Goal: Task Accomplishment & Management: Use online tool/utility

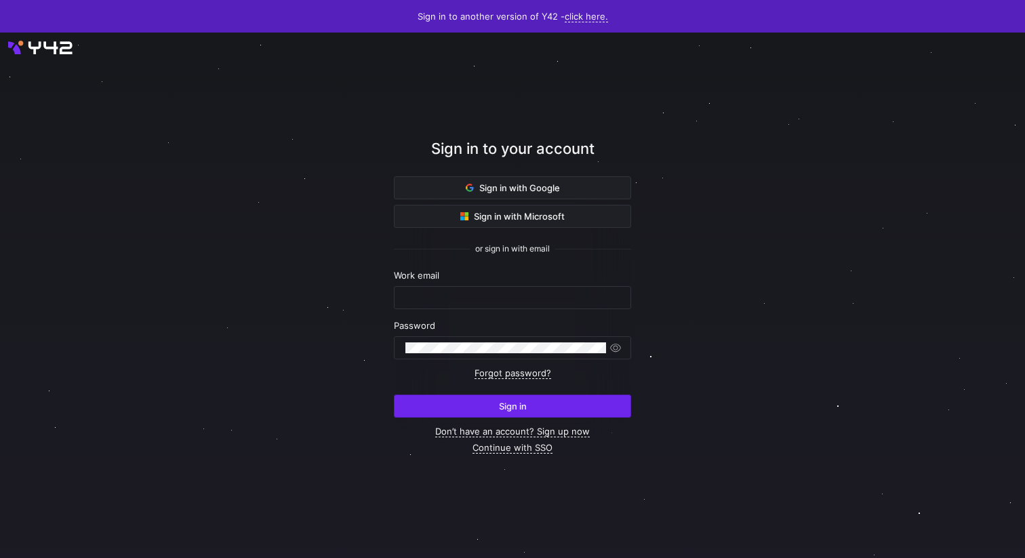
type input "[PERSON_NAME][EMAIL_ADDRESS][DOMAIN_NAME]"
click at [487, 409] on span "submit" at bounding box center [513, 406] width 236 height 22
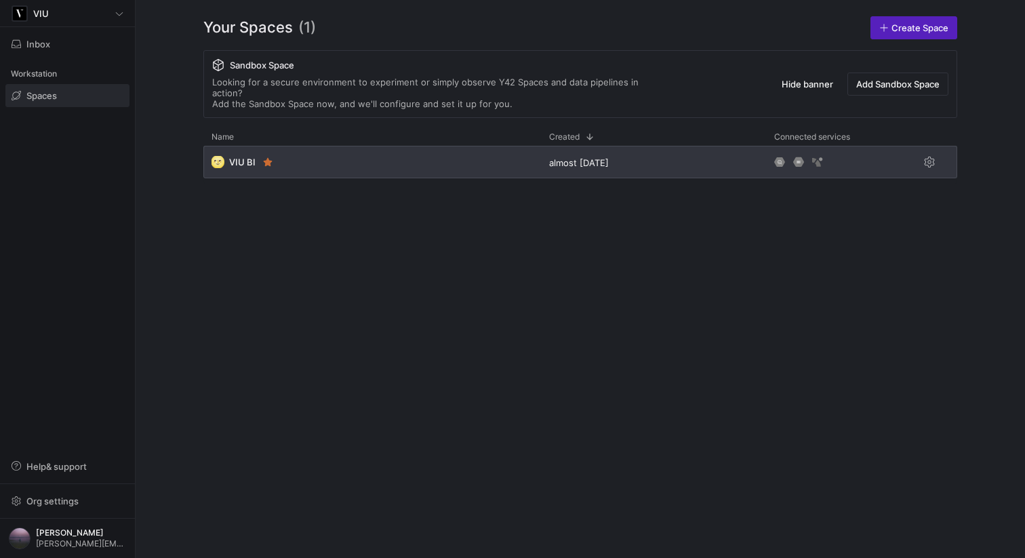
click at [308, 146] on div "🌝 VIU BI" at bounding box center [372, 162] width 338 height 33
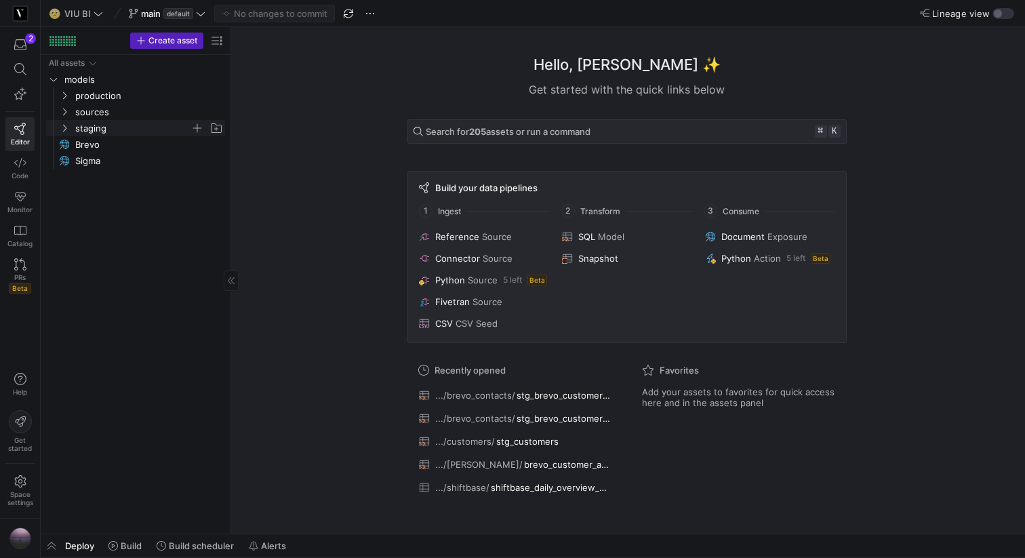
click at [62, 125] on icon "Press SPACE to select this row." at bounding box center [64, 128] width 9 height 8
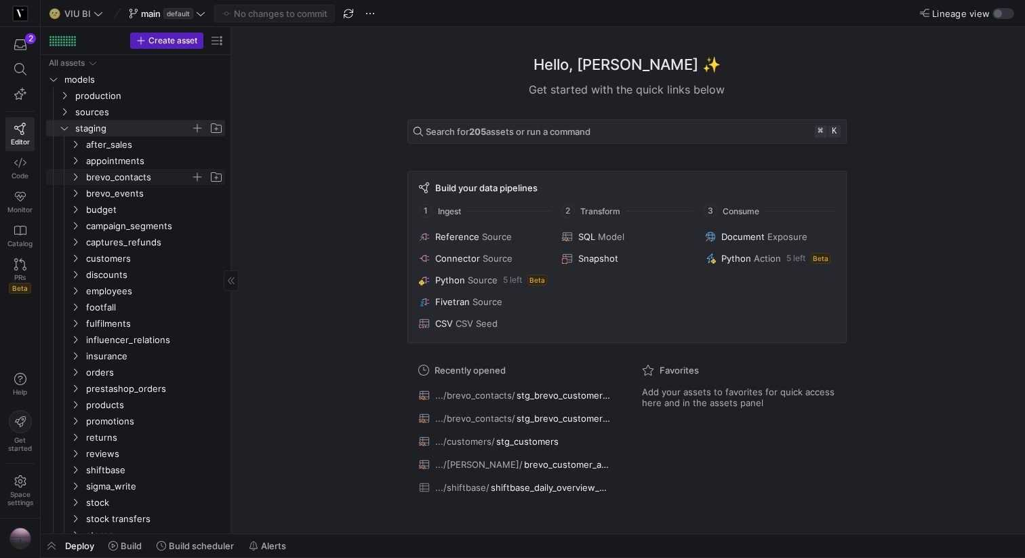
click at [72, 174] on icon "Press SPACE to select this row." at bounding box center [74, 177] width 9 height 8
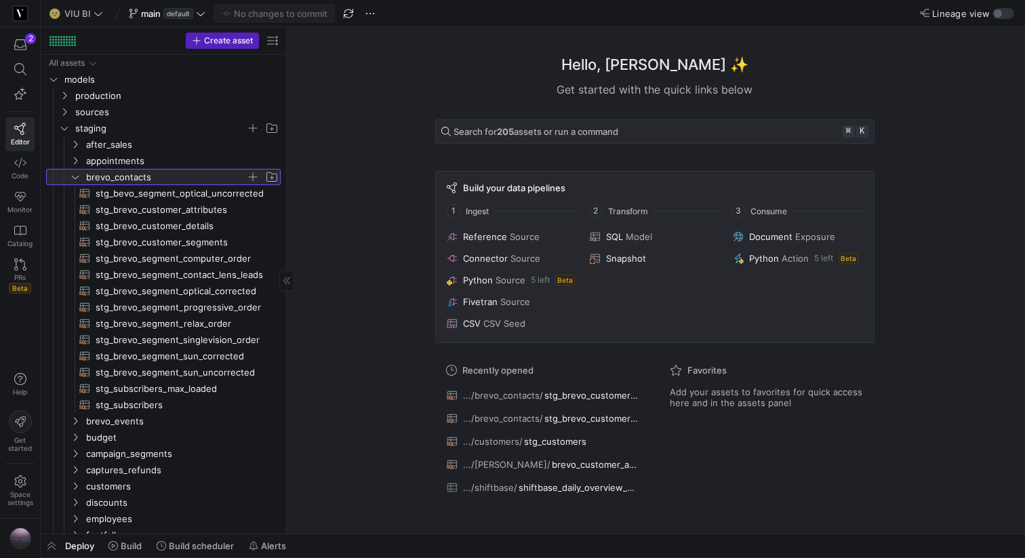
drag, startPoint x: 230, startPoint y: 197, endPoint x: 401, endPoint y: 178, distance: 172.0
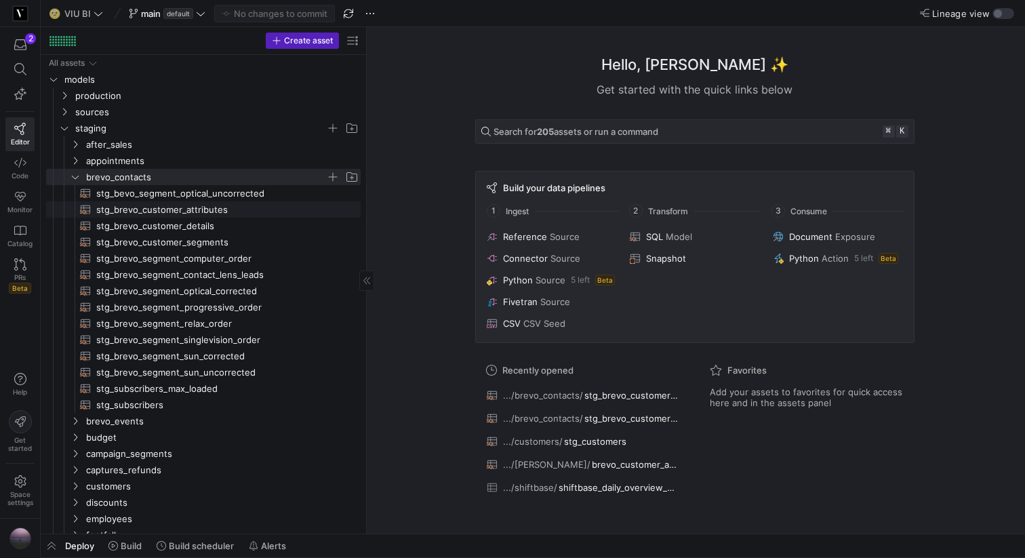
click at [277, 207] on span "stg_brevo_customer_attributes​​​​​​​​​​" at bounding box center [220, 210] width 249 height 16
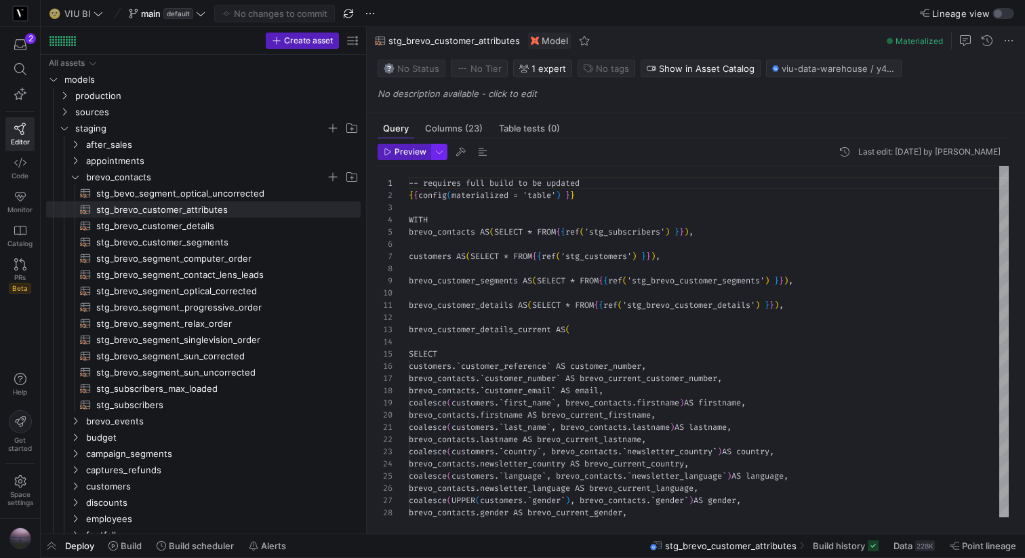
click at [441, 159] on span "button" at bounding box center [439, 151] width 15 height 15
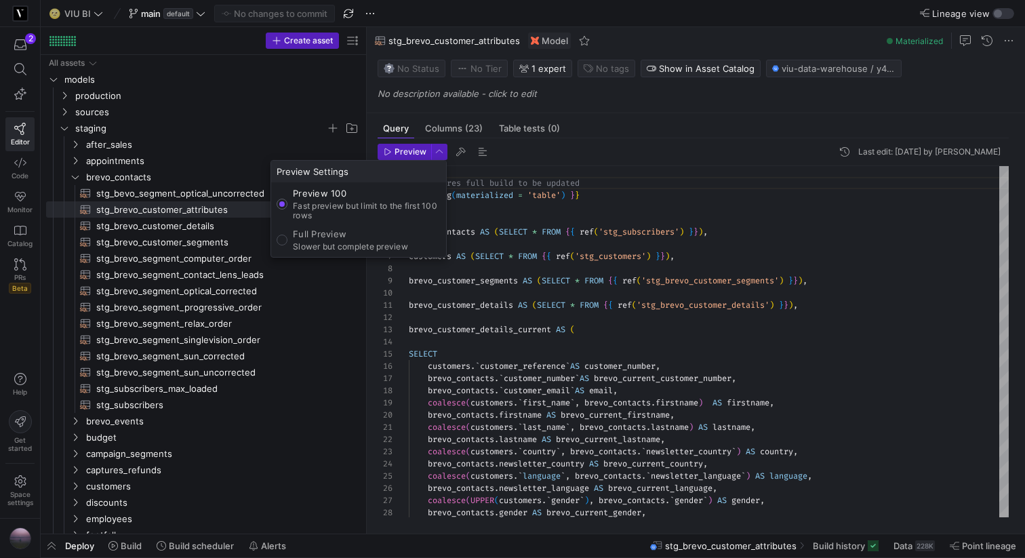
click at [390, 242] on p "Slower but complete preview" at bounding box center [350, 246] width 115 height 9
click at [287, 242] on input "Full Preview Slower but complete preview" at bounding box center [282, 240] width 11 height 11
radio input "true"
click at [365, 133] on div at bounding box center [512, 279] width 1025 height 558
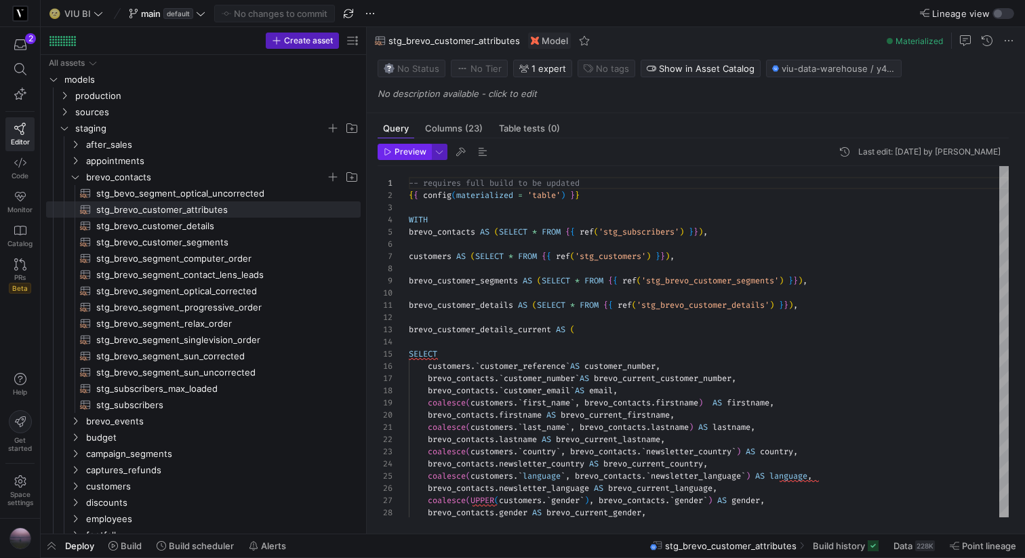
click at [402, 148] on span "Preview" at bounding box center [411, 151] width 32 height 9
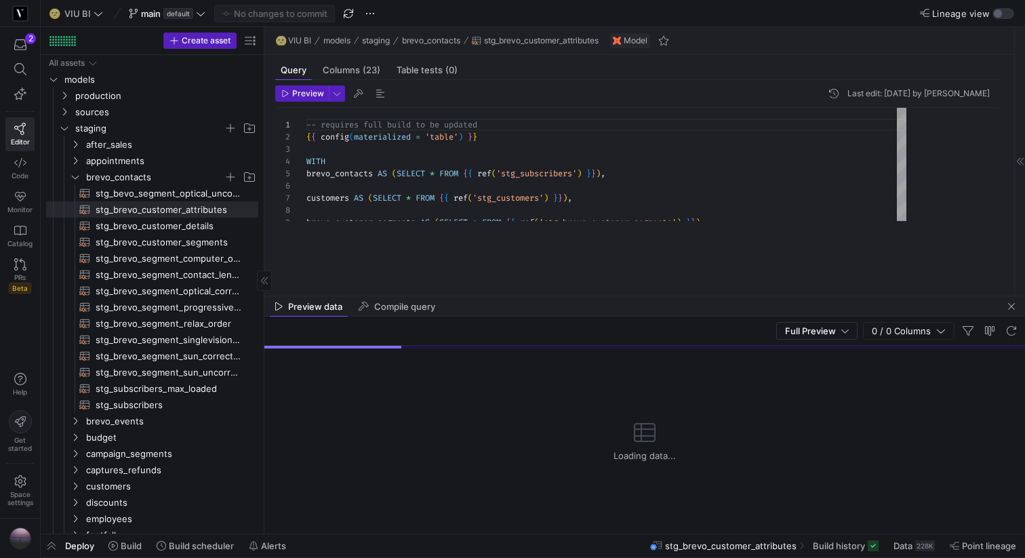
drag, startPoint x: 365, startPoint y: 131, endPoint x: 241, endPoint y: 136, distance: 124.1
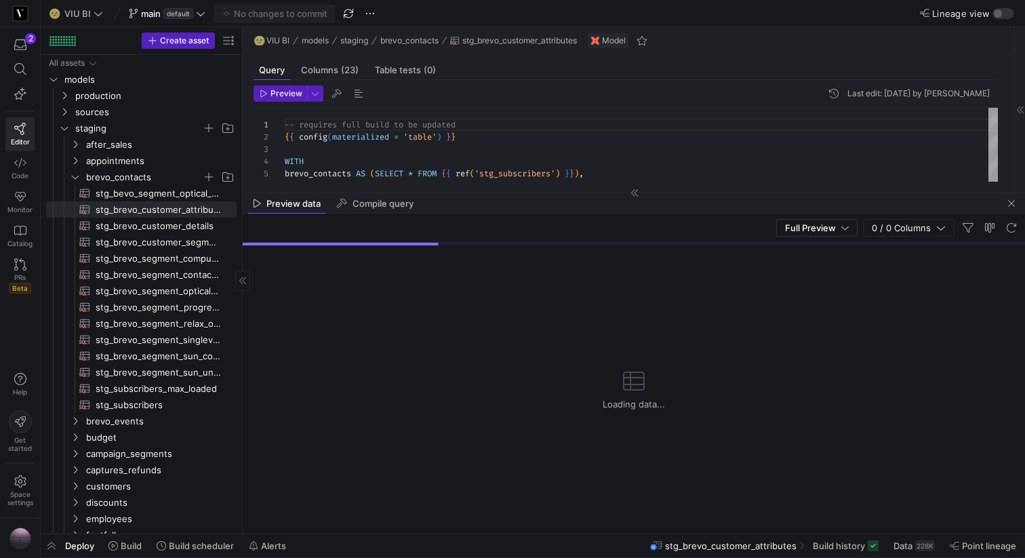
drag, startPoint x: 445, startPoint y: 294, endPoint x: 445, endPoint y: 186, distance: 107.1
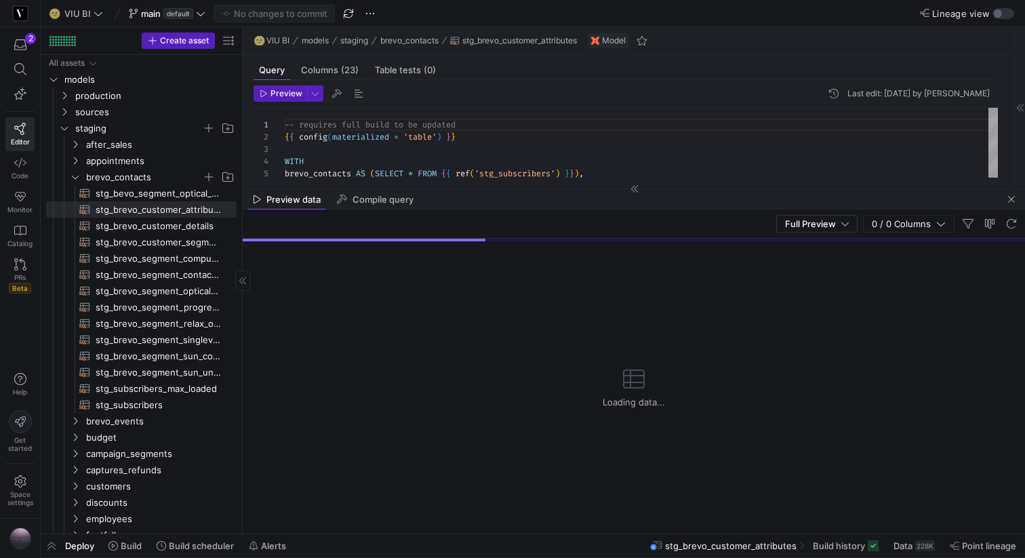
click at [243, 142] on div "Preview Last edit: Wednesday 08 October 2025 by Yannick Roedel 1 2 3 4 5 6 -- r…" at bounding box center [626, 129] width 766 height 98
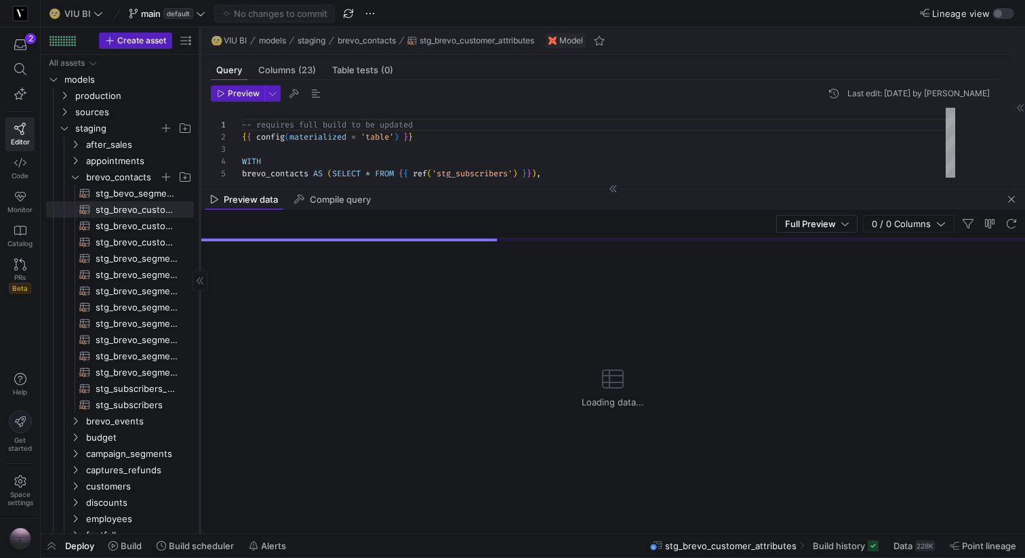
drag, startPoint x: 242, startPoint y: 142, endPoint x: 202, endPoint y: 142, distance: 40.0
click at [200, 142] on div at bounding box center [199, 280] width 1 height 506
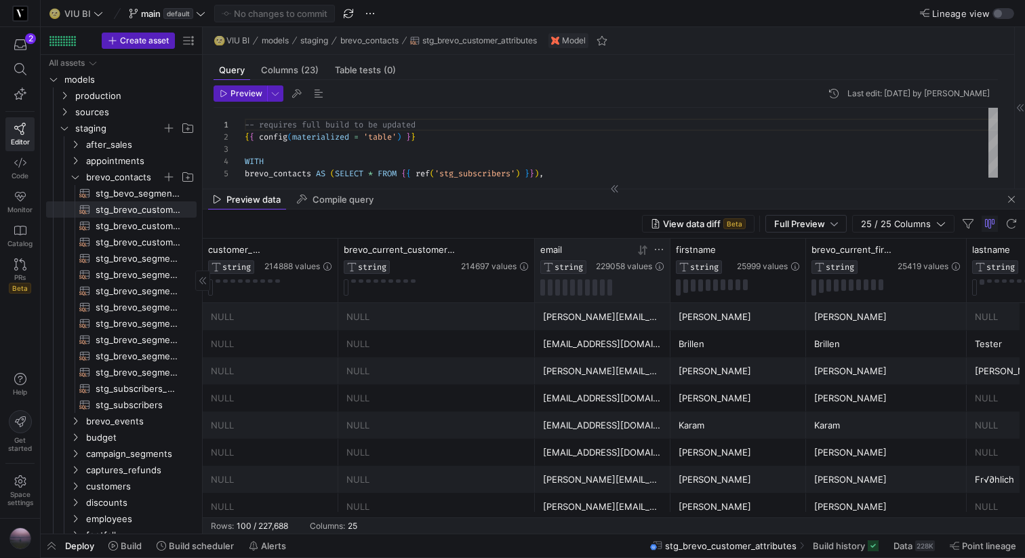
click at [662, 249] on icon at bounding box center [659, 249] width 8 height 1
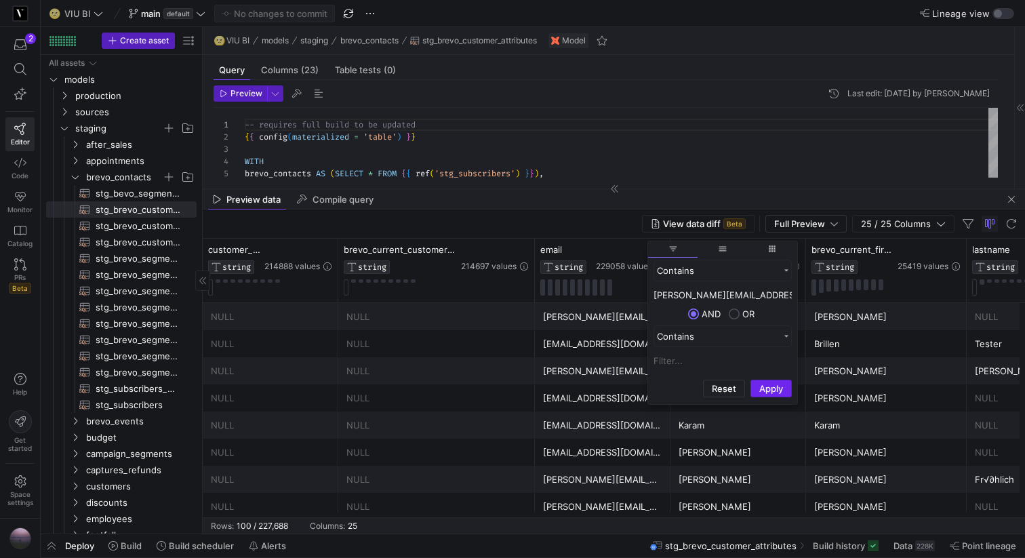
type input "sigrid.nopp@gmail.com"
click at [763, 391] on button "Apply" at bounding box center [770, 389] width 41 height 18
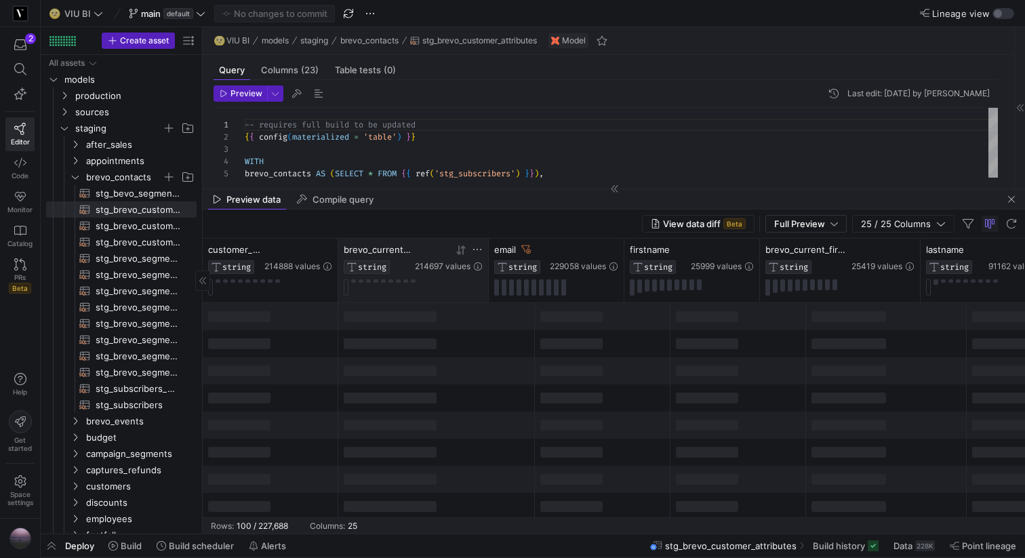
drag, startPoint x: 531, startPoint y: 250, endPoint x: 461, endPoint y: 249, distance: 70.5
click at [461, 249] on div "brevo_current_customer_number STRING 214697 values" at bounding box center [413, 271] width 150 height 64
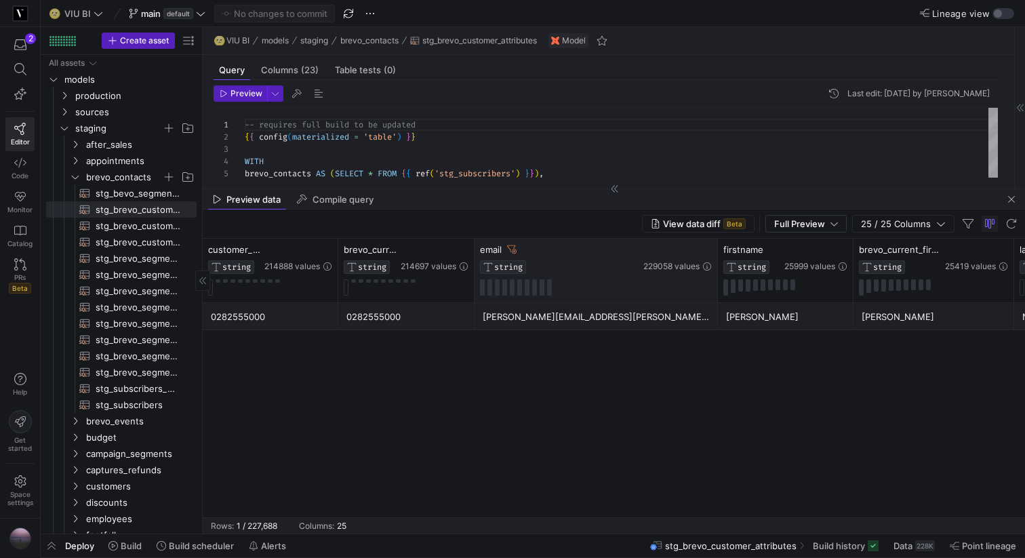
drag, startPoint x: 607, startPoint y: 253, endPoint x: 742, endPoint y: 249, distance: 135.6
click at [720, 249] on div at bounding box center [716, 271] width 5 height 64
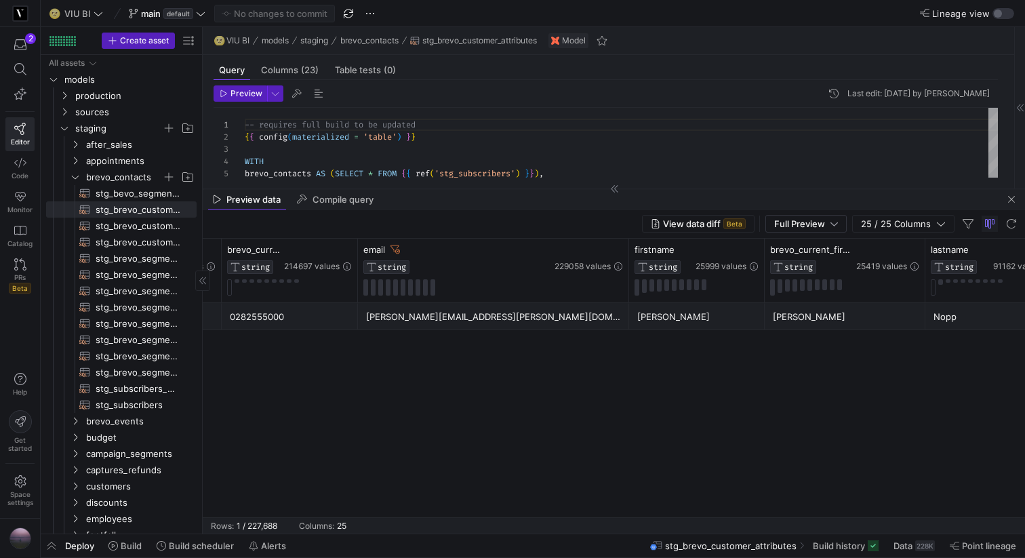
scroll to position [0, 0]
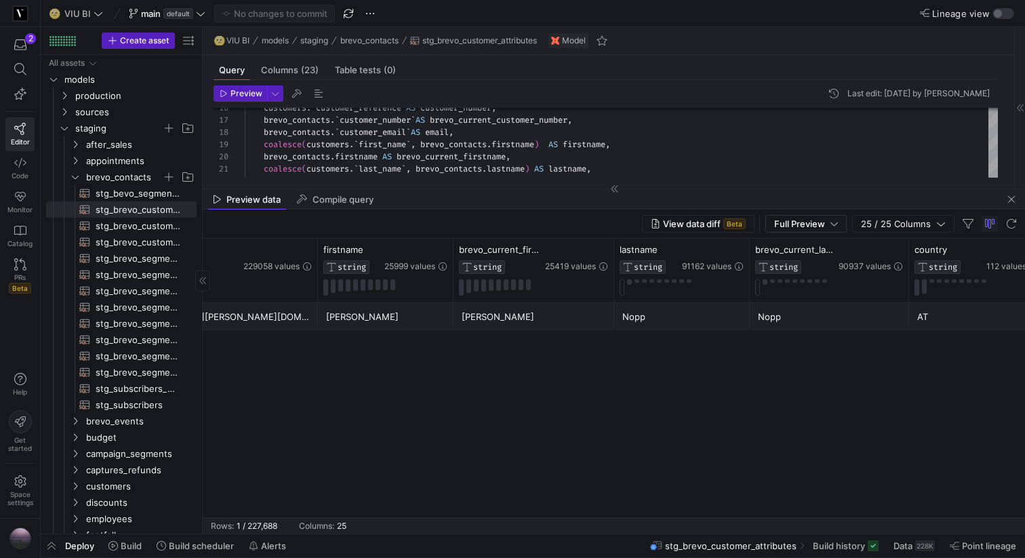
click at [587, 191] on div "Preview data Compile query" at bounding box center [614, 199] width 822 height 20
click at [612, 189] on icon at bounding box center [614, 189] width 8 height 8
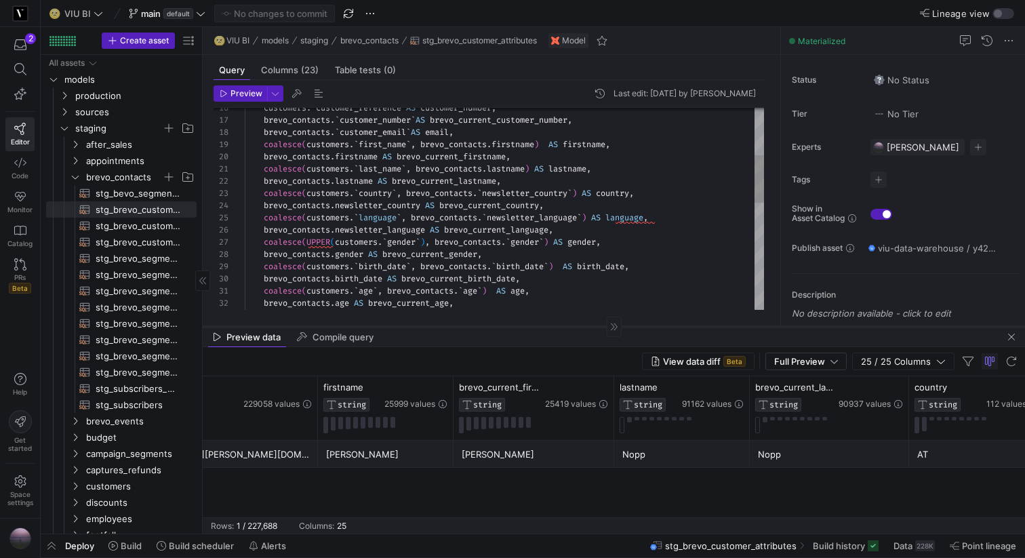
drag, startPoint x: 595, startPoint y: 188, endPoint x: 594, endPoint y: 326, distance: 137.6
click at [594, 326] on div at bounding box center [614, 326] width 822 height 1
click at [784, 176] on icon at bounding box center [781, 177] width 8 height 8
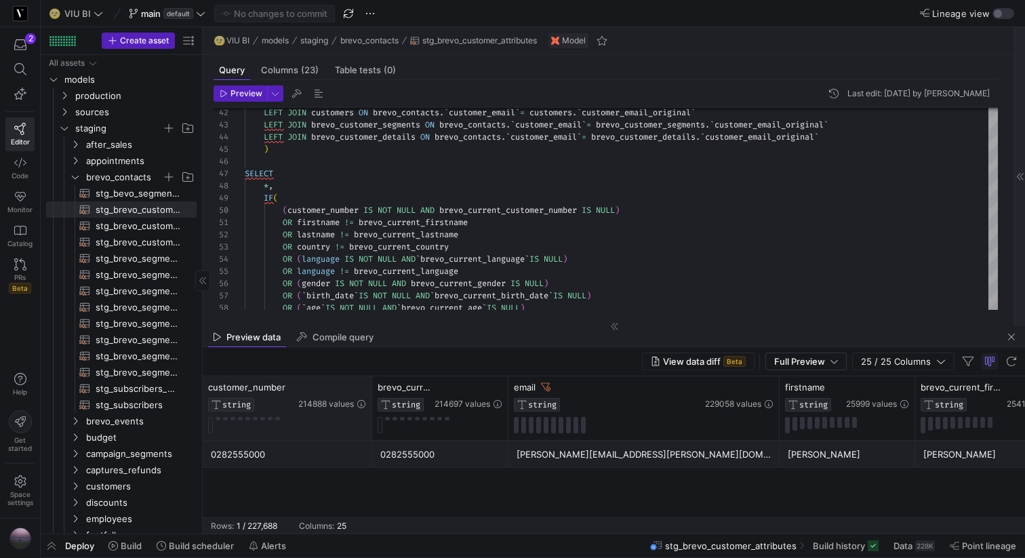
drag, startPoint x: 337, startPoint y: 390, endPoint x: 374, endPoint y: 386, distance: 37.5
click at [374, 386] on div at bounding box center [371, 408] width 5 height 64
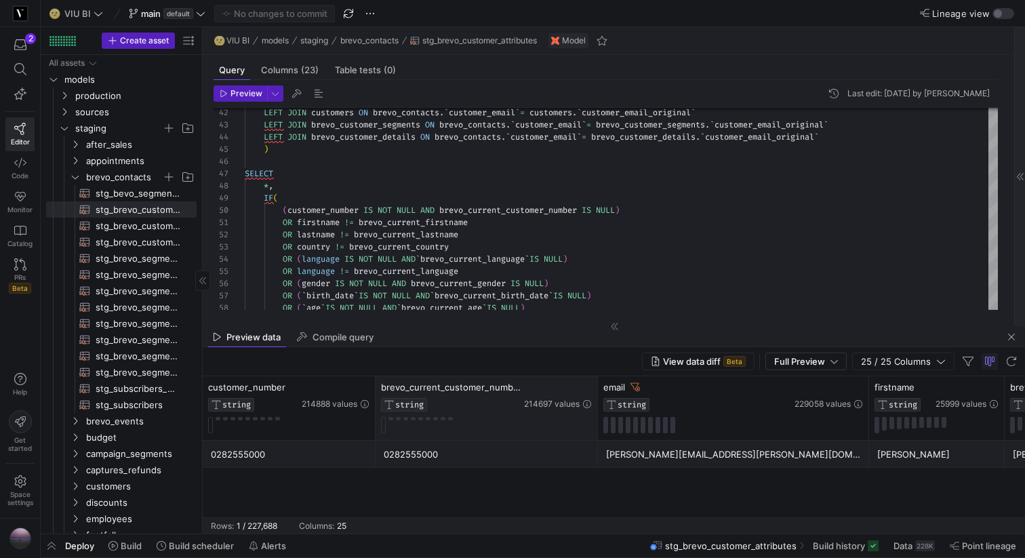
drag, startPoint x: 509, startPoint y: 386, endPoint x: 595, endPoint y: 376, distance: 86.6
click at [595, 376] on div at bounding box center [596, 408] width 5 height 64
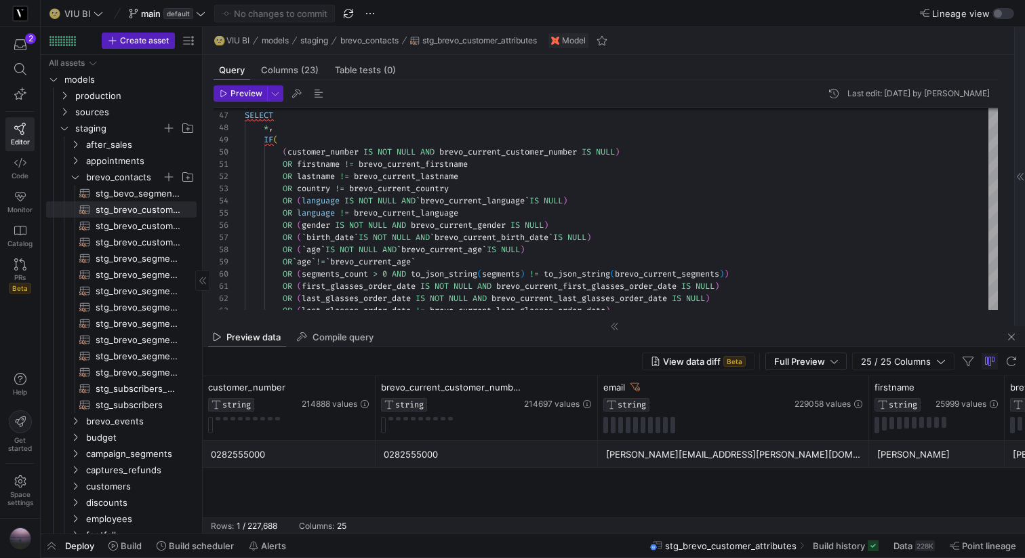
drag, startPoint x: 316, startPoint y: 517, endPoint x: 359, endPoint y: 512, distance: 43.6
click at [359, 512] on mat-sidenav-content "Drag here to set row groups Drag here to set column labels email STRING 229058 …" at bounding box center [614, 454] width 822 height 157
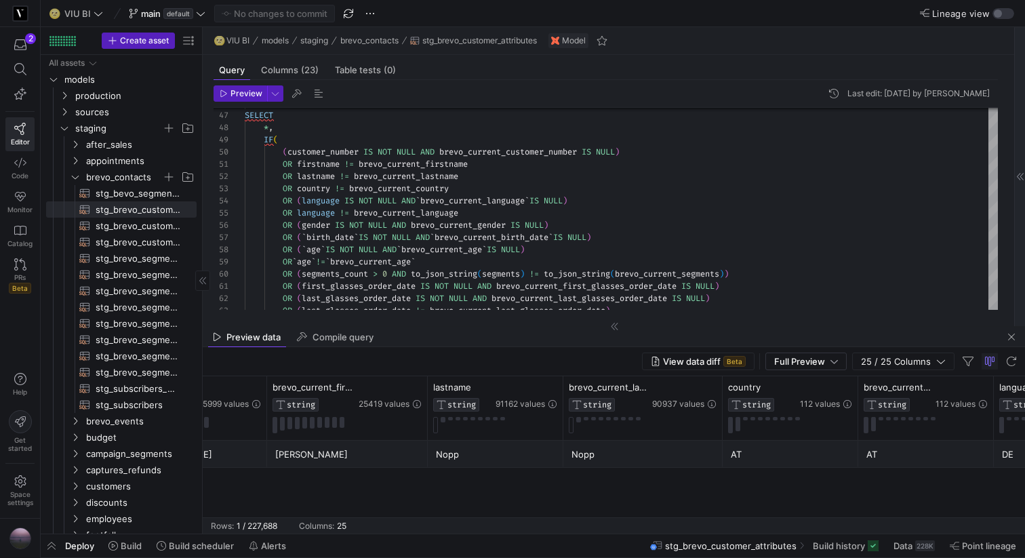
scroll to position [0, 860]
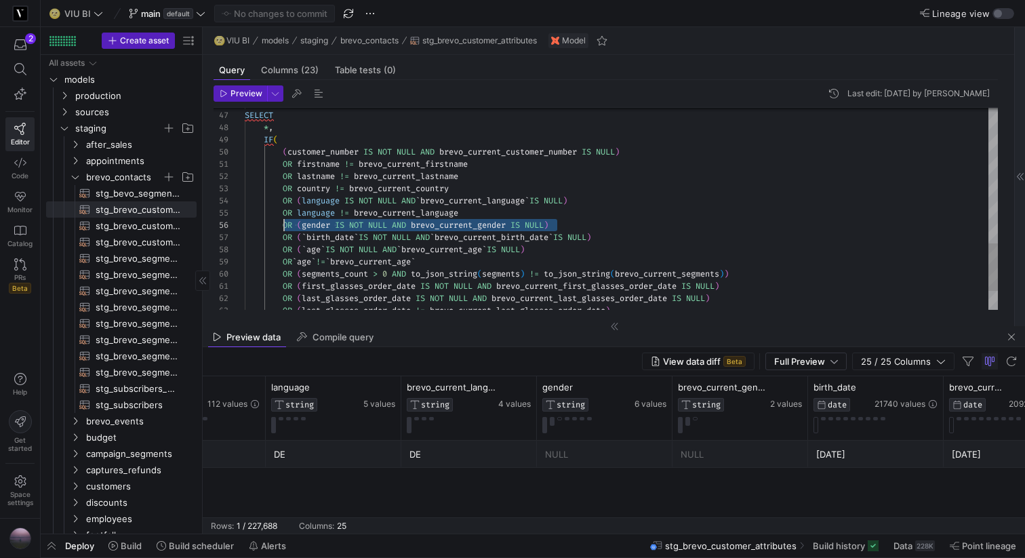
drag, startPoint x: 557, startPoint y: 225, endPoint x: 285, endPoint y: 221, distance: 271.9
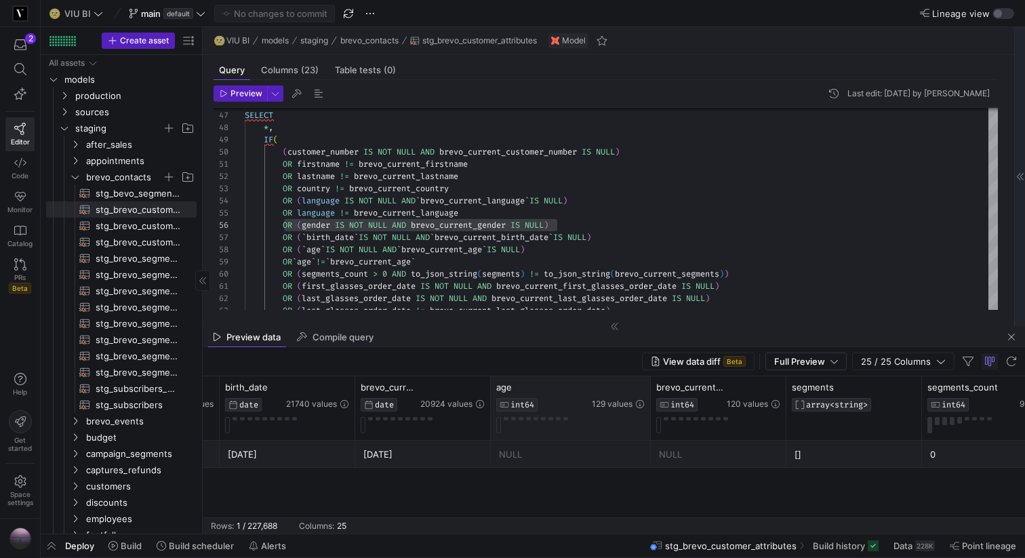
drag, startPoint x: 624, startPoint y: 390, endPoint x: 649, endPoint y: 387, distance: 25.3
click at [649, 387] on div at bounding box center [649, 408] width 5 height 64
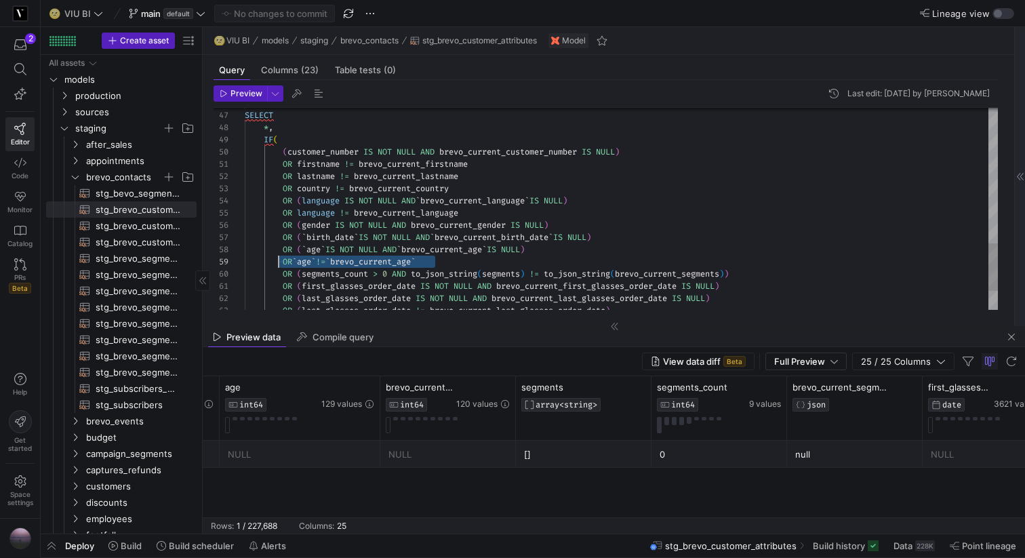
drag, startPoint x: 443, startPoint y: 262, endPoint x: 279, endPoint y: 260, distance: 164.7
drag, startPoint x: 338, startPoint y: 260, endPoint x: 328, endPoint y: 260, distance: 10.2
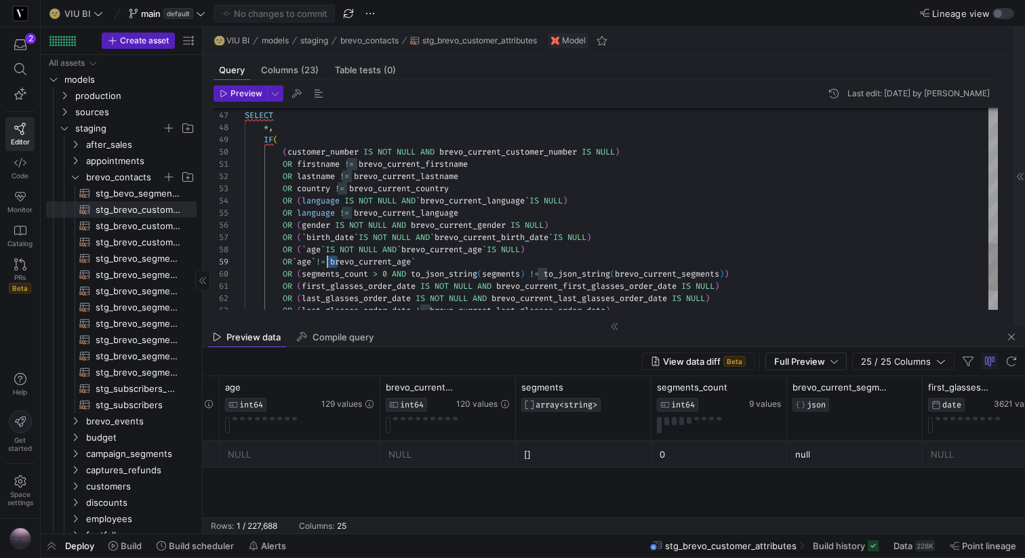
drag, startPoint x: 347, startPoint y: 186, endPoint x: 339, endPoint y: 186, distance: 8.1
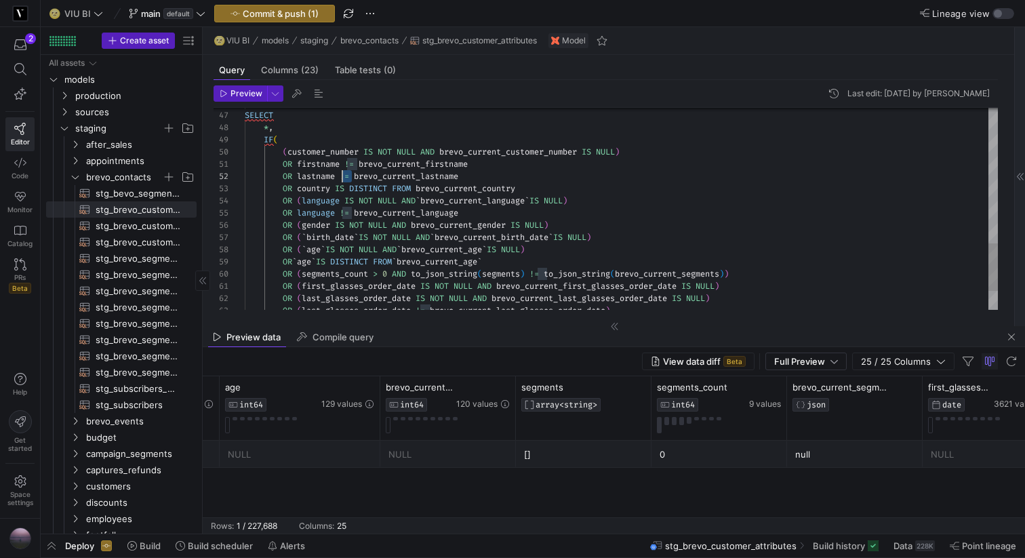
drag, startPoint x: 352, startPoint y: 174, endPoint x: 343, endPoint y: 174, distance: 8.8
drag, startPoint x: 357, startPoint y: 161, endPoint x: 347, endPoint y: 161, distance: 10.2
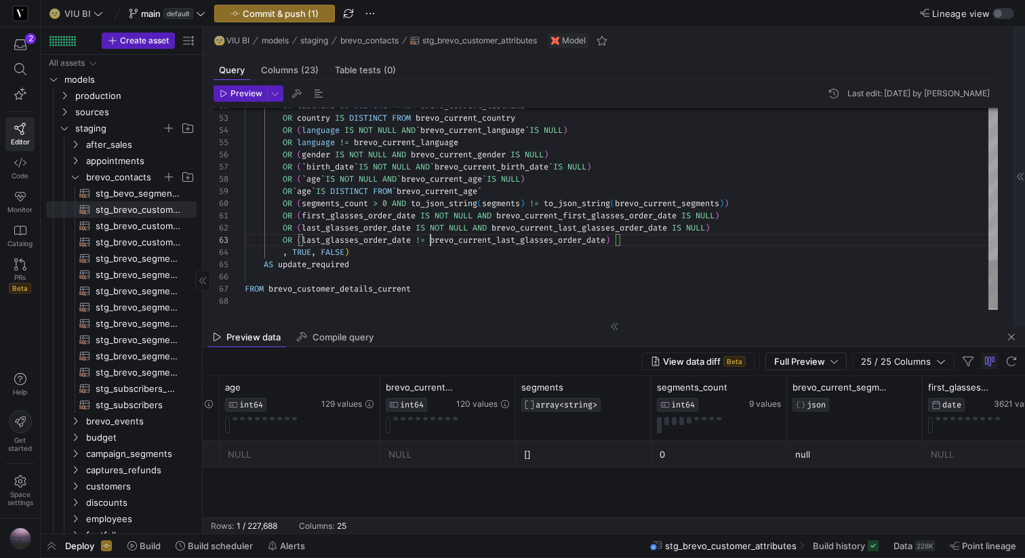
scroll to position [24, 180]
drag, startPoint x: 430, startPoint y: 237, endPoint x: 422, endPoint y: 237, distance: 7.5
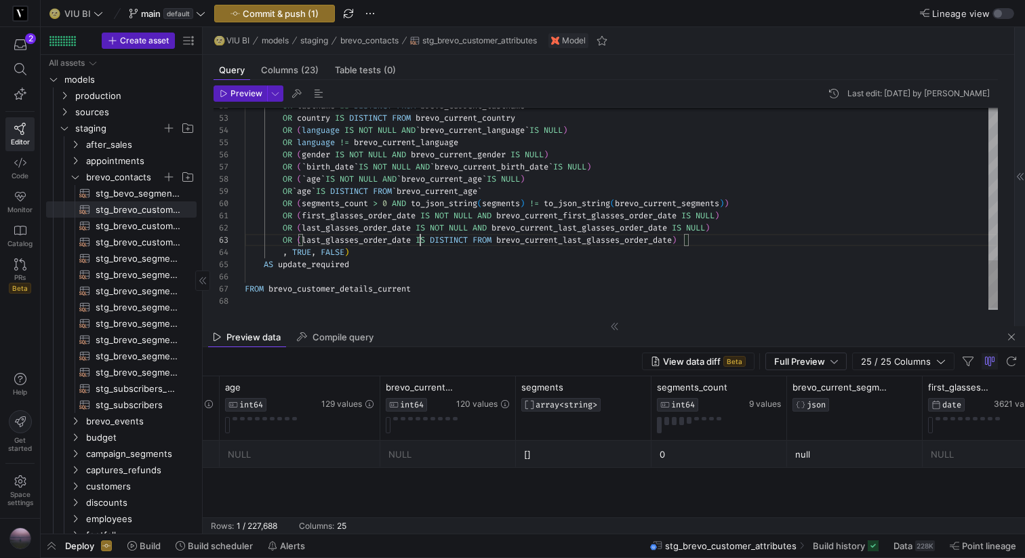
scroll to position [24, 176]
drag, startPoint x: 548, startPoint y: 204, endPoint x: 538, endPoint y: 204, distance: 10.2
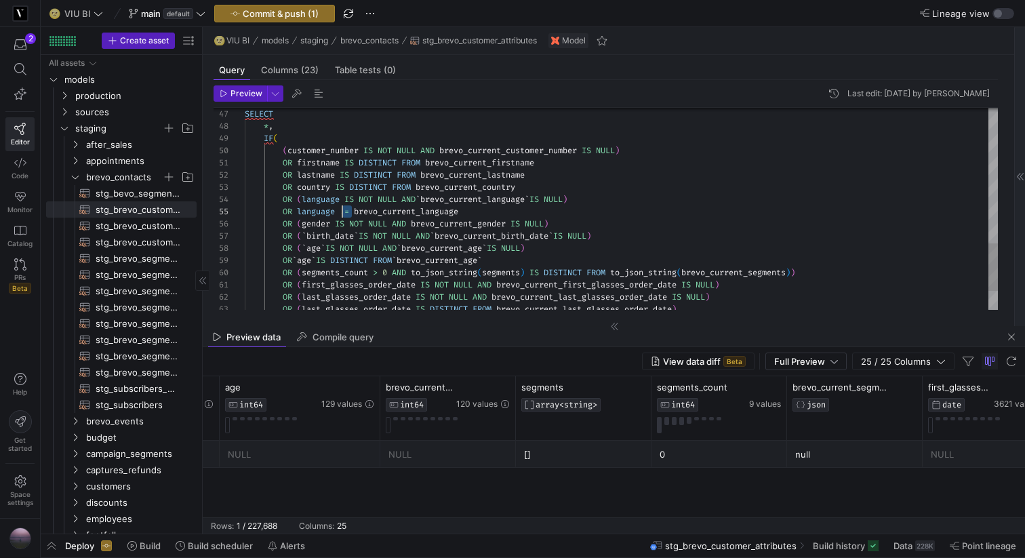
drag, startPoint x: 352, startPoint y: 210, endPoint x: 343, endPoint y: 210, distance: 8.8
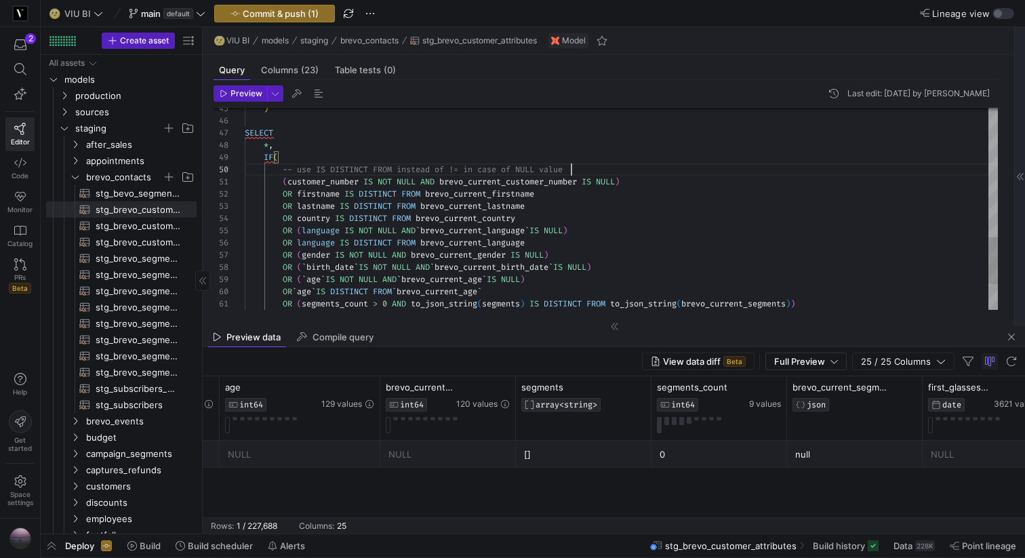
scroll to position [110, 332]
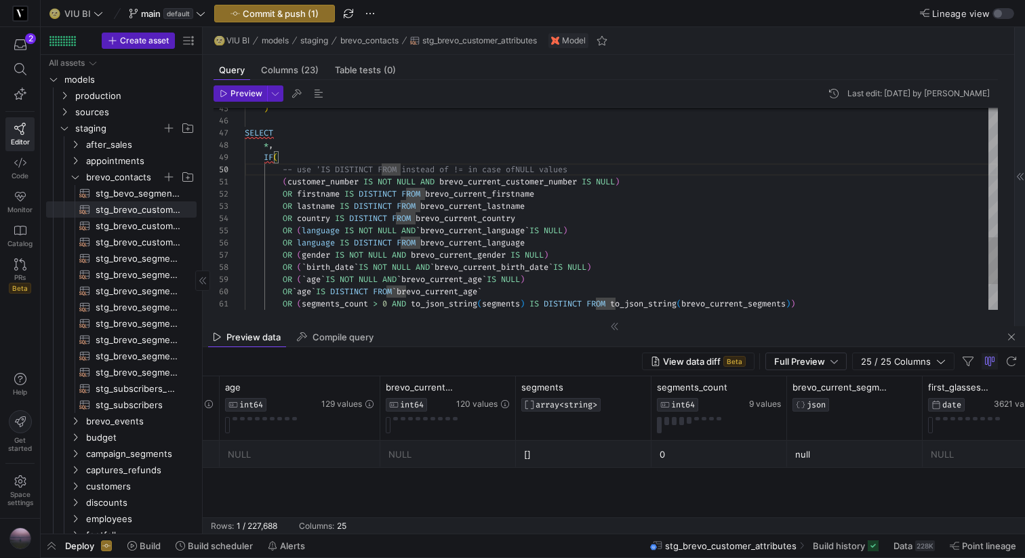
scroll to position [110, 161]
type textarea "FROM brevo_contacts LEFT JOIN customers ON brevo_contacts.`customer_email` = cu…"
click at [274, 93] on span "button" at bounding box center [275, 93] width 15 height 15
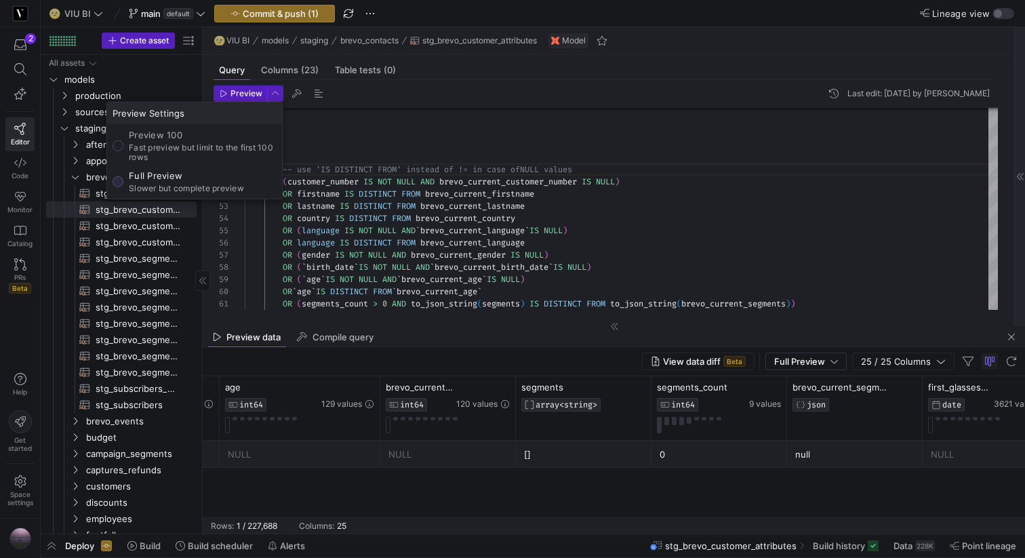
click at [180, 180] on p "Full Preview" at bounding box center [186, 175] width 115 height 11
click at [123, 180] on input "Full Preview Slower but complete preview" at bounding box center [118, 181] width 11 height 11
click at [870, 517] on div at bounding box center [512, 279] width 1025 height 558
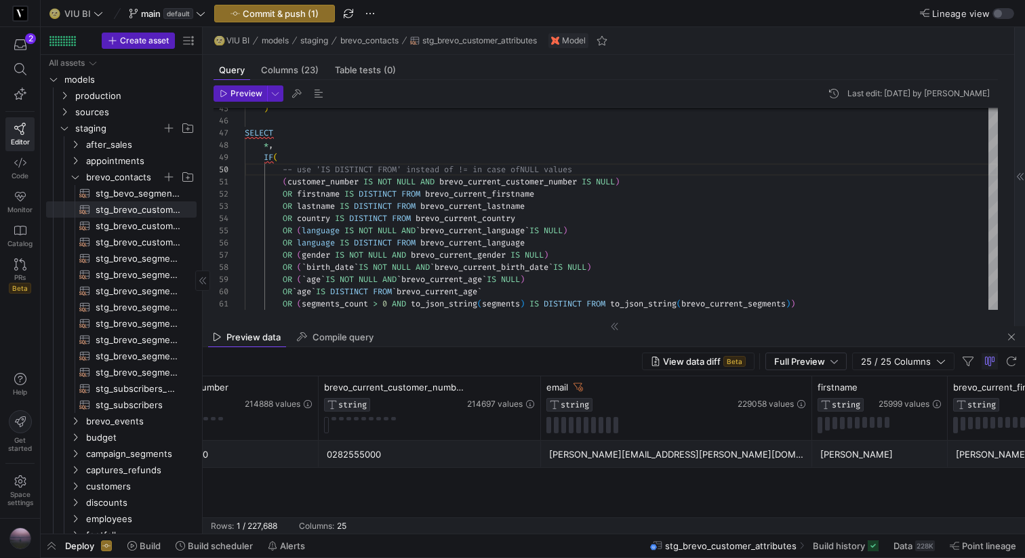
scroll to position [0, 31]
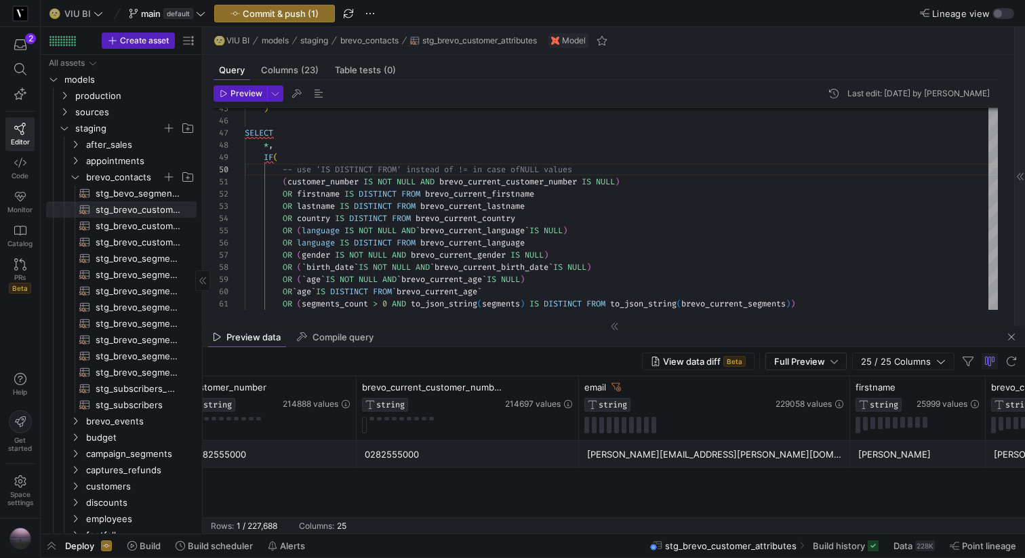
click at [647, 456] on div "sigrid.nopp@gmail.com" at bounding box center [714, 454] width 255 height 26
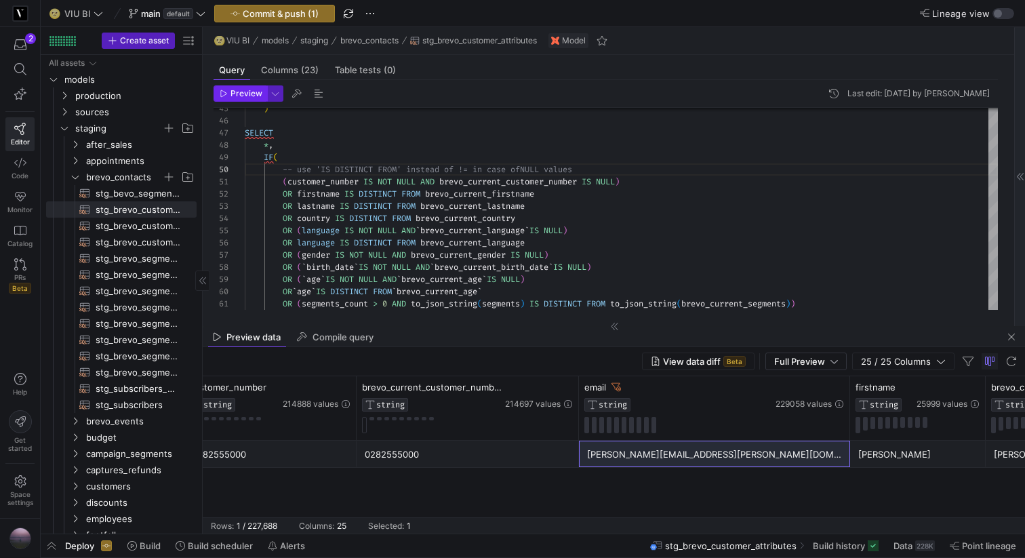
click at [247, 92] on span "Preview" at bounding box center [246, 93] width 32 height 9
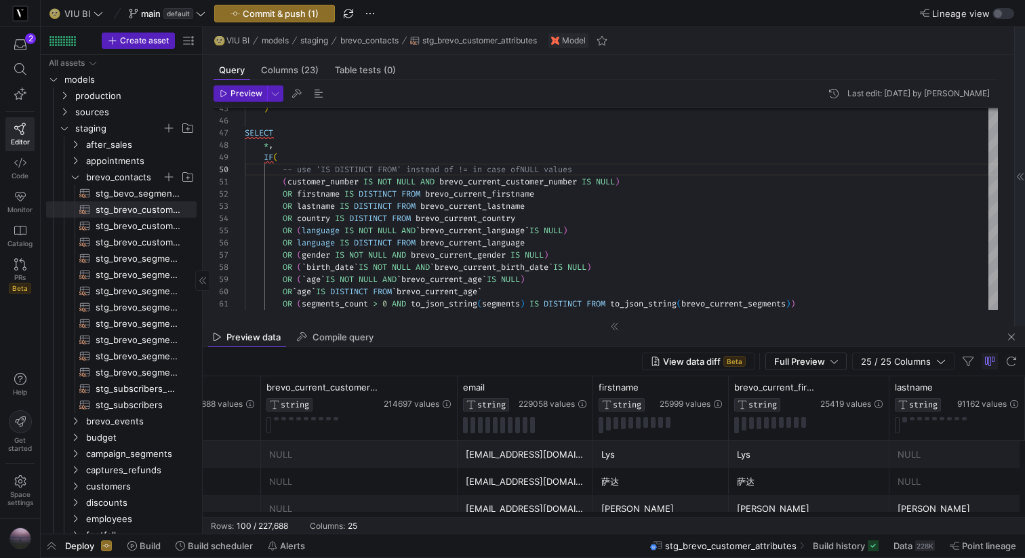
scroll to position [0, 100]
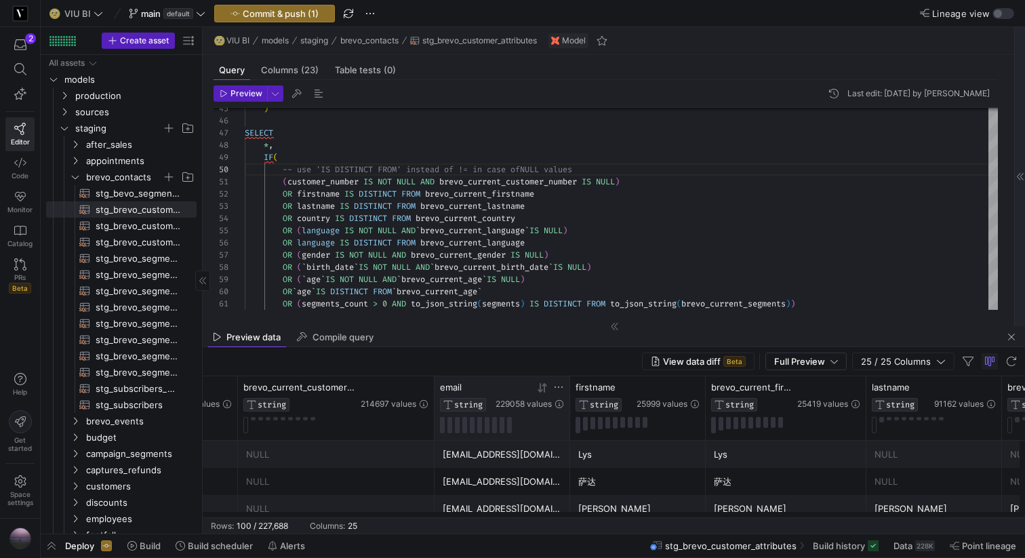
click at [561, 387] on icon at bounding box center [559, 386] width 8 height 1
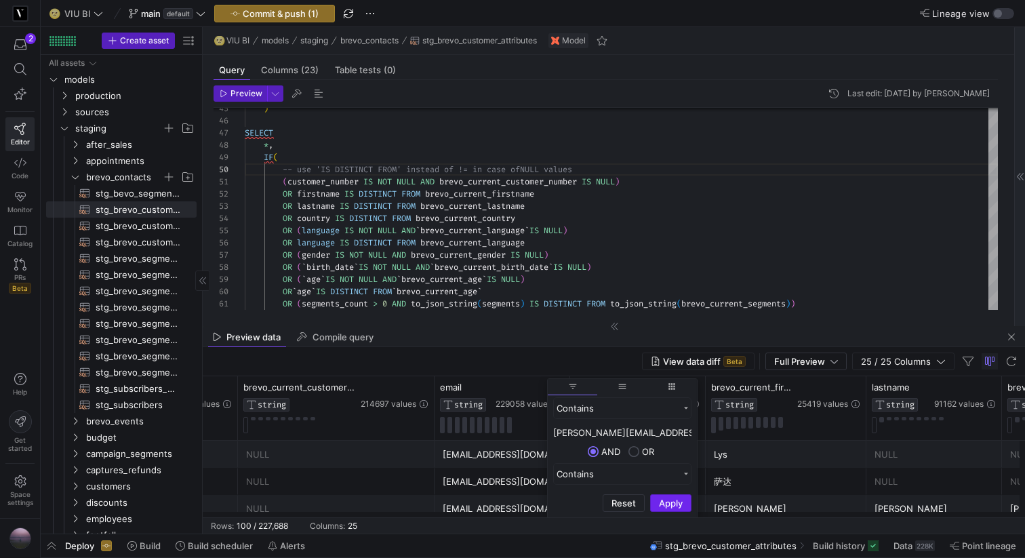
type input "sigrid.nopp@gmail.com"
click at [666, 505] on button "Apply" at bounding box center [670, 503] width 41 height 18
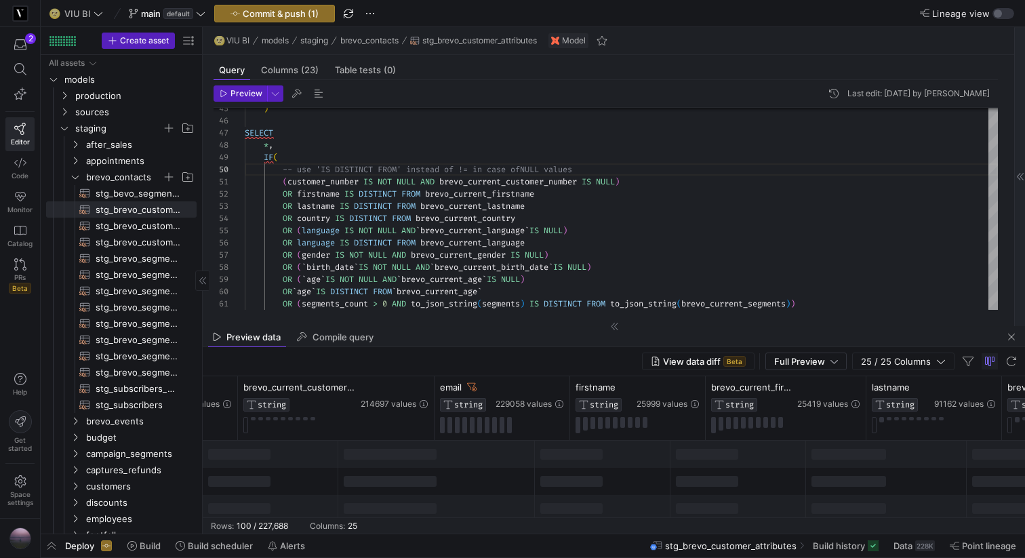
click at [559, 347] on div "View data diff Beta Full Preview 25 / 25 Columns" at bounding box center [614, 361] width 822 height 29
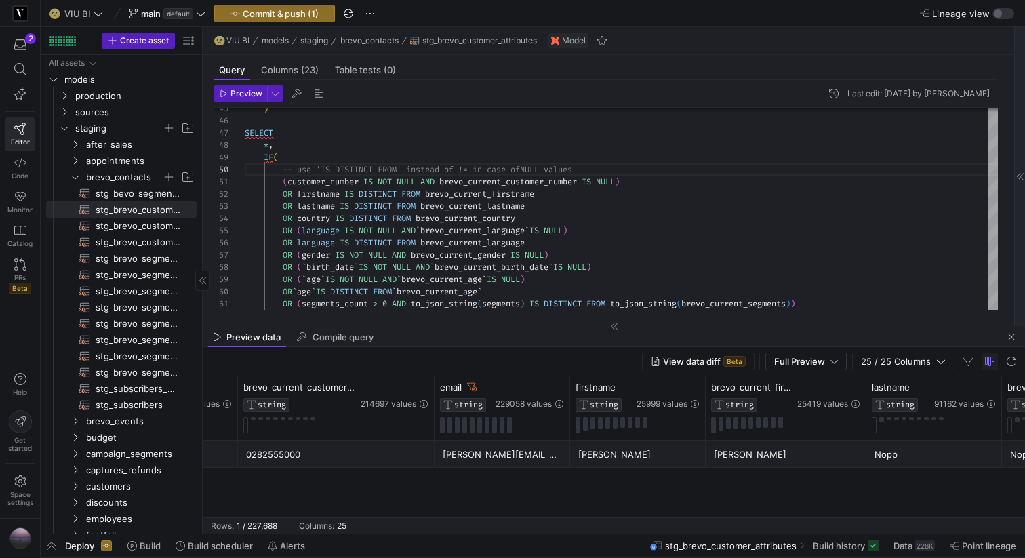
drag, startPoint x: 365, startPoint y: 511, endPoint x: 445, endPoint y: 510, distance: 79.3
click at [445, 510] on div "0282555000 0282555000 sigrid.nopp@gmail.com Sigrid Sigrid Nopp Nopp" at bounding box center [614, 479] width 822 height 77
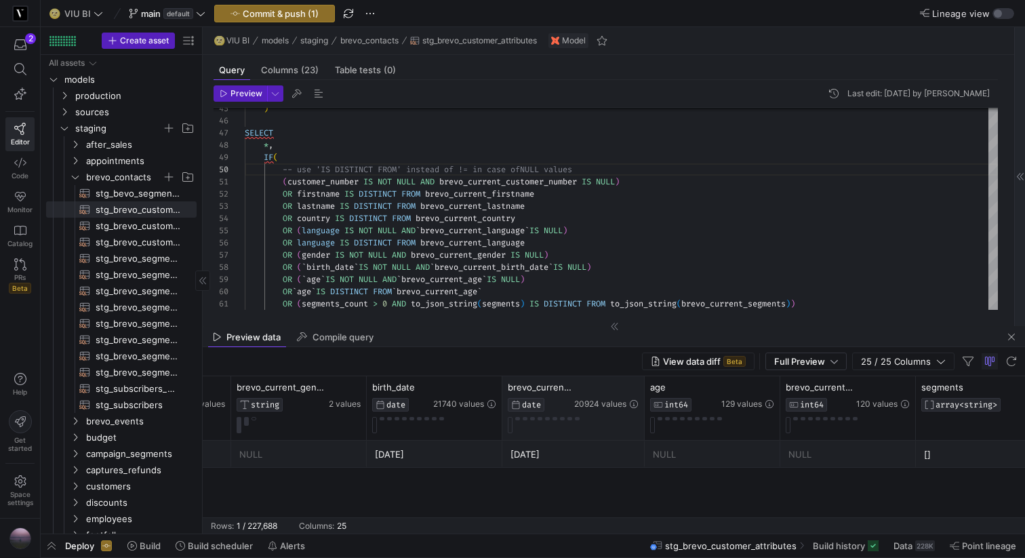
click at [641, 386] on div at bounding box center [643, 408] width 5 height 64
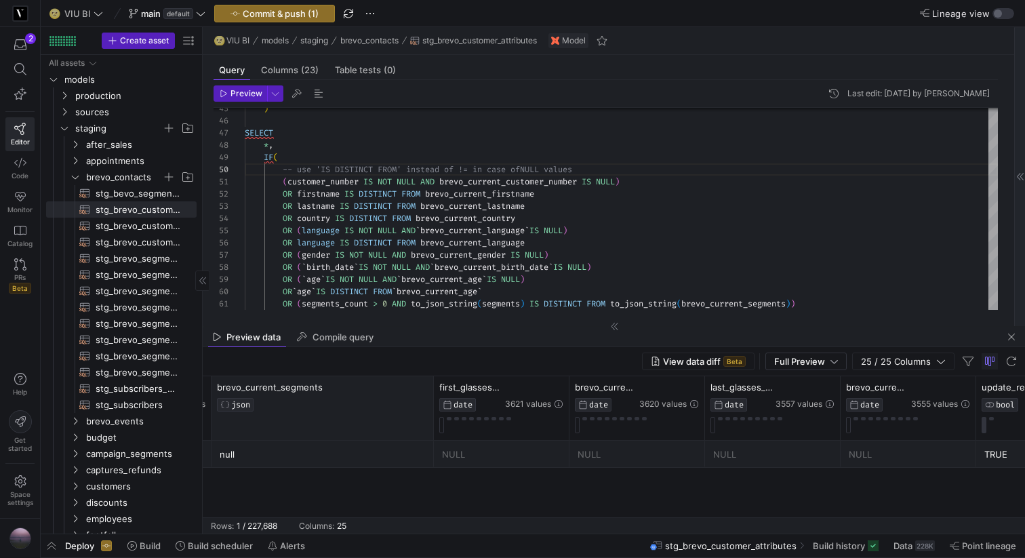
drag, startPoint x: 346, startPoint y: 388, endPoint x: 481, endPoint y: 388, distance: 134.9
click at [436, 388] on div at bounding box center [432, 408] width 5 height 64
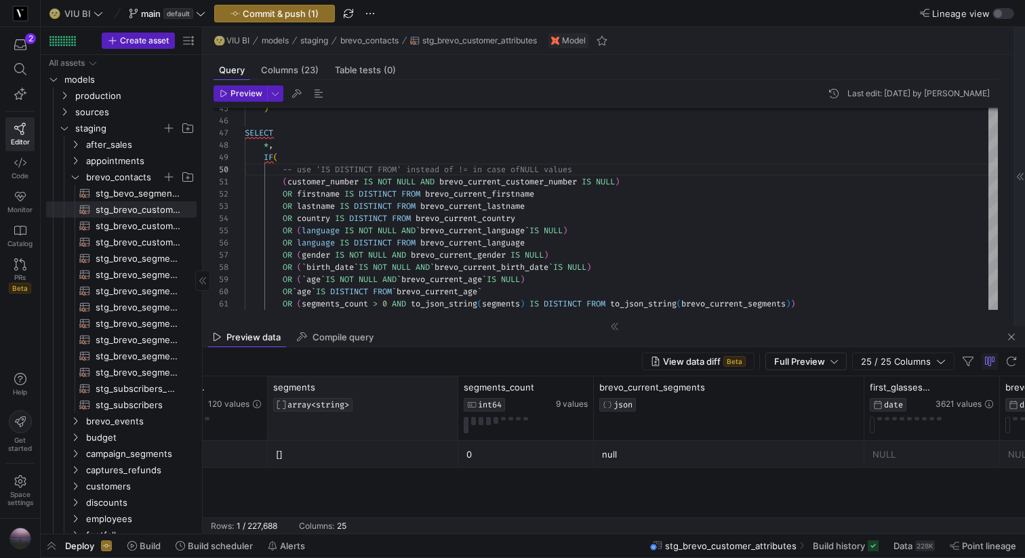
drag, startPoint x: 401, startPoint y: 393, endPoint x: 444, endPoint y: 396, distance: 43.5
click at [455, 396] on div at bounding box center [457, 408] width 5 height 64
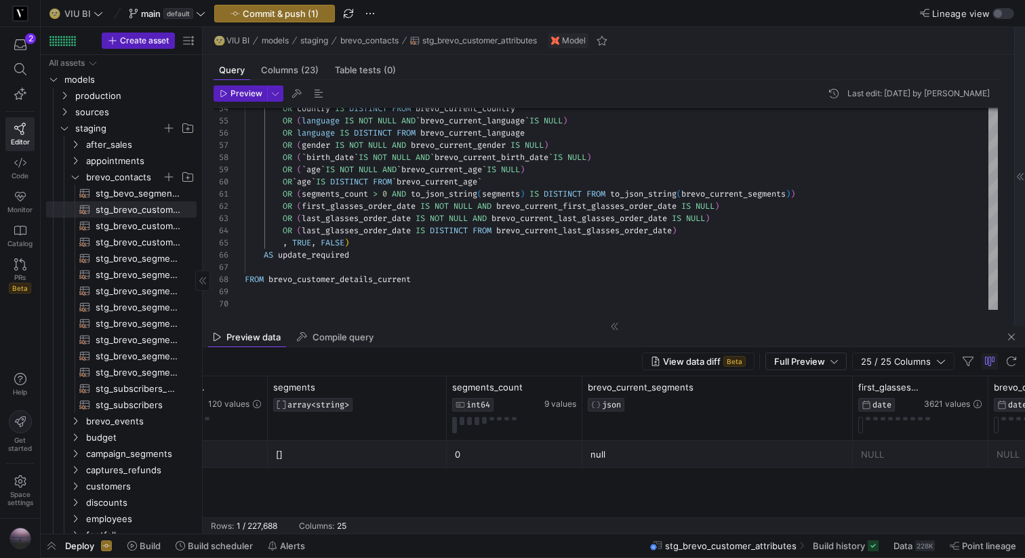
click at [601, 460] on div "null" at bounding box center [717, 454] width 254 height 26
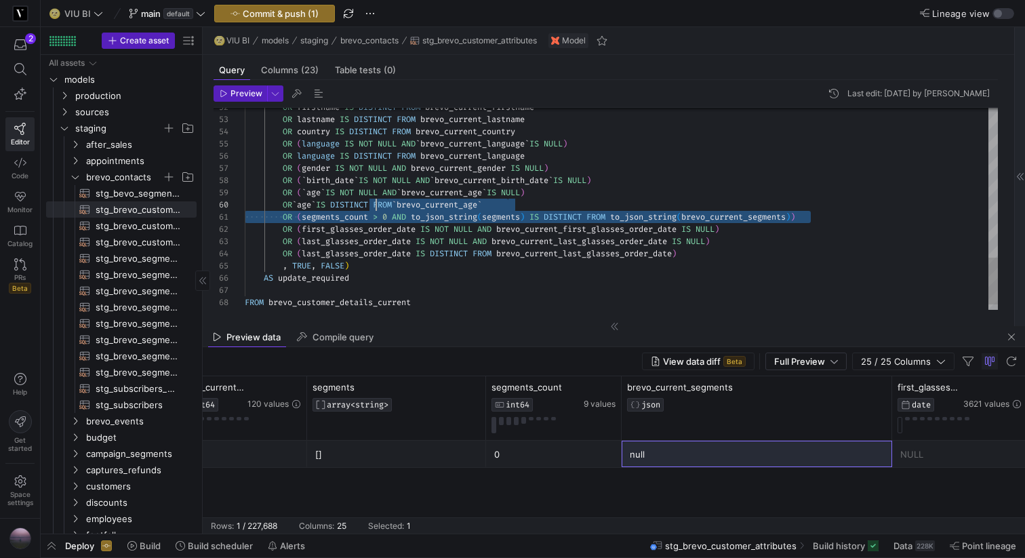
scroll to position [0, 113]
drag, startPoint x: 812, startPoint y: 214, endPoint x: 355, endPoint y: 218, distance: 457.6
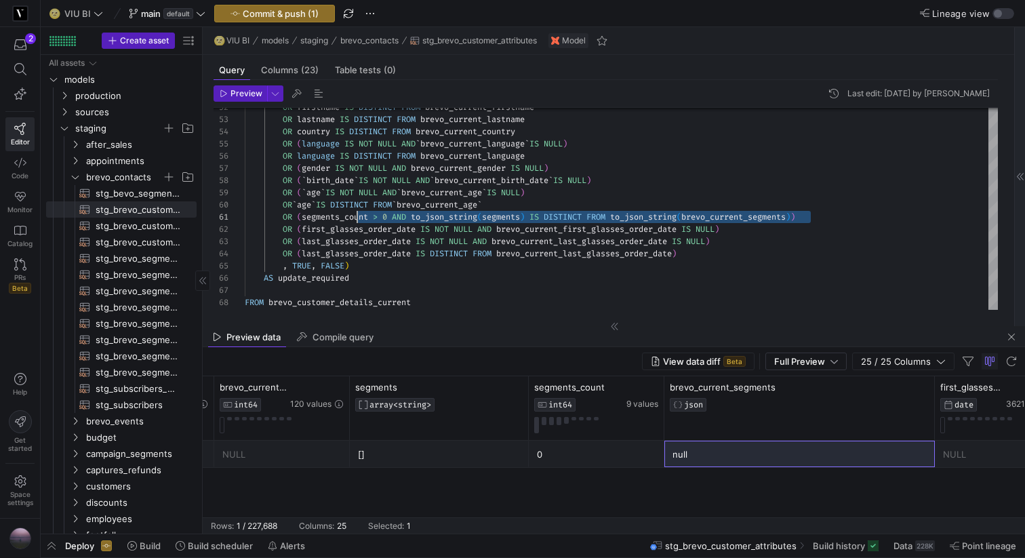
scroll to position [0, 2251]
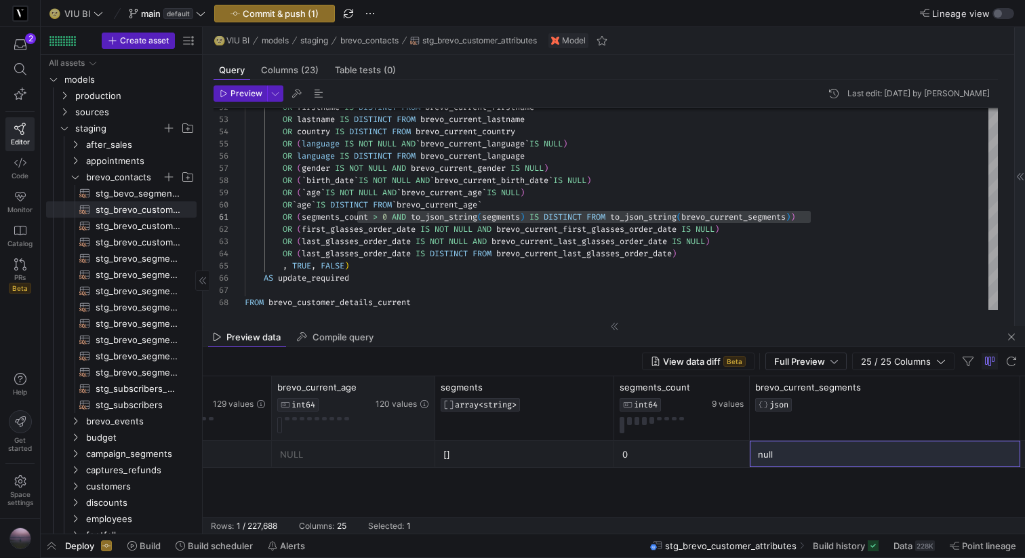
drag, startPoint x: 405, startPoint y: 388, endPoint x: 432, endPoint y: 388, distance: 27.1
click at [432, 388] on div at bounding box center [434, 408] width 5 height 64
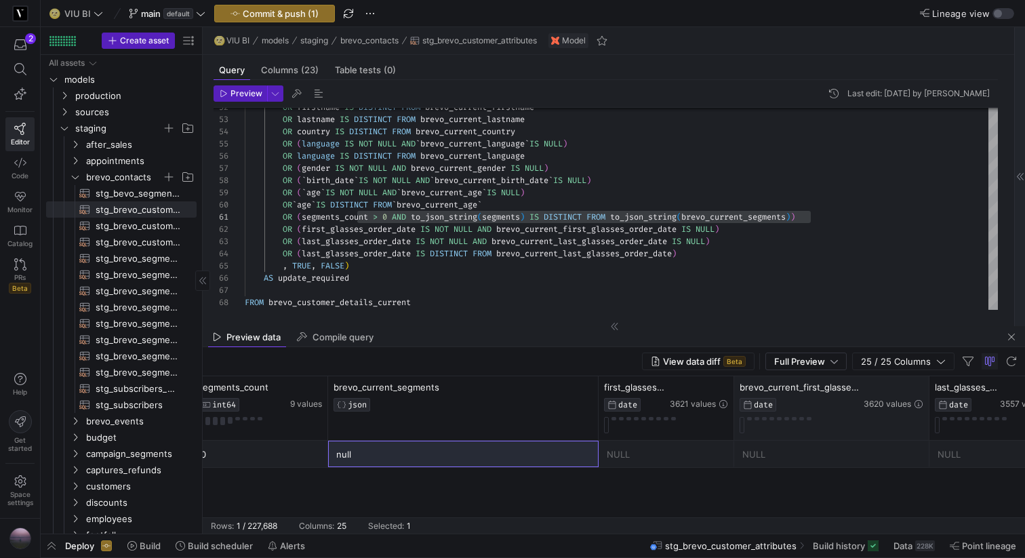
drag, startPoint x: 868, startPoint y: 390, endPoint x: 933, endPoint y: 389, distance: 65.1
click at [931, 389] on div at bounding box center [928, 408] width 5 height 64
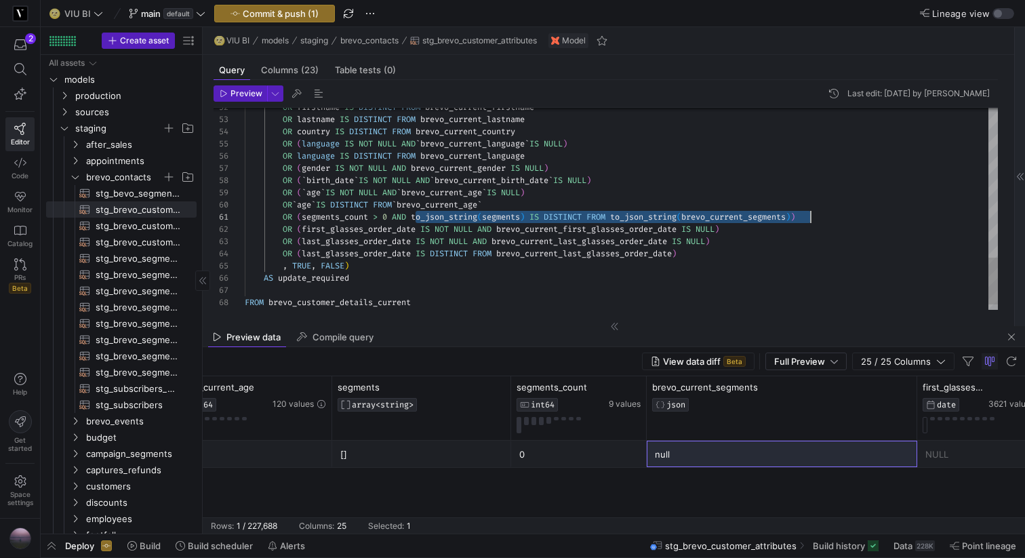
drag, startPoint x: 414, startPoint y: 216, endPoint x: 808, endPoint y: 213, distance: 394.5
drag, startPoint x: 808, startPoint y: 217, endPoint x: 416, endPoint y: 218, distance: 391.8
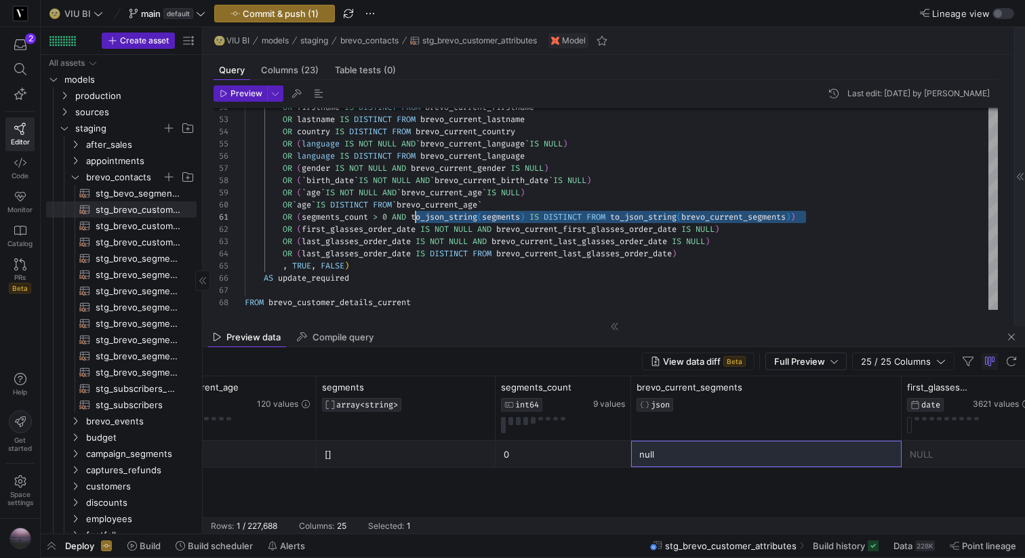
scroll to position [0, 2335]
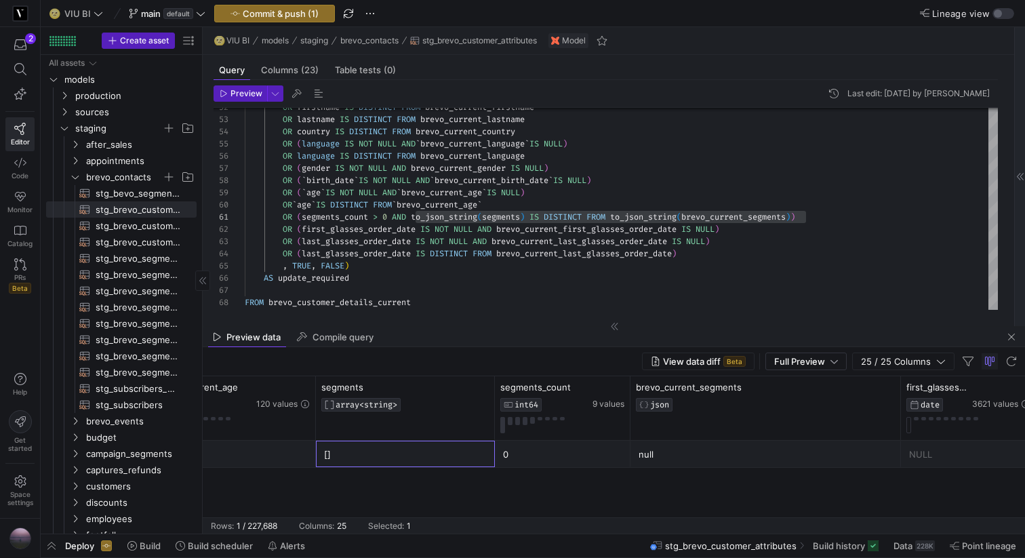
click at [412, 456] on div "[]" at bounding box center [405, 454] width 163 height 26
click at [665, 455] on div "null" at bounding box center [766, 454] width 254 height 26
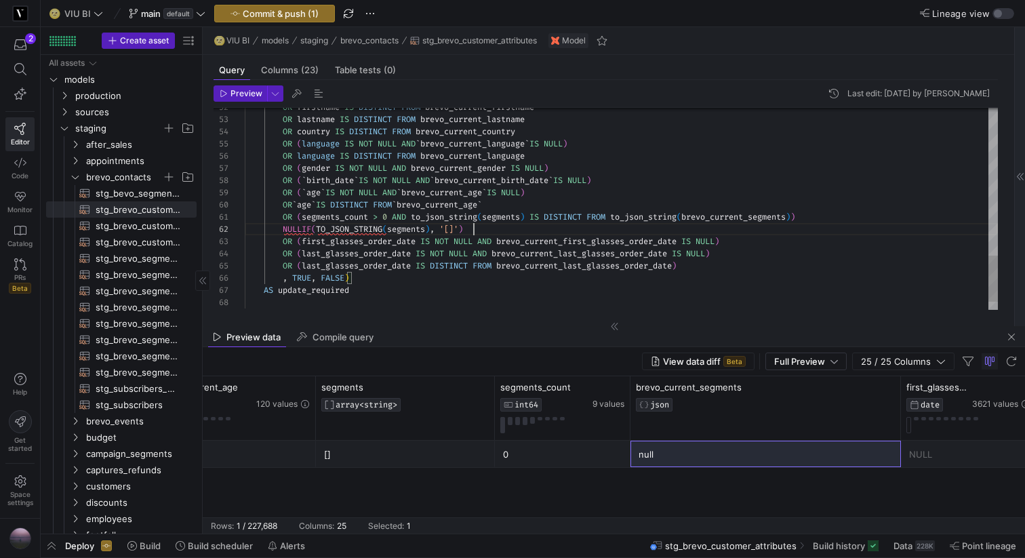
scroll to position [12, 415]
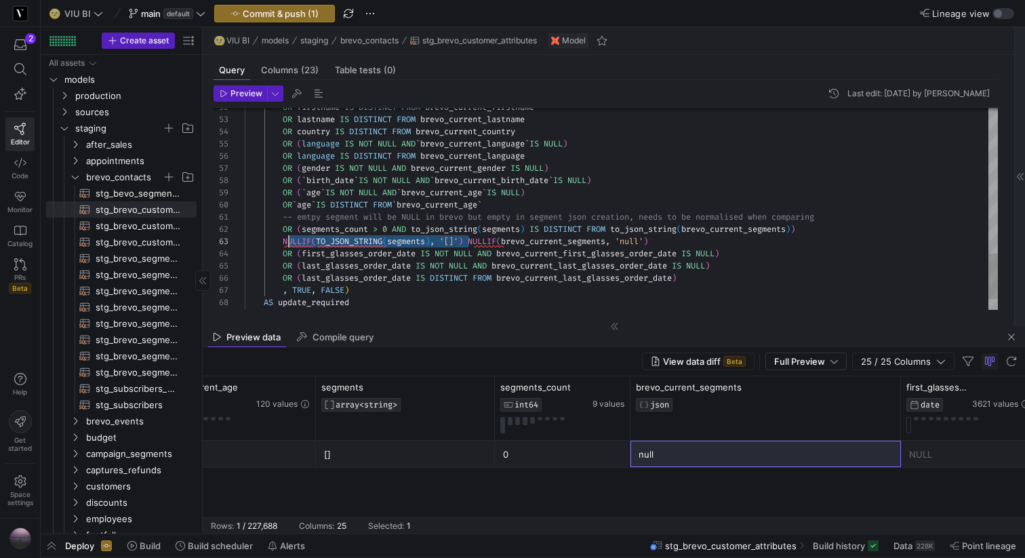
scroll to position [24, 39]
drag, startPoint x: 470, startPoint y: 240, endPoint x: 285, endPoint y: 240, distance: 185.1
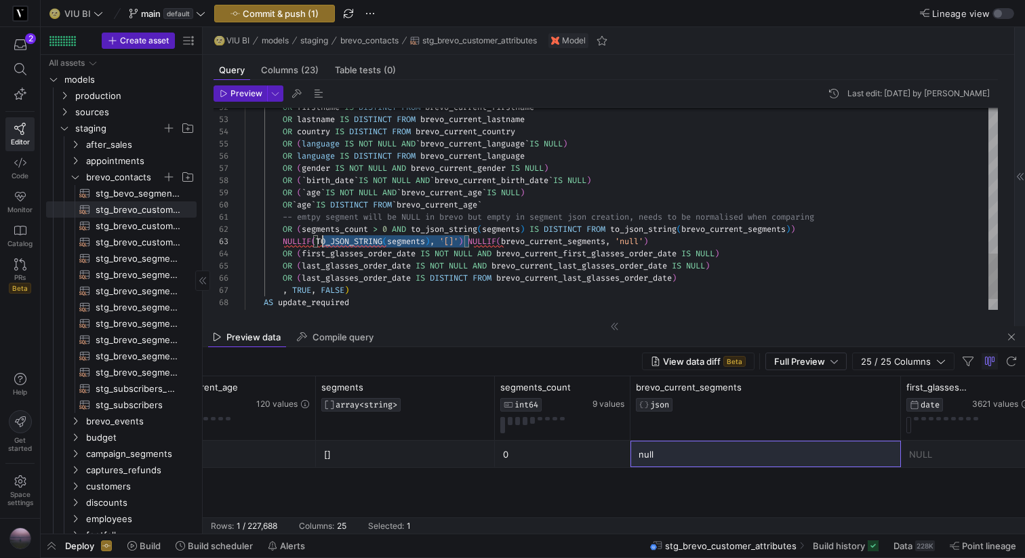
scroll to position [24, 39]
drag, startPoint x: 470, startPoint y: 239, endPoint x: 283, endPoint y: 239, distance: 186.4
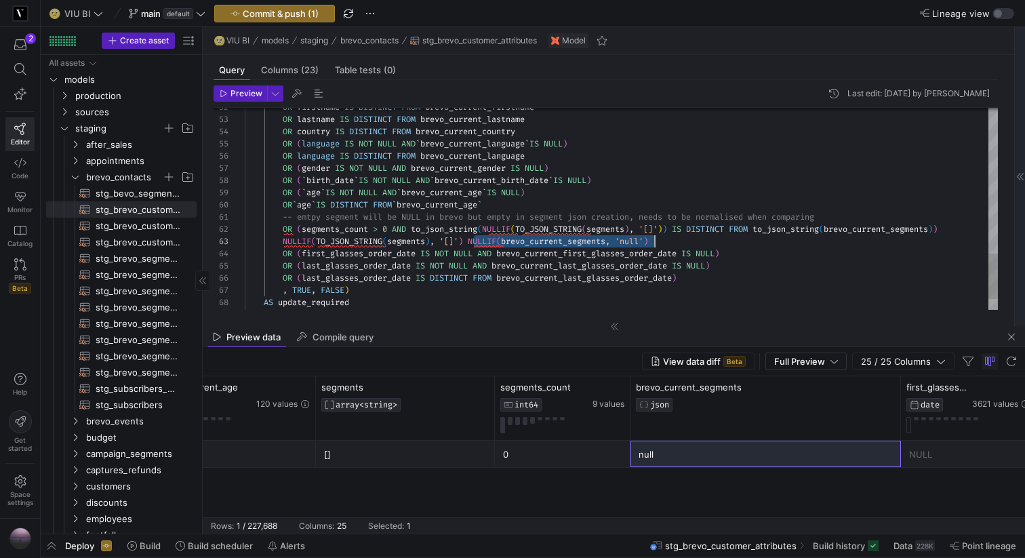
scroll to position [24, 415]
drag, startPoint x: 475, startPoint y: 243, endPoint x: 658, endPoint y: 237, distance: 183.8
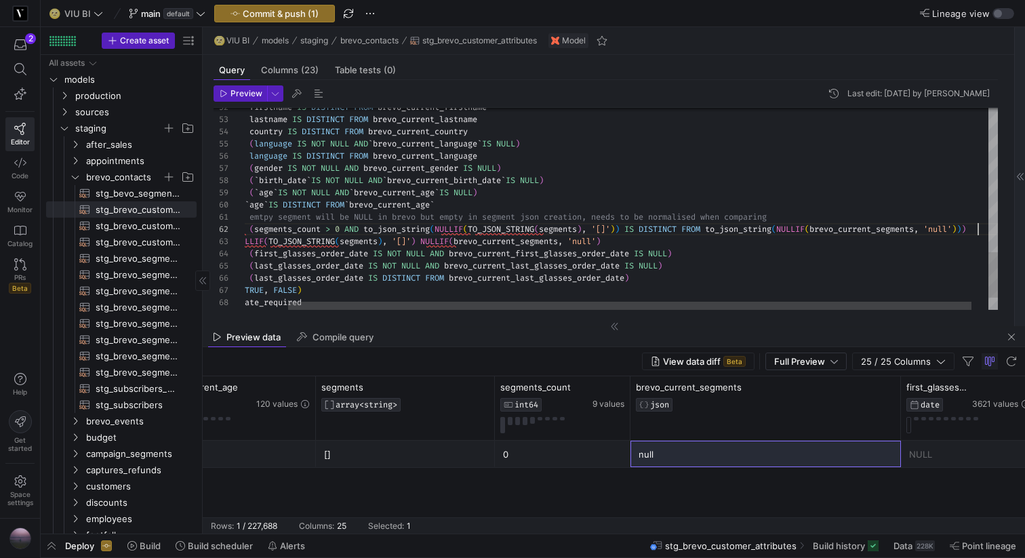
scroll to position [12, 781]
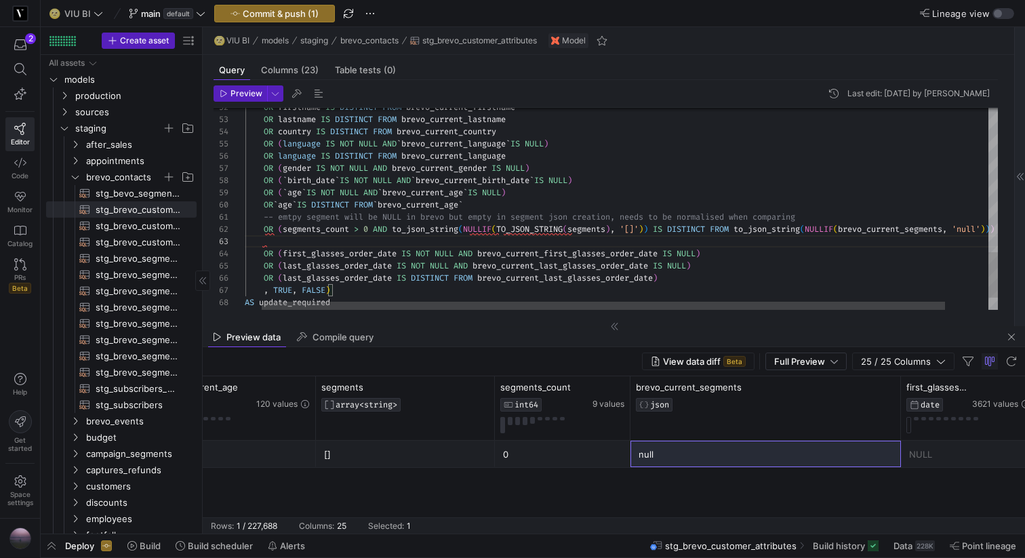
scroll to position [24, 20]
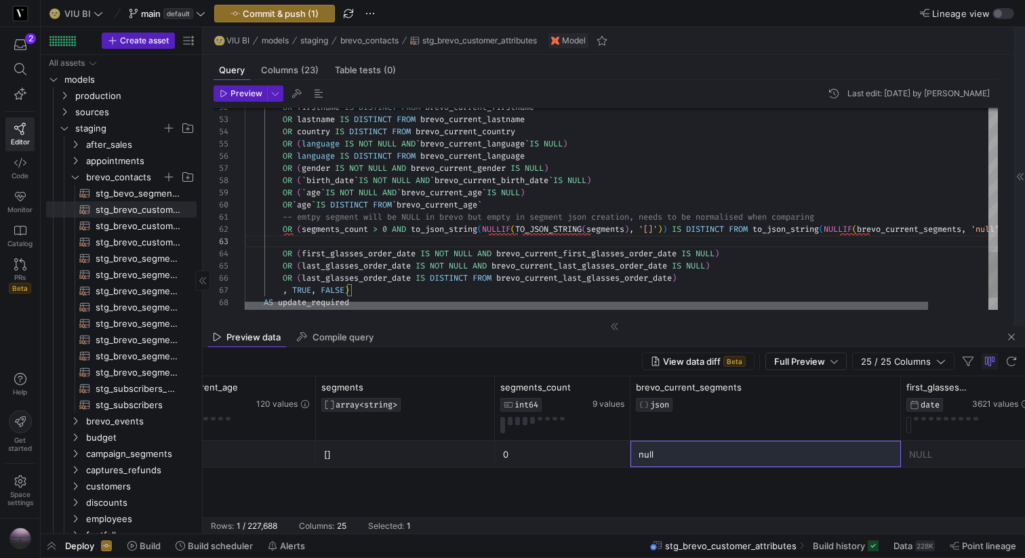
click at [666, 304] on div at bounding box center [586, 306] width 683 height 8
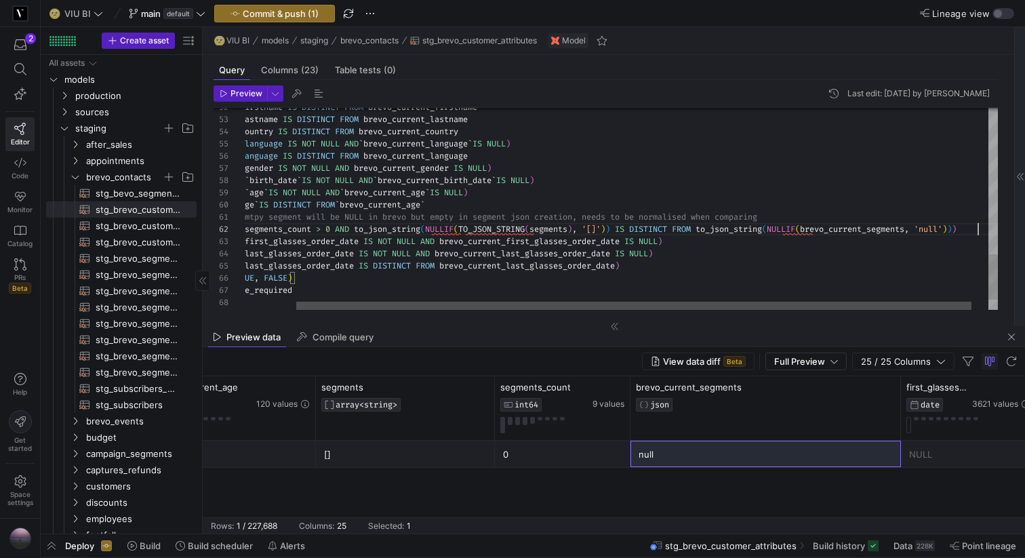
scroll to position [12, 790]
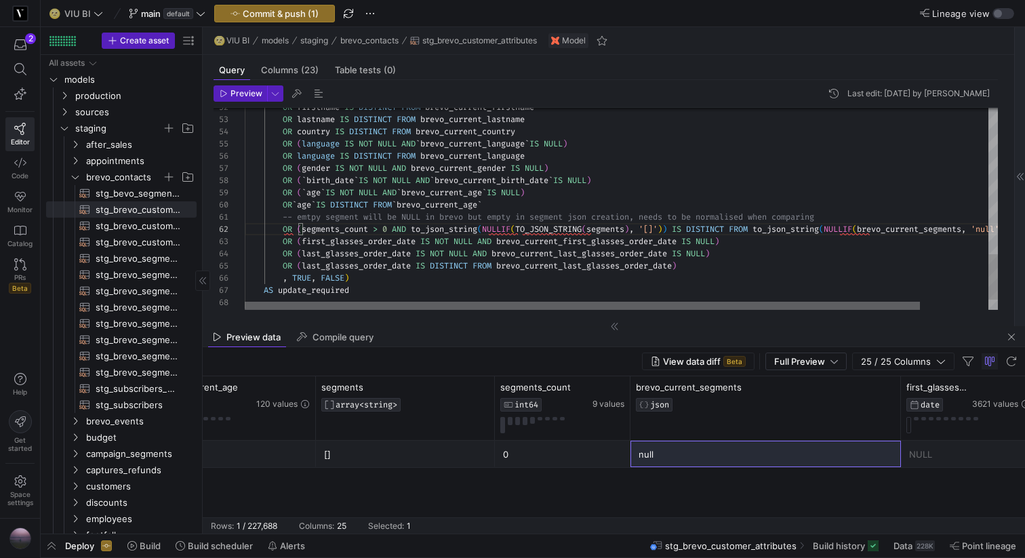
click at [518, 306] on div at bounding box center [582, 306] width 675 height 8
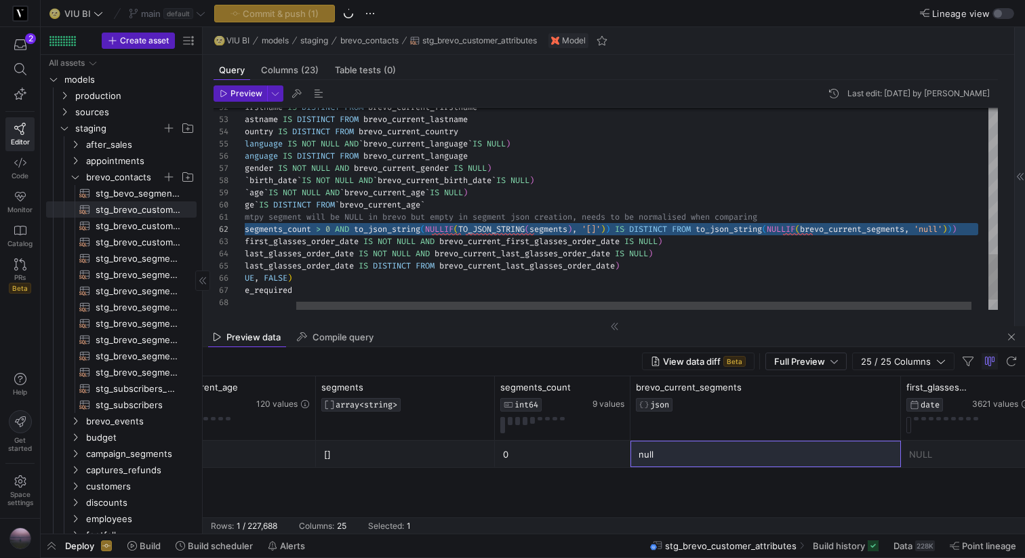
scroll to position [49, 254]
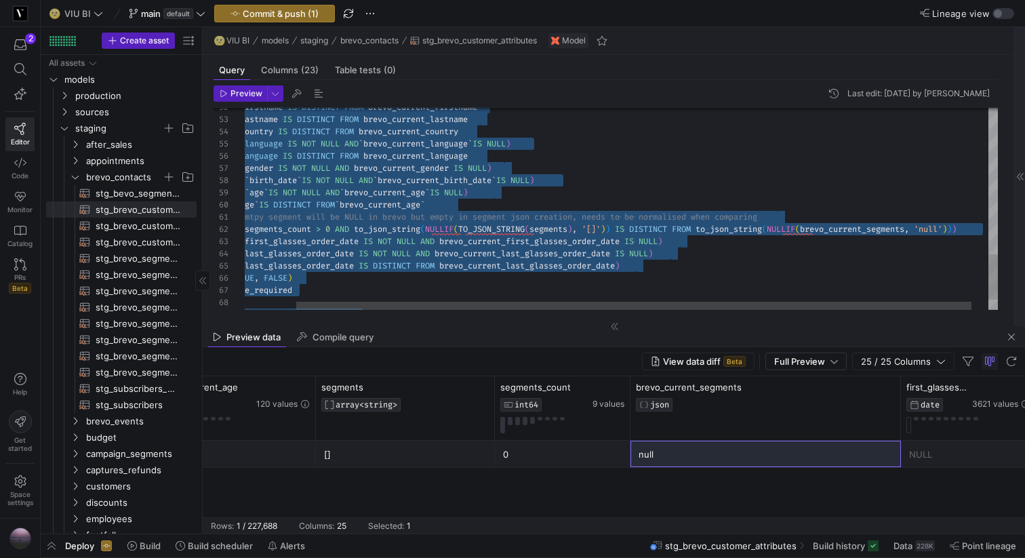
scroll to position [73, 312]
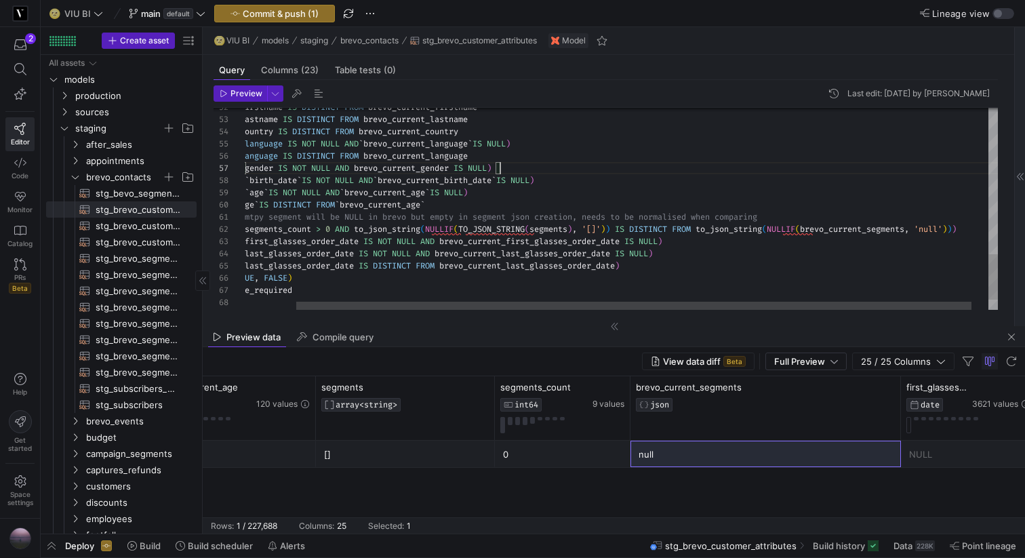
type textarea "-- requires full build to be updated {{ config(materialized = 'table') }} WITH …"
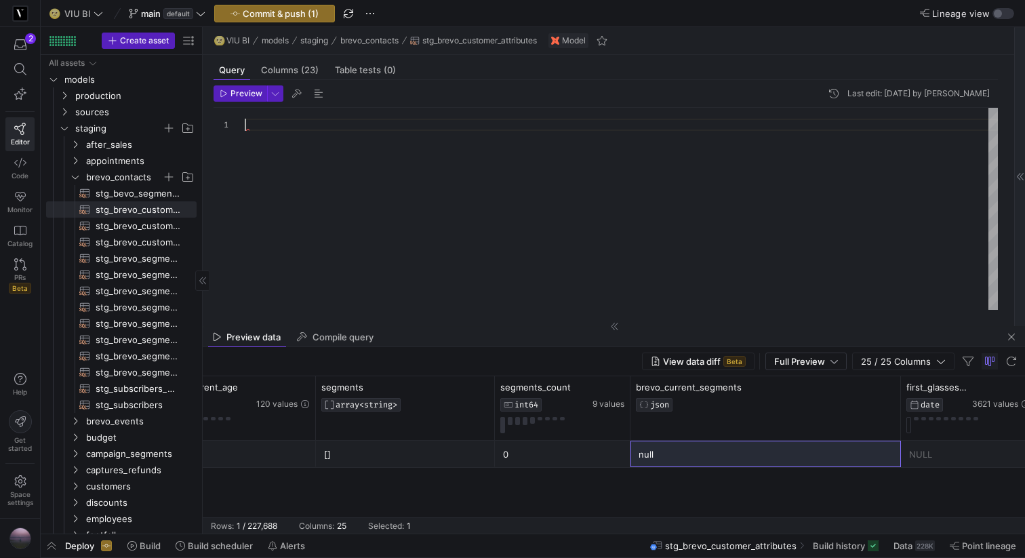
scroll to position [37, 102]
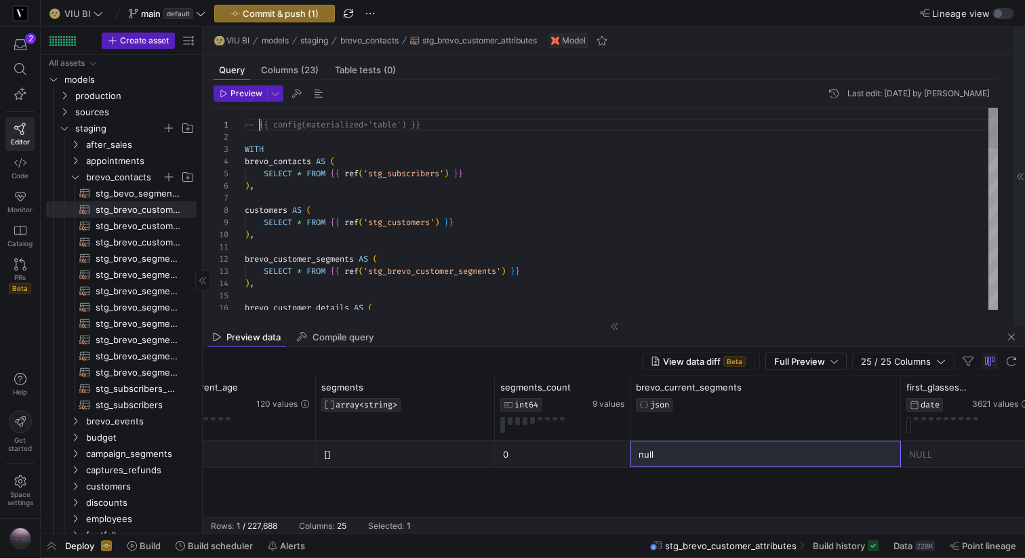
scroll to position [0, 15]
click at [236, 92] on span "Preview" at bounding box center [246, 93] width 32 height 9
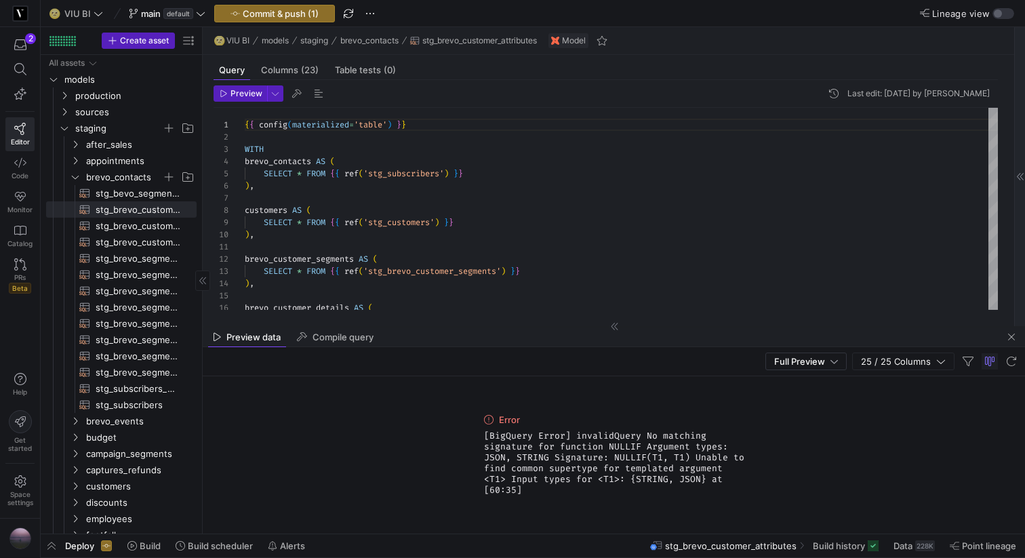
drag, startPoint x: 741, startPoint y: 484, endPoint x: 483, endPoint y: 439, distance: 261.4
click at [484, 439] on span "[BigQuery Error] invalidQuery No matching signature for function NULLIF Argumen…" at bounding box center [614, 462] width 260 height 65
copy span "[BigQuery Error] invalidQuery No matching signature for function NULLIF Argumen…"
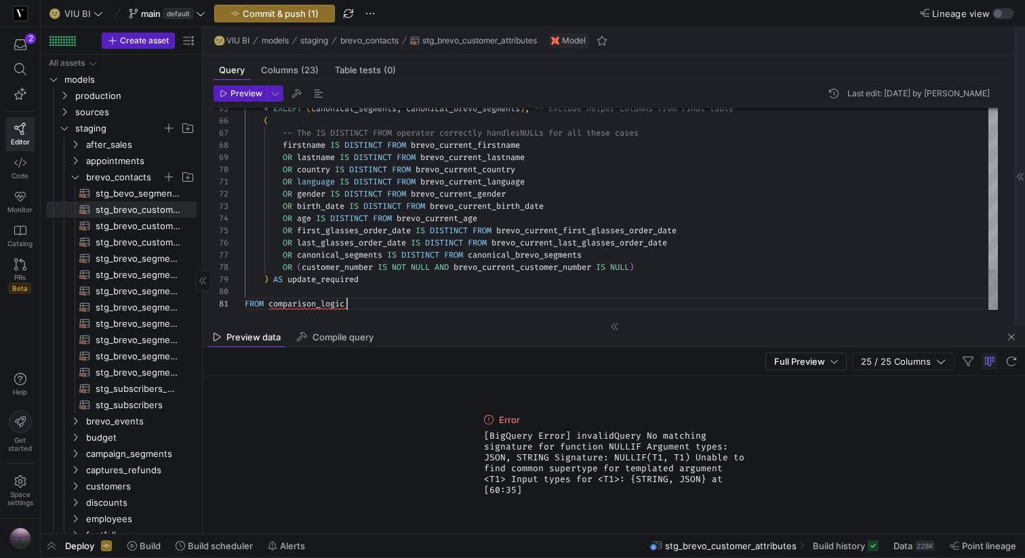
scroll to position [0, 102]
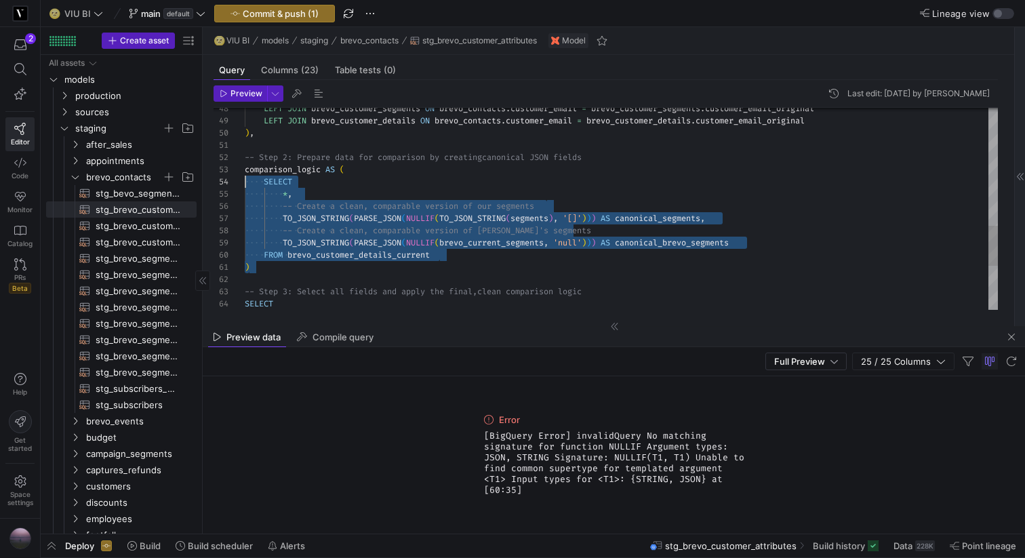
scroll to position [24, 0]
drag, startPoint x: 256, startPoint y: 269, endPoint x: 239, endPoint y: 173, distance: 97.6
click at [245, 173] on div ") FROM brevo_customer_details_current TO_JSON_STRING ( PARSE_JSON ( NULLIF ( br…" at bounding box center [621, 23] width 753 height 1011
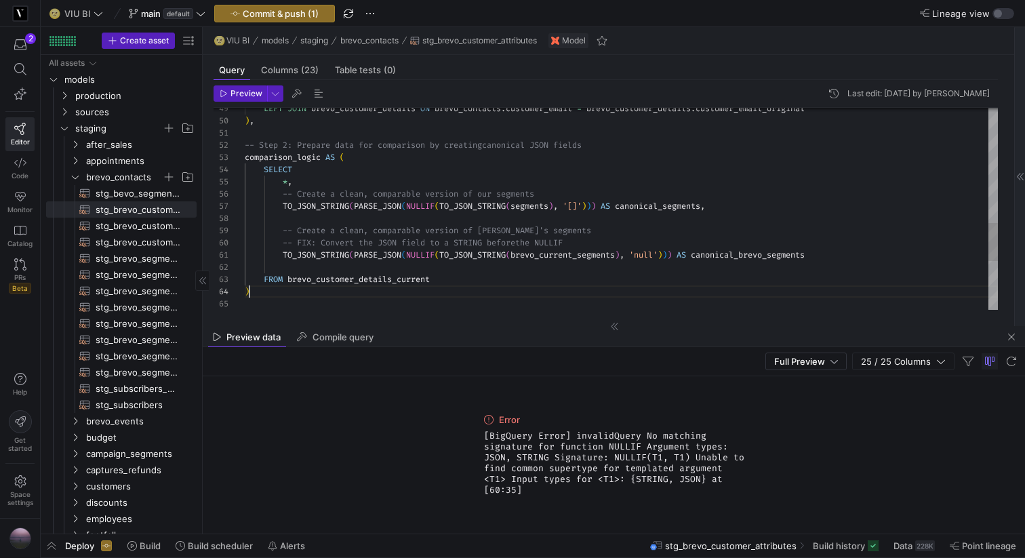
scroll to position [37, 5]
click at [587, 190] on div "comparison_logic AS ( -- Step 2: Prepare data for comparison by creating canoni…" at bounding box center [621, 36] width 753 height 1060
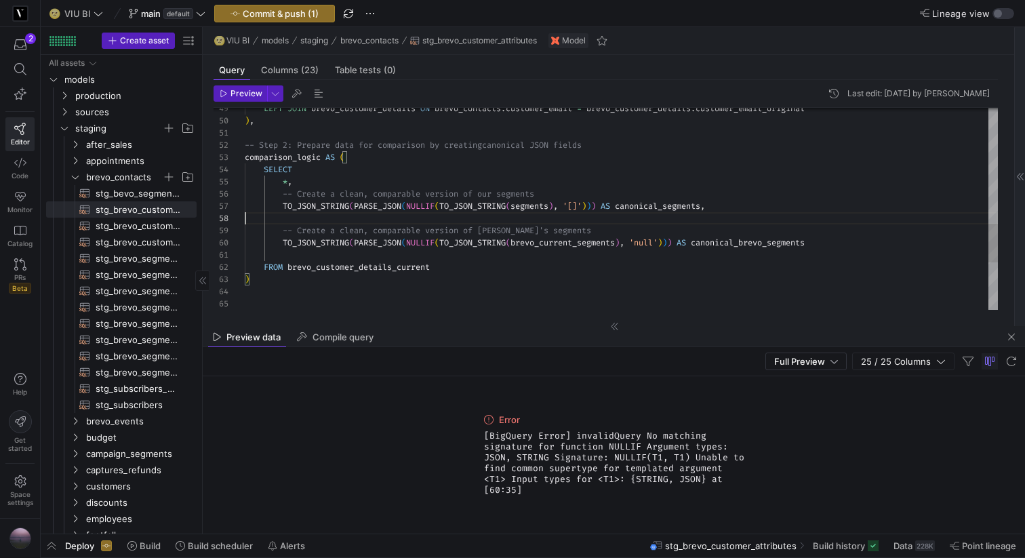
scroll to position [85, 0]
type textarea "-- Step 2: Prepare data for comparison by creating canonical JSON fields compar…"
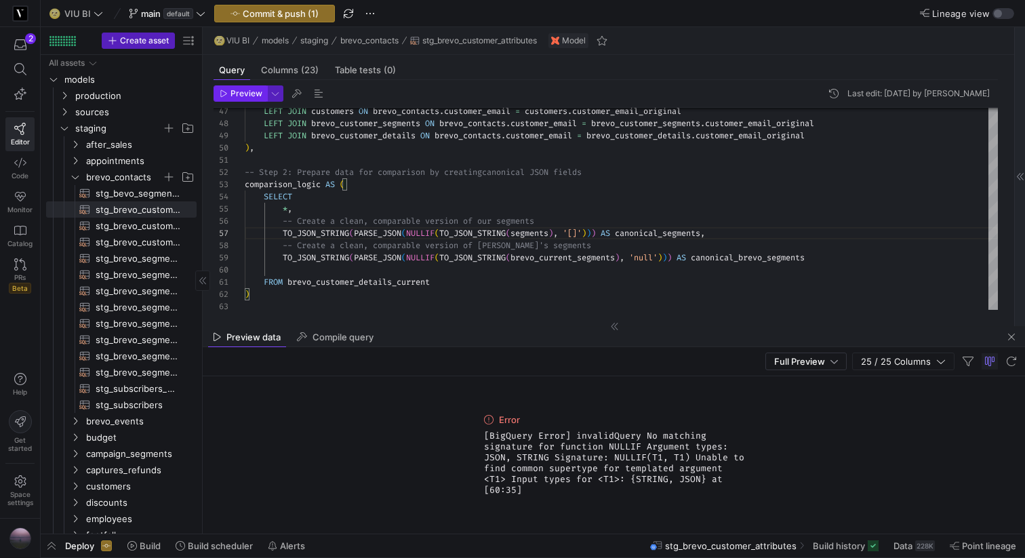
click at [253, 96] on span "Preview" at bounding box center [246, 93] width 32 height 9
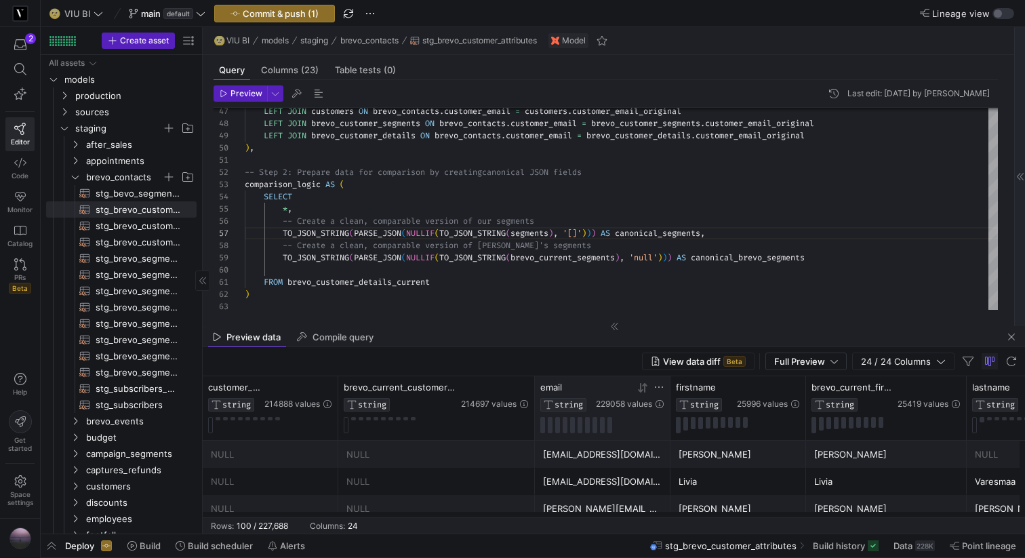
click at [662, 384] on icon at bounding box center [658, 387] width 11 height 11
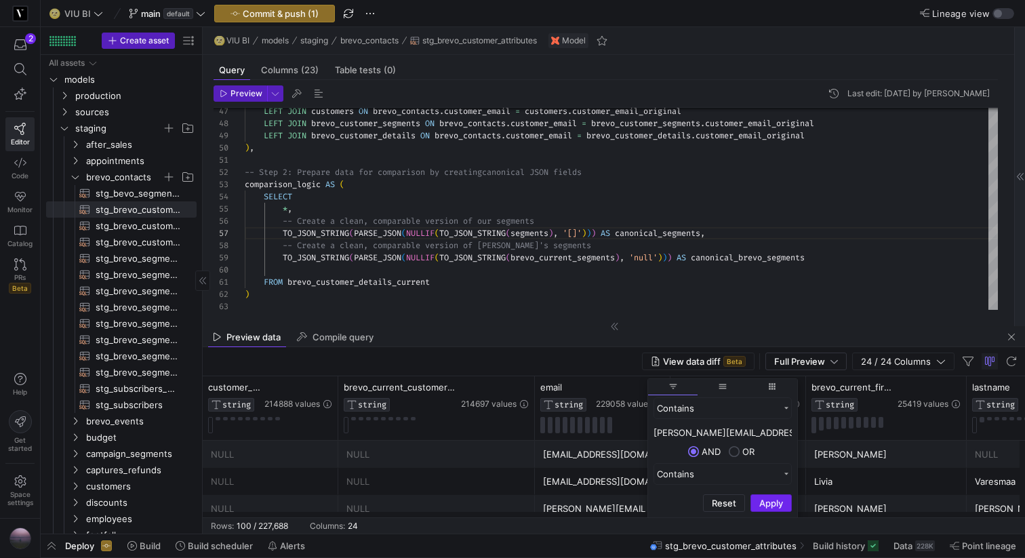
type input "sigrid.nopp@gmail.com"
click at [759, 500] on button "Apply" at bounding box center [770, 503] width 41 height 18
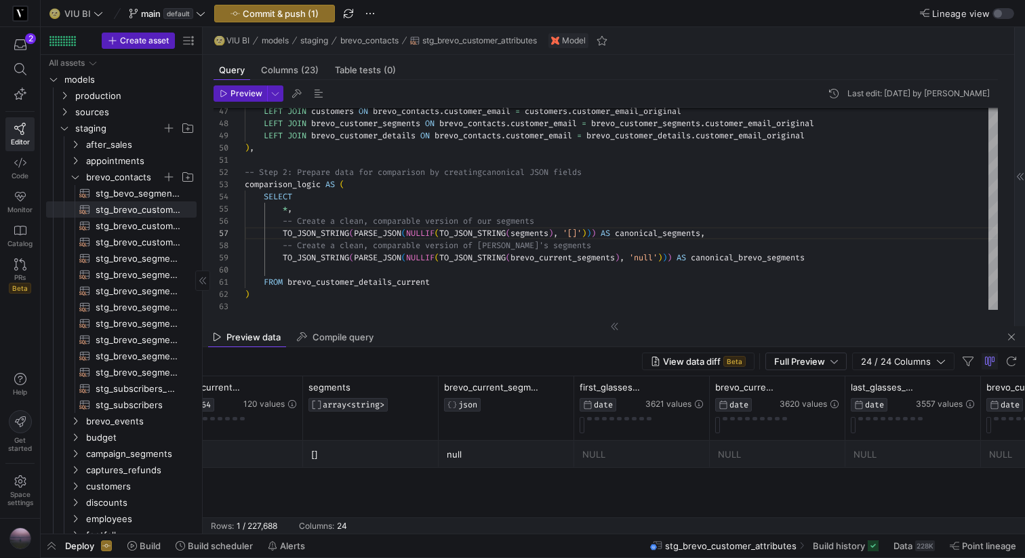
scroll to position [0, 2171]
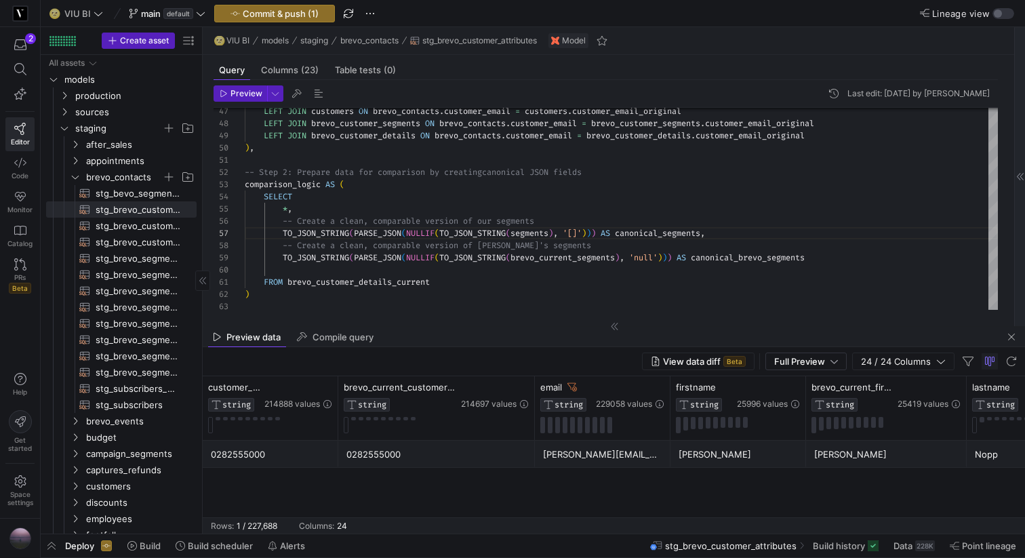
click at [248, 460] on div "0282555000" at bounding box center [270, 454] width 119 height 26
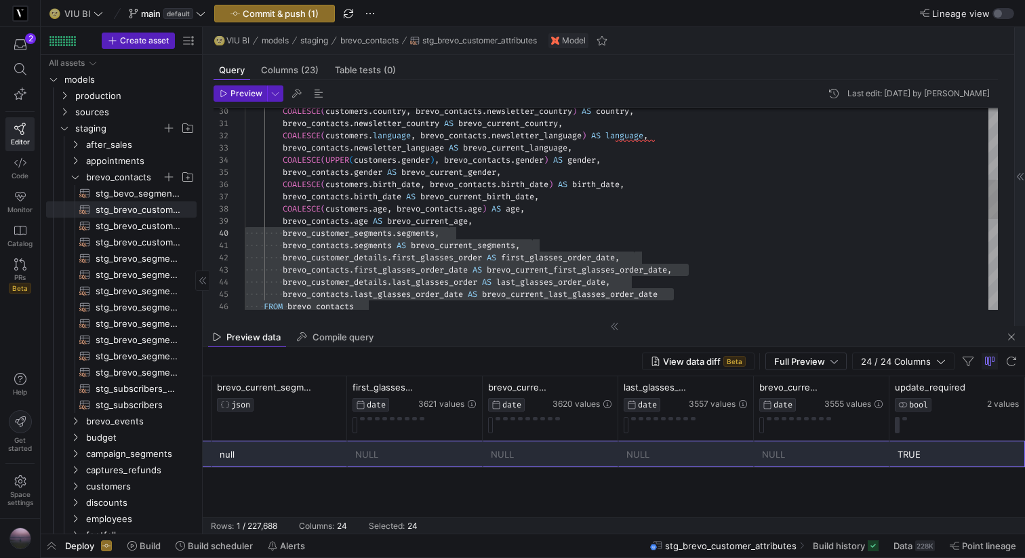
scroll to position [232, 0]
drag, startPoint x: 260, startPoint y: 247, endPoint x: 244, endPoint y: 230, distance: 22.5
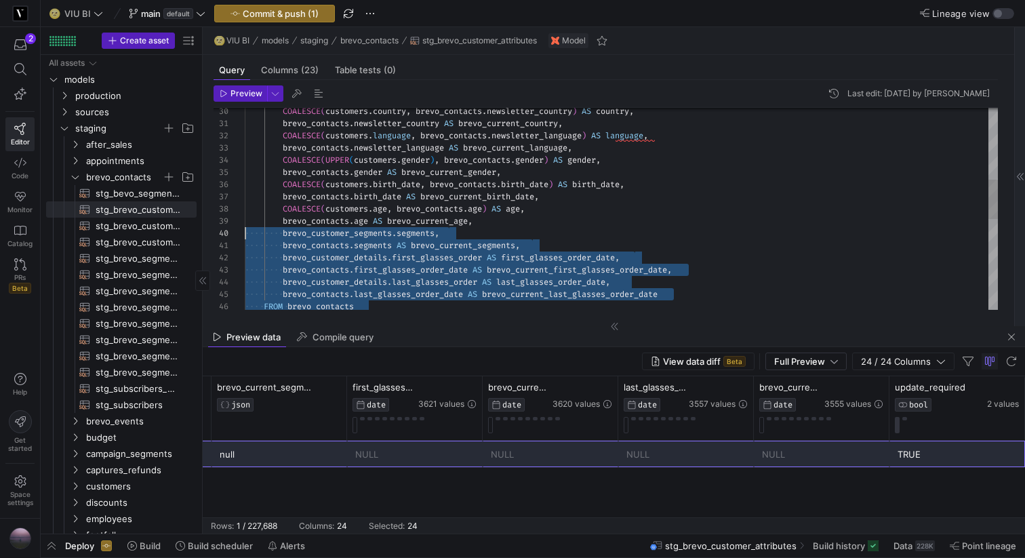
scroll to position [98, 0]
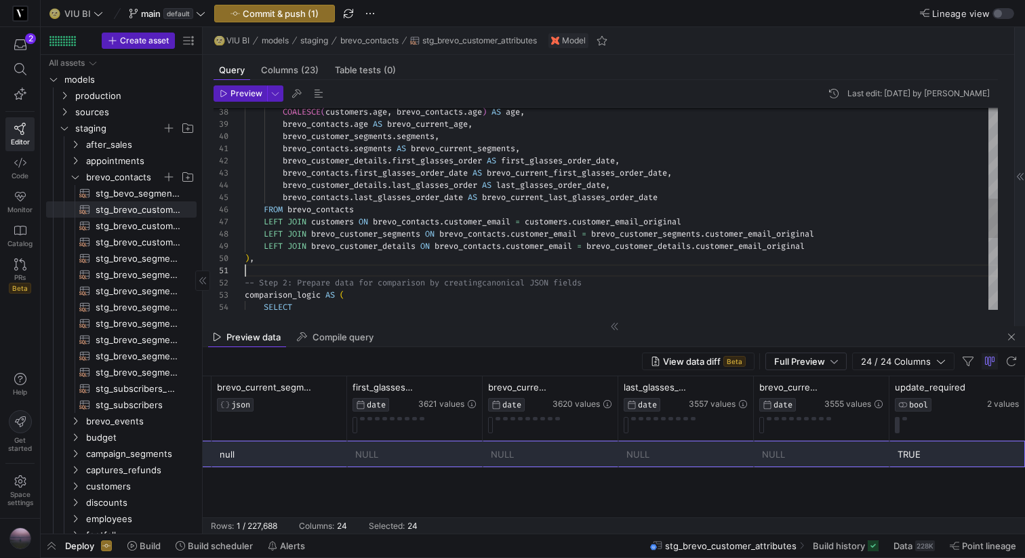
click at [292, 266] on div "brevo_contacts . age AS brevo_current_age , brevo_customer_segments . segments …" at bounding box center [621, 161] width 753 height 1036
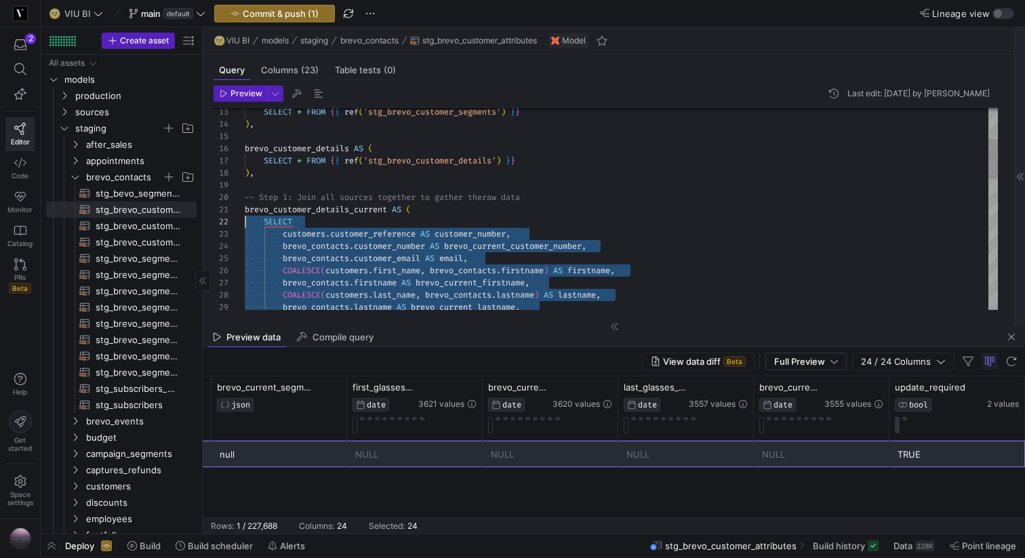
scroll to position [0, 0]
drag, startPoint x: 271, startPoint y: 257, endPoint x: 243, endPoint y: 211, distance: 53.2
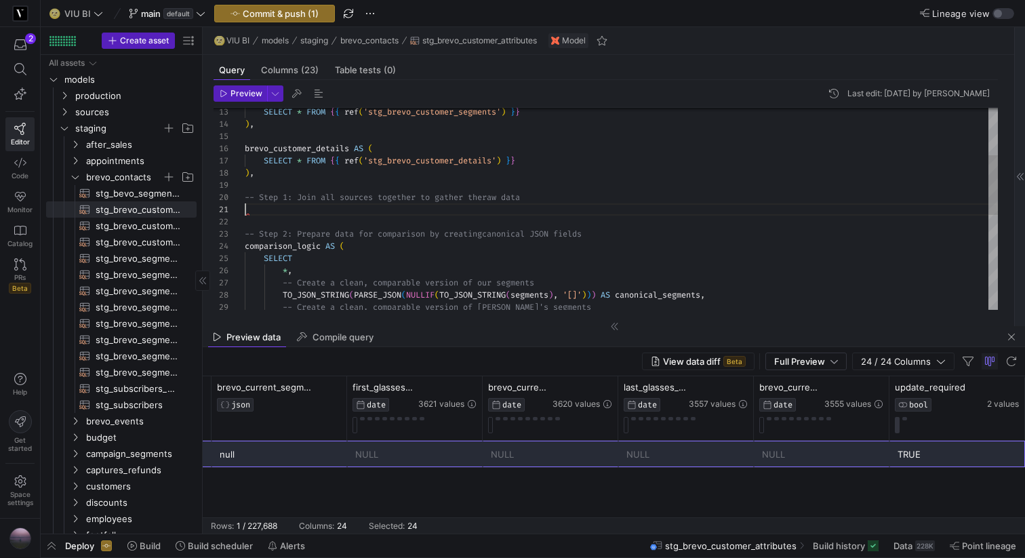
scroll to position [24, 5]
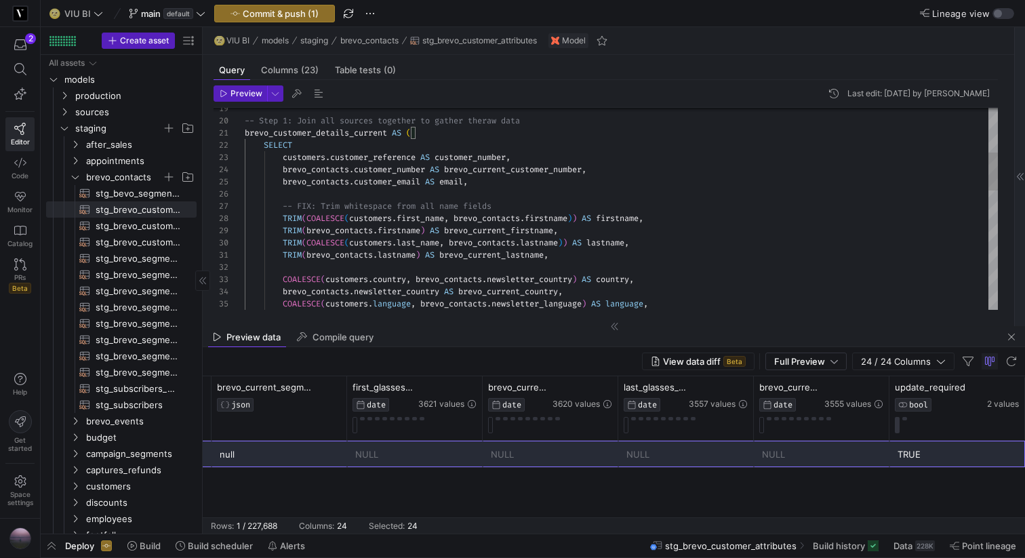
click at [321, 203] on div "brevo_contacts . customer_email AS email , brevo_contacts . customer_number AS …" at bounding box center [621, 408] width 753 height 1072
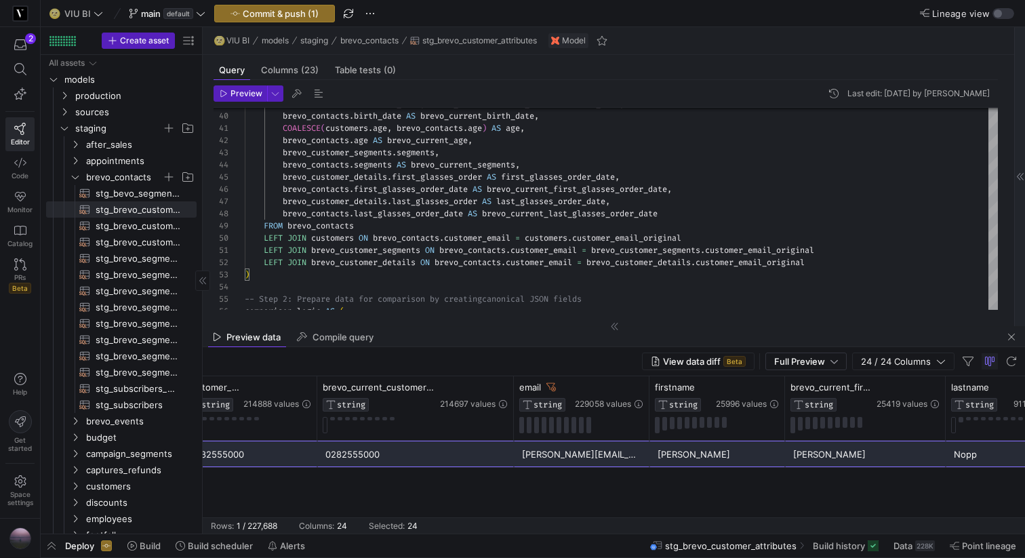
scroll to position [0, 0]
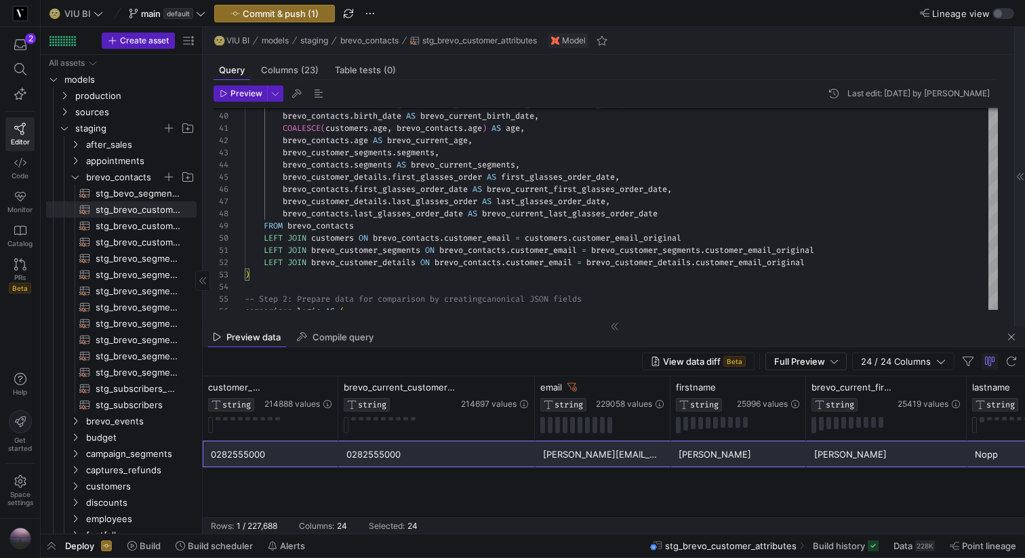
click at [620, 450] on div "sigrid.nopp@gmail.com" at bounding box center [602, 454] width 119 height 26
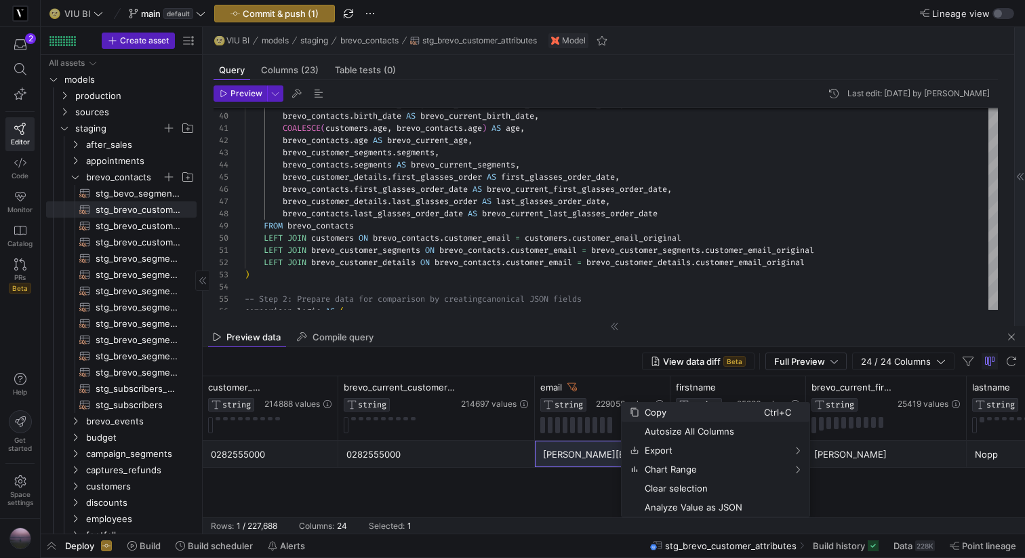
click at [671, 414] on span "Copy" at bounding box center [701, 412] width 125 height 19
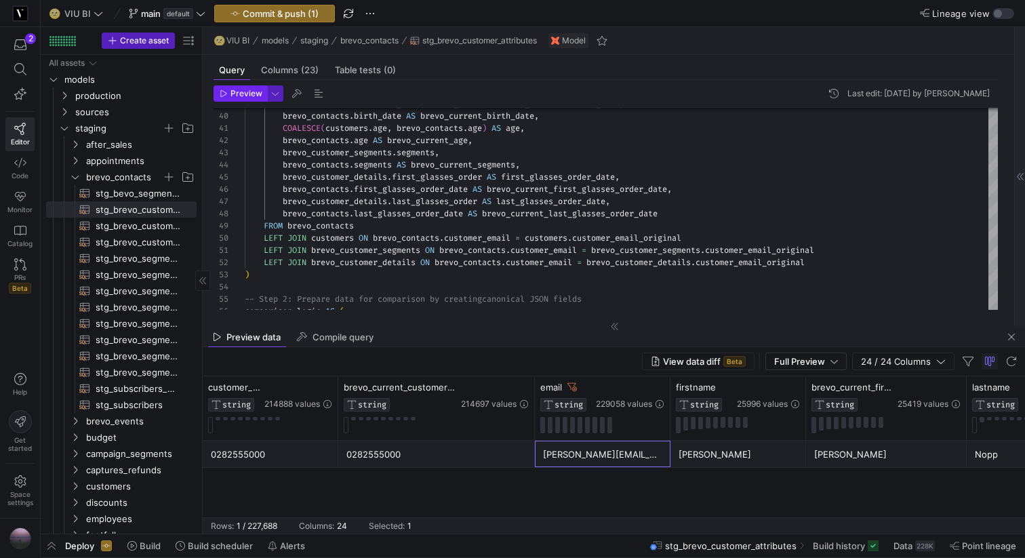
click at [255, 92] on span "Preview" at bounding box center [246, 93] width 32 height 9
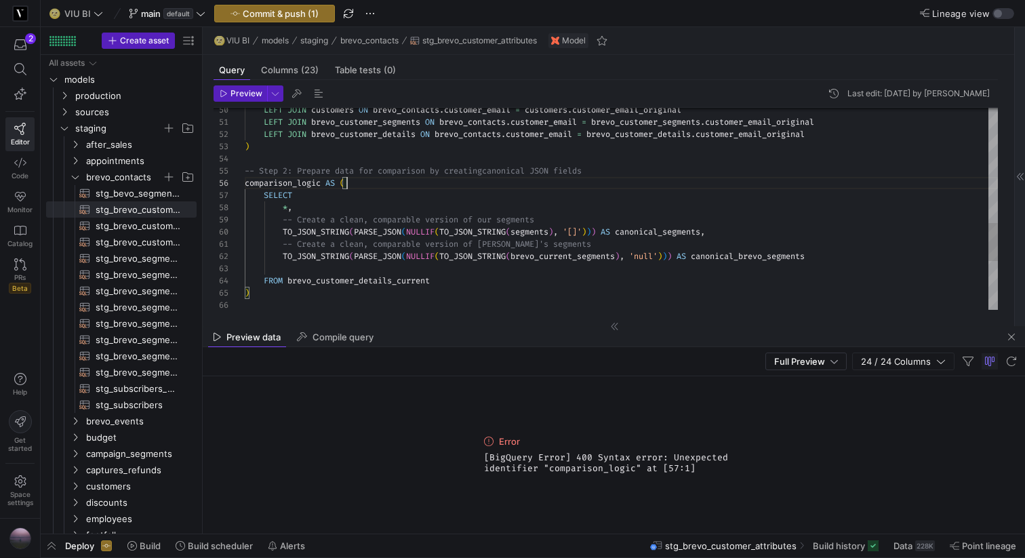
click at [363, 180] on div "LEFT JOIN customers ON brevo_contacts . customer_email = customers . customer_e…" at bounding box center [621, 31] width 753 height 1072
click at [314, 146] on div "LEFT JOIN customers ON brevo_contacts . customer_email = customers . customer_e…" at bounding box center [621, 31] width 753 height 1072
type textarea "LEFT JOIN brevo_customer_segments ON brevo_contacts.customer_email = brevo_cust…"
click at [243, 98] on span "button" at bounding box center [240, 93] width 52 height 15
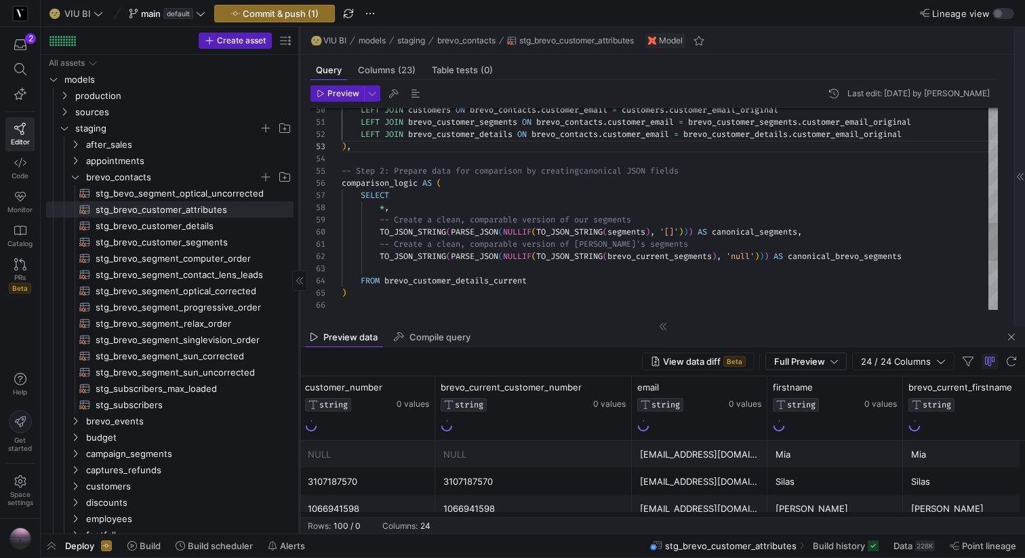
drag, startPoint x: 202, startPoint y: 153, endPoint x: 299, endPoint y: 155, distance: 96.9
click at [299, 155] on div at bounding box center [299, 280] width 1 height 506
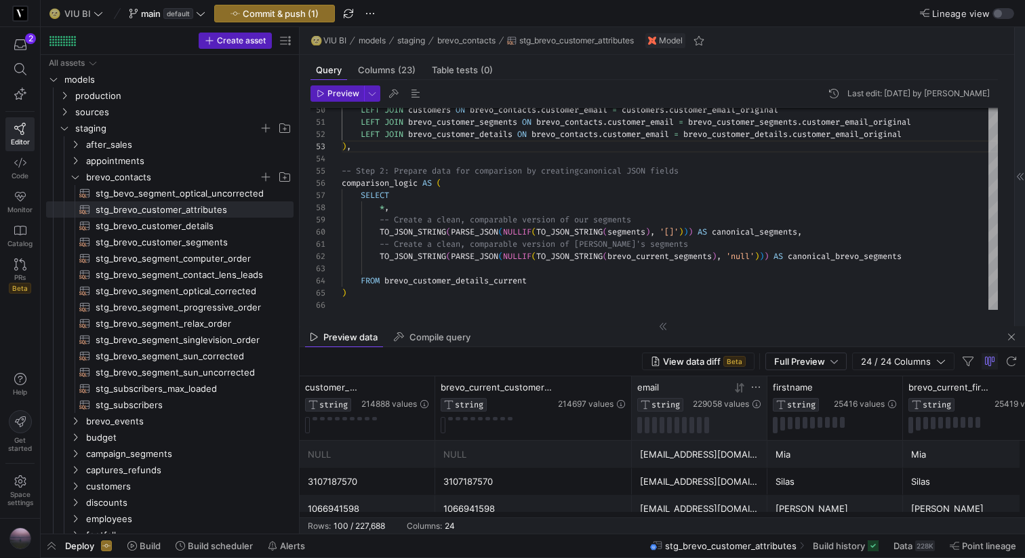
click at [757, 386] on icon at bounding box center [755, 387] width 11 height 11
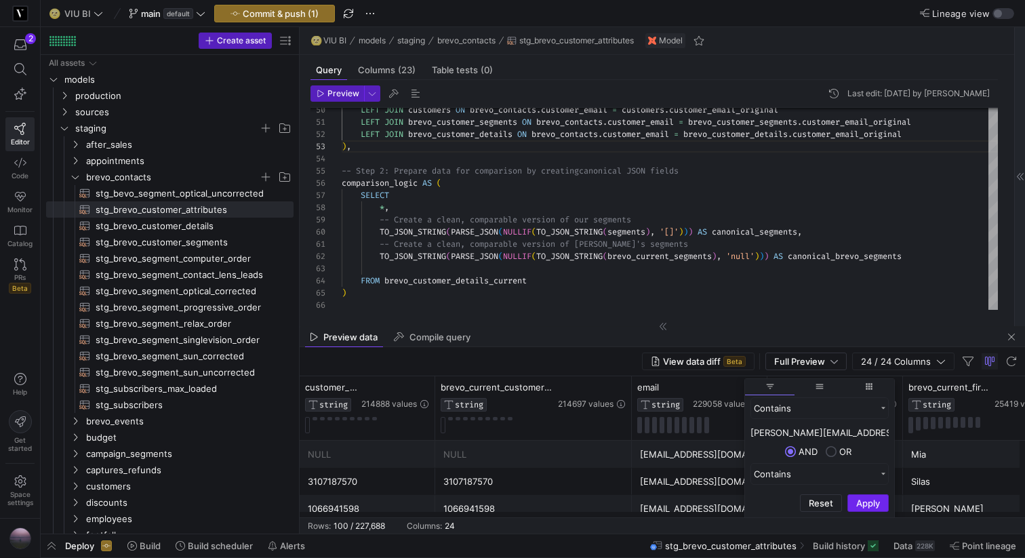
type input "sigrid.nopp@gmail.com"
click at [856, 500] on button "Apply" at bounding box center [867, 503] width 41 height 18
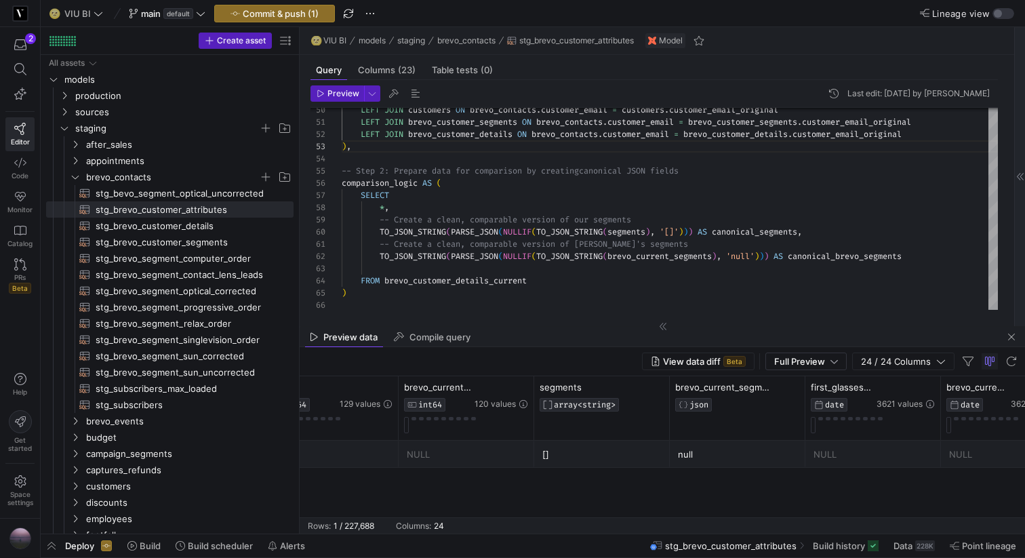
scroll to position [0, 2178]
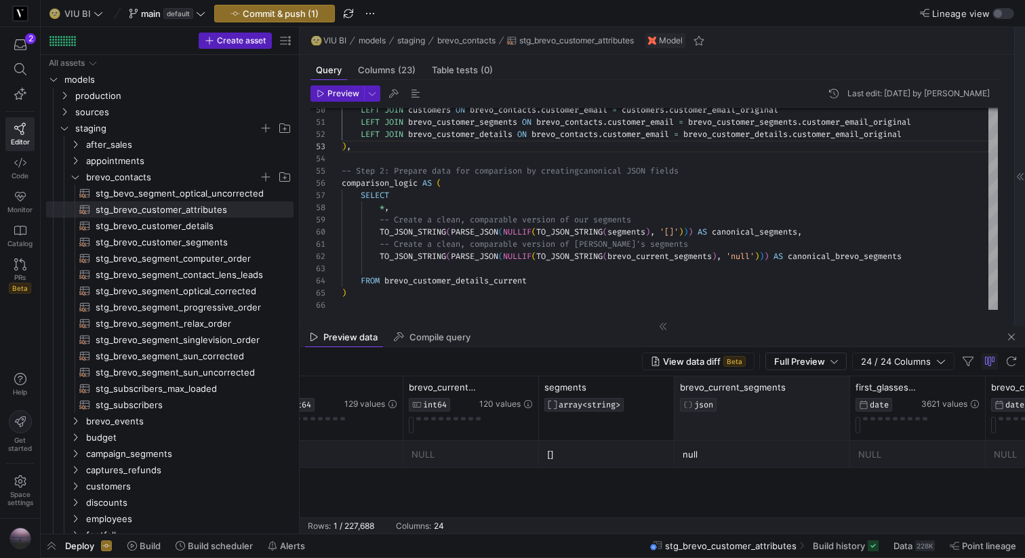
drag, startPoint x: 809, startPoint y: 392, endPoint x: 848, endPoint y: 392, distance: 39.3
click at [848, 392] on div at bounding box center [849, 408] width 5 height 64
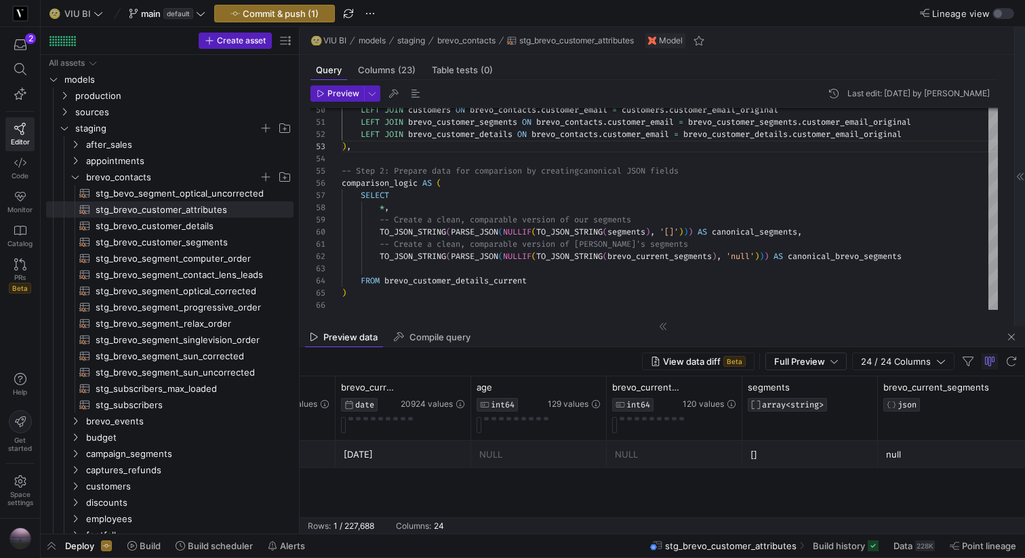
scroll to position [0, 1649]
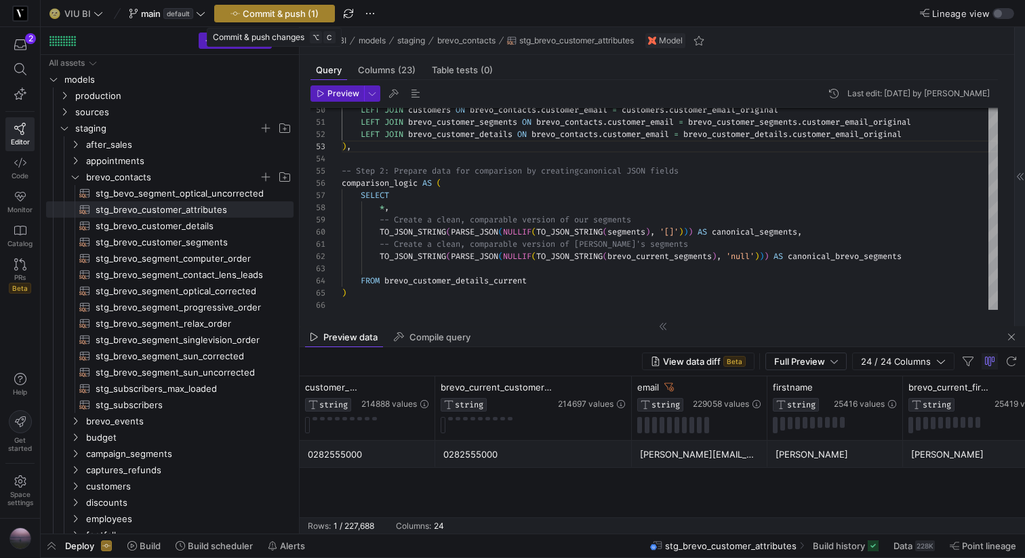
click at [295, 12] on span "Commit & push (1)" at bounding box center [281, 13] width 76 height 11
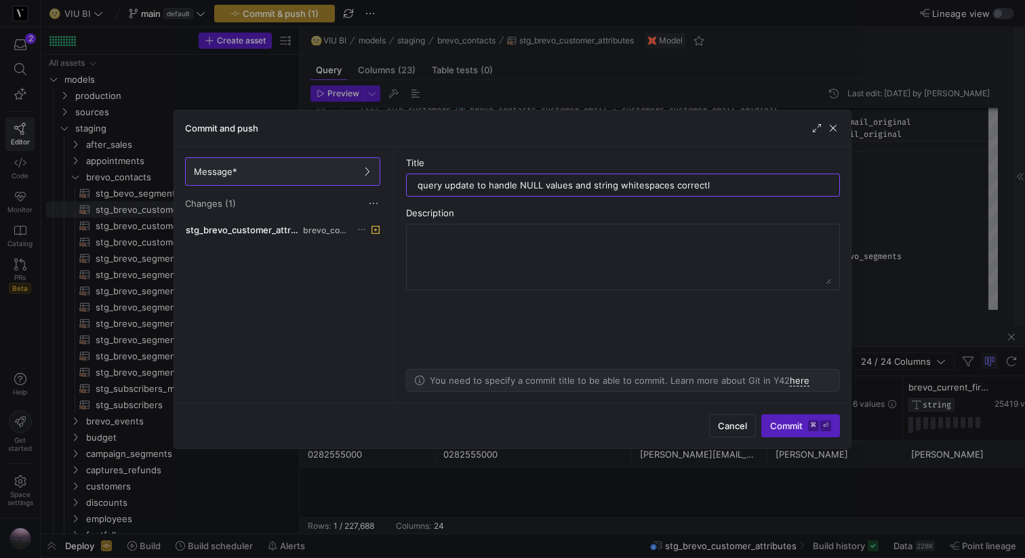
type input "query update to handle NULL values and string whitespaces correctly"
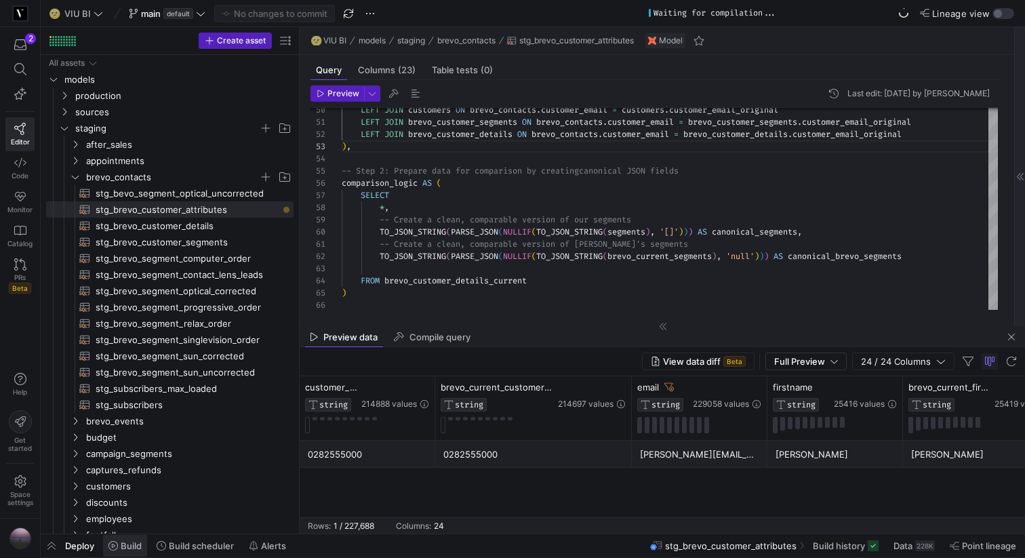
click at [132, 542] on span "Build" at bounding box center [131, 545] width 21 height 11
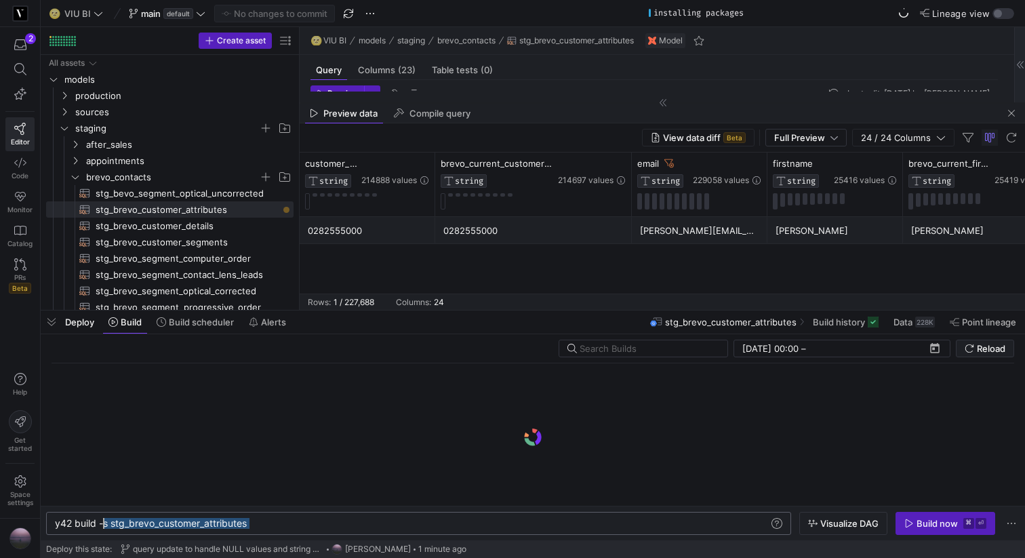
drag, startPoint x: 266, startPoint y: 526, endPoint x: 103, endPoint y: 521, distance: 162.8
click at [103, 521] on div "y42 build -s stg_brevo_customer_attributes" at bounding box center [412, 523] width 714 height 11
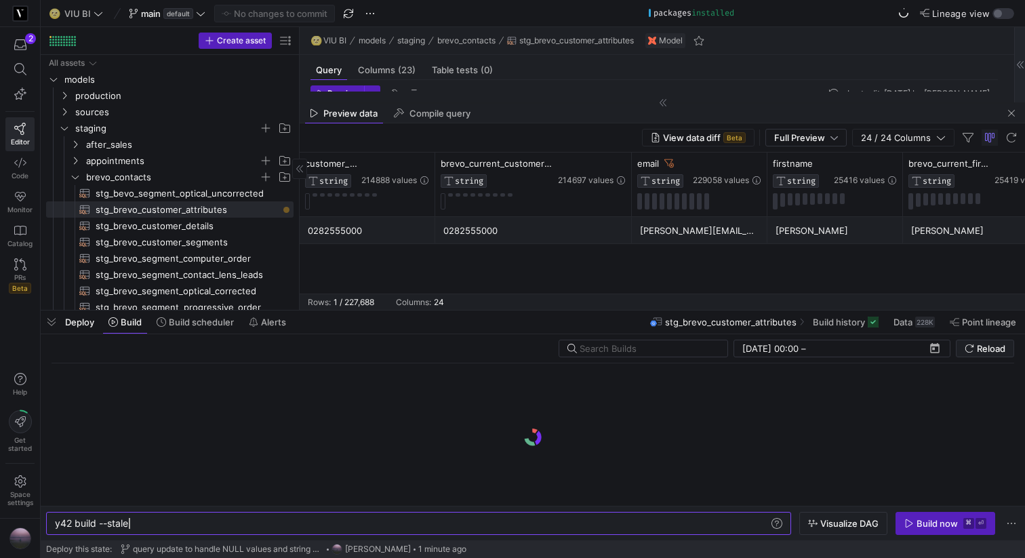
type textarea "y42 build --stale"
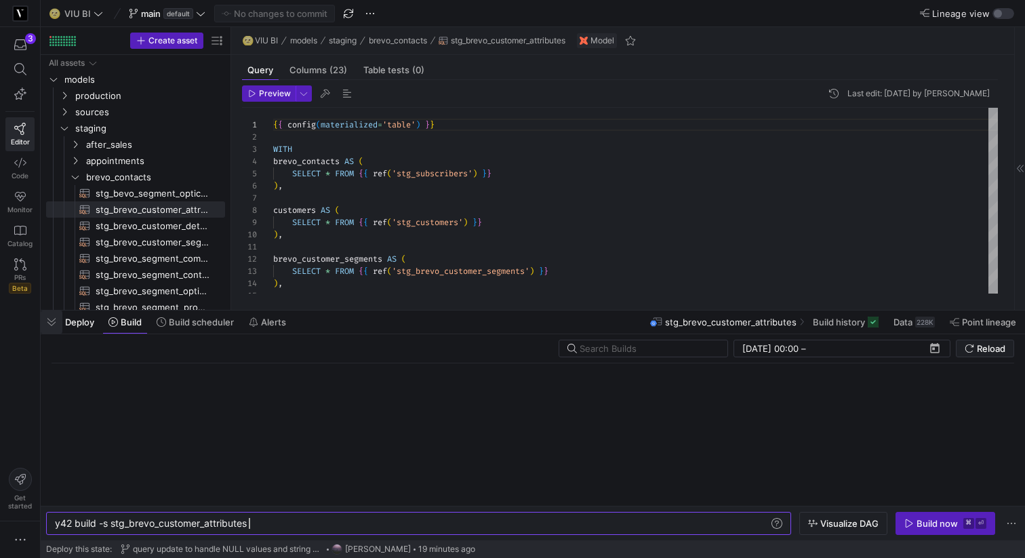
click at [50, 323] on span "button" at bounding box center [52, 321] width 22 height 23
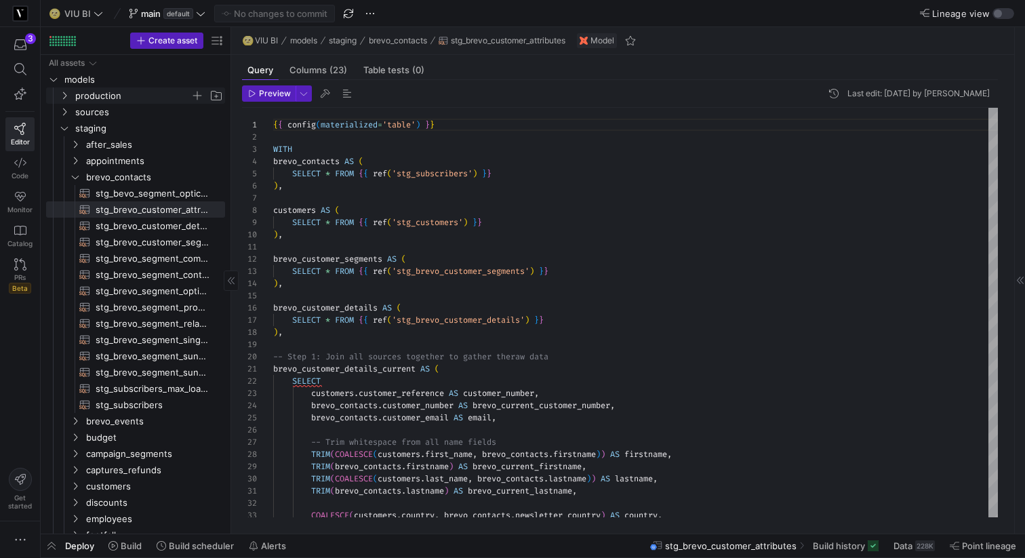
click at [63, 96] on icon "Press SPACE to select this row." at bounding box center [64, 96] width 9 height 8
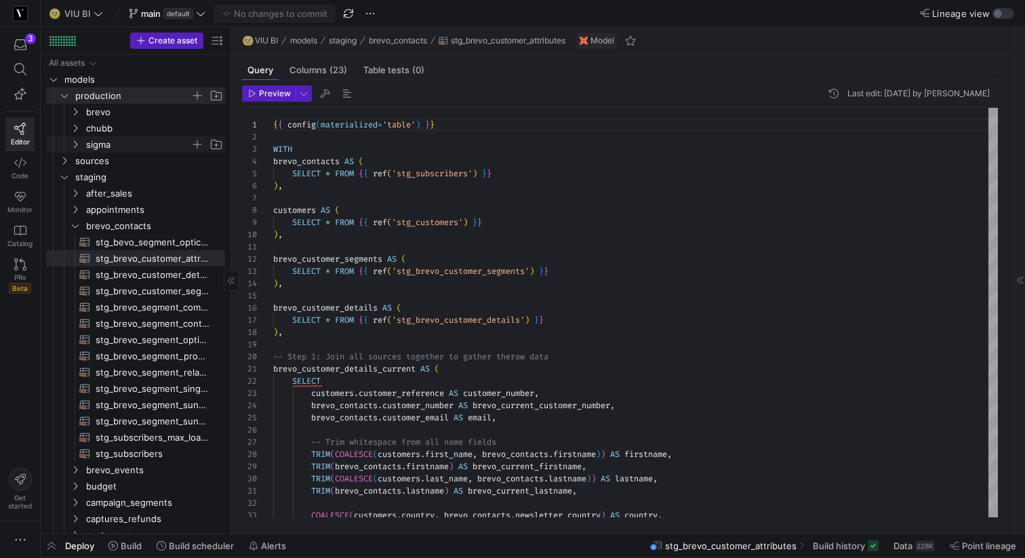
click at [76, 138] on span "sigma" at bounding box center [146, 144] width 156 height 15
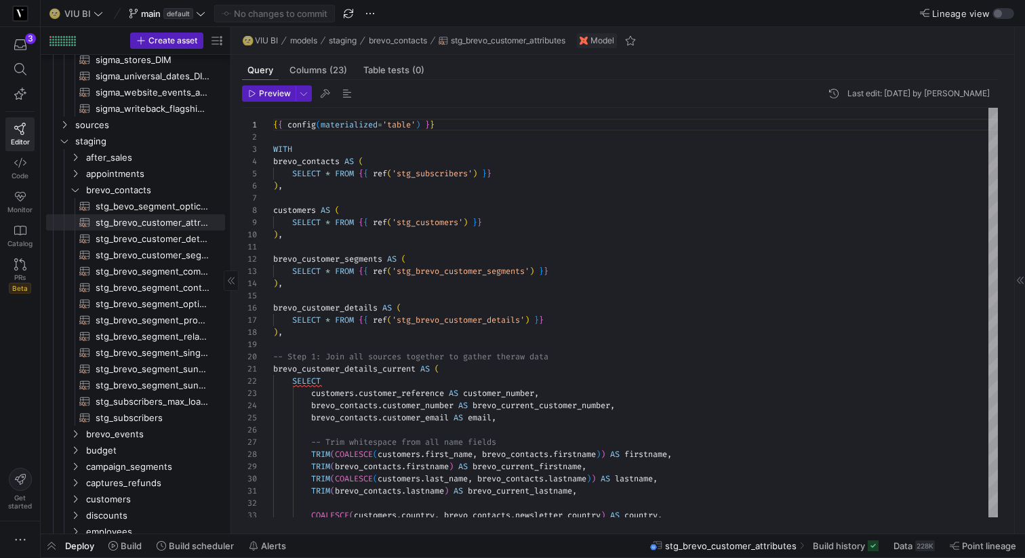
scroll to position [562, 0]
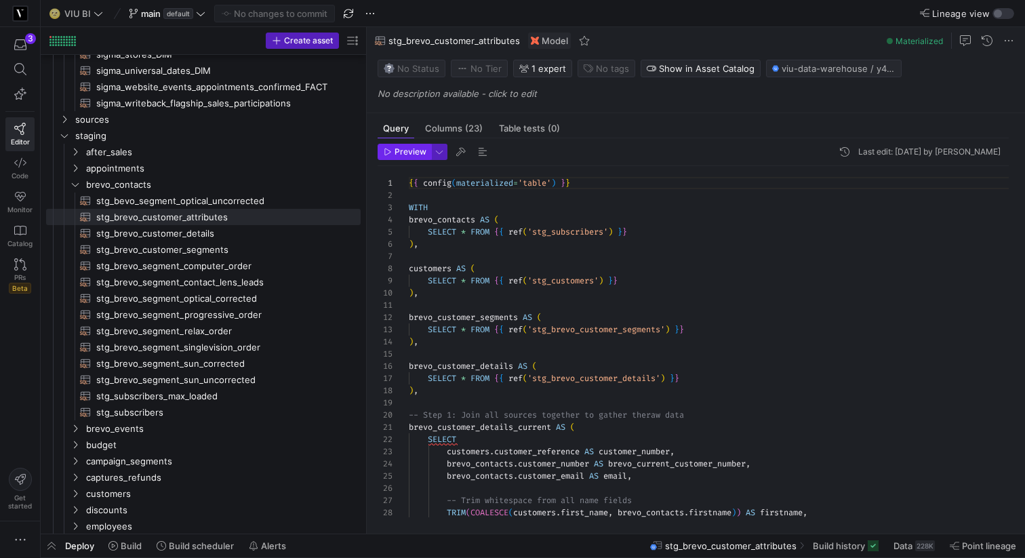
drag, startPoint x: 230, startPoint y: 164, endPoint x: 388, endPoint y: 159, distance: 158.0
click at [388, 159] on as-split "Create asset Drag here to set row groups Drag here to set column labels Group 1…" at bounding box center [533, 280] width 984 height 506
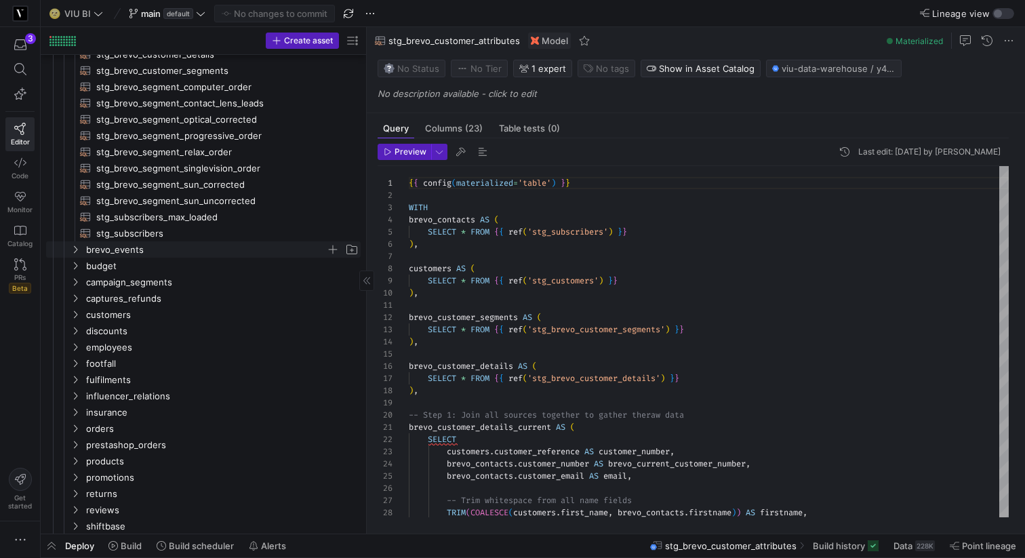
scroll to position [872, 0]
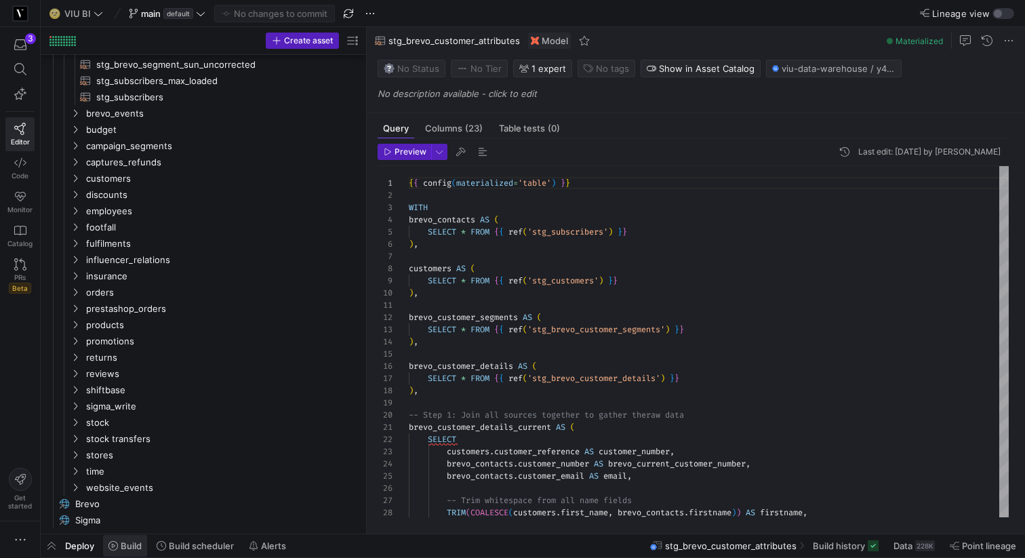
click at [135, 540] on span "Build" at bounding box center [131, 545] width 21 height 11
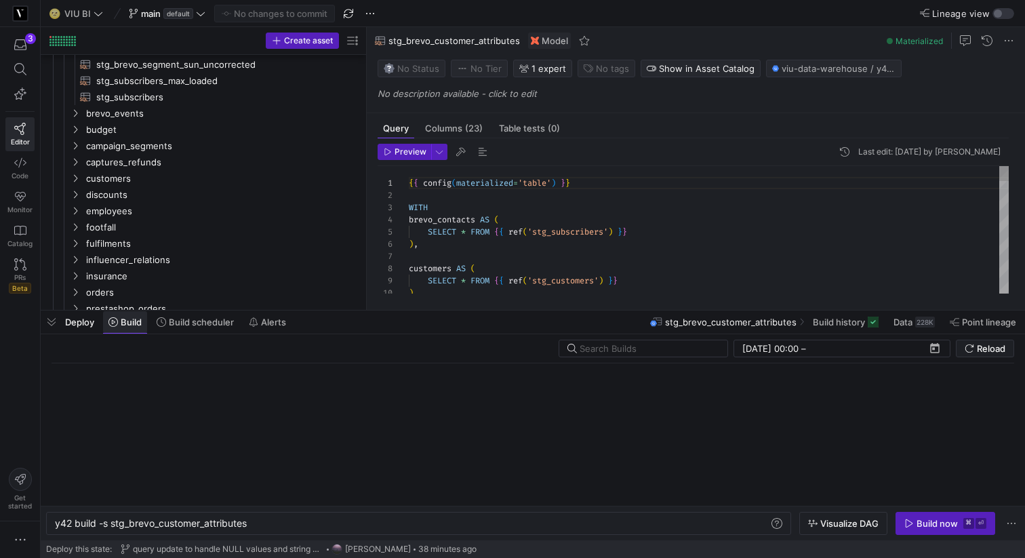
scroll to position [0, 194]
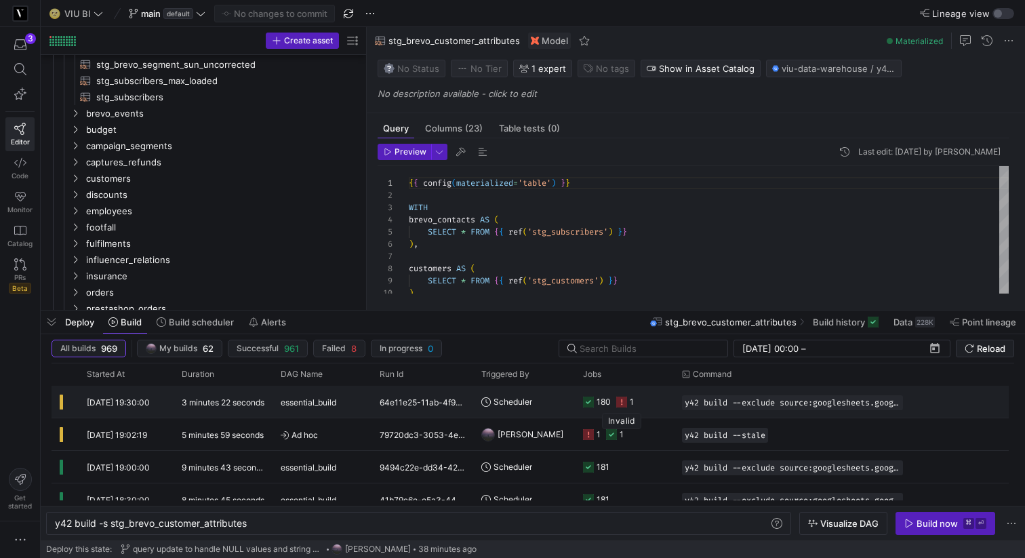
click at [622, 403] on icon at bounding box center [621, 402] width 11 height 11
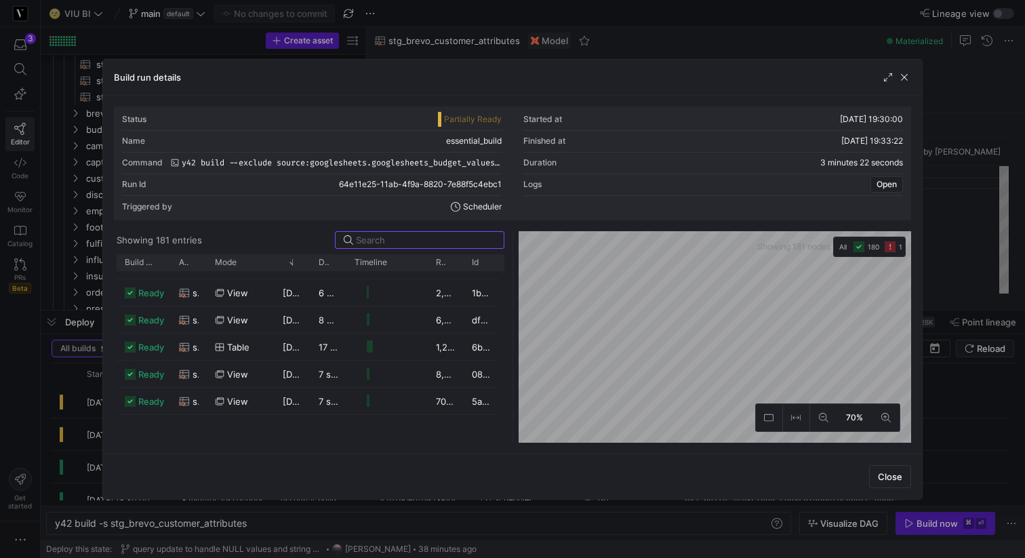
scroll to position [0, 0]
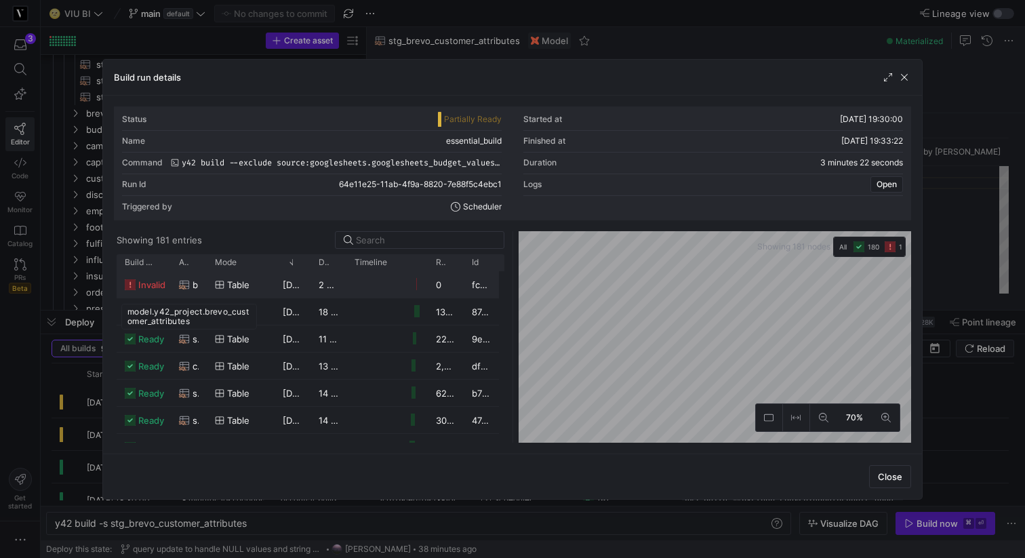
click at [193, 285] on span "brevo_customer_attributes" at bounding box center [196, 285] width 6 height 26
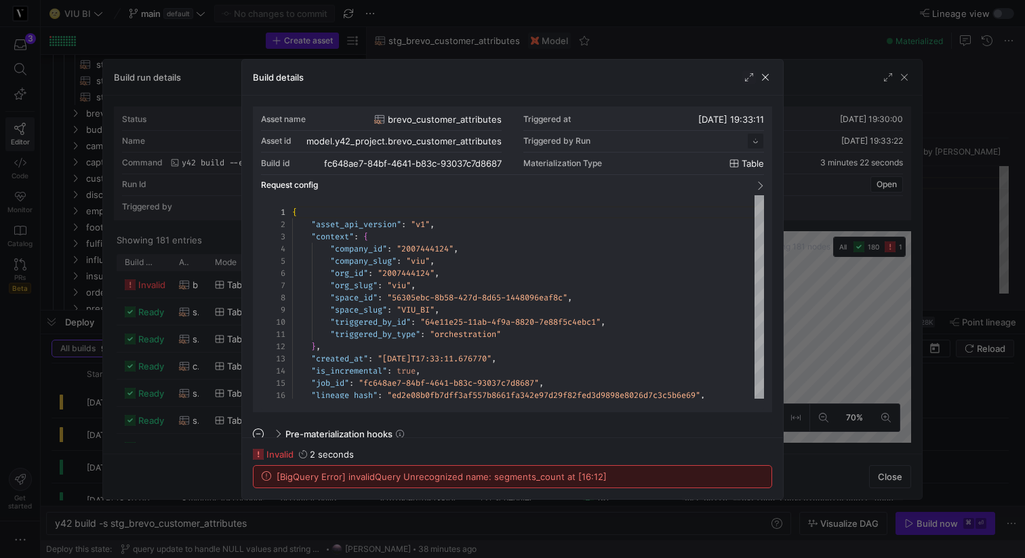
scroll to position [122, 0]
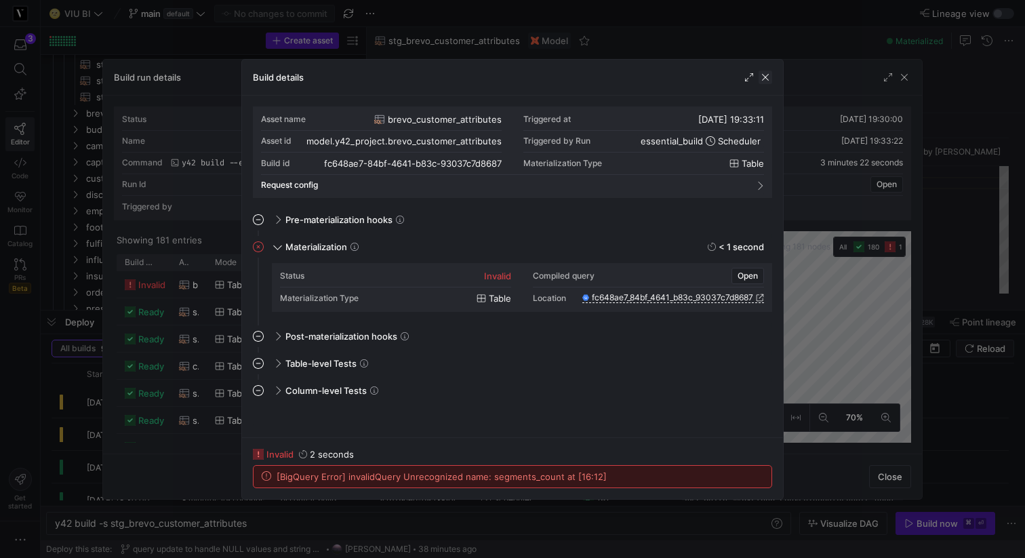
click at [767, 78] on span "button" at bounding box center [766, 77] width 14 height 14
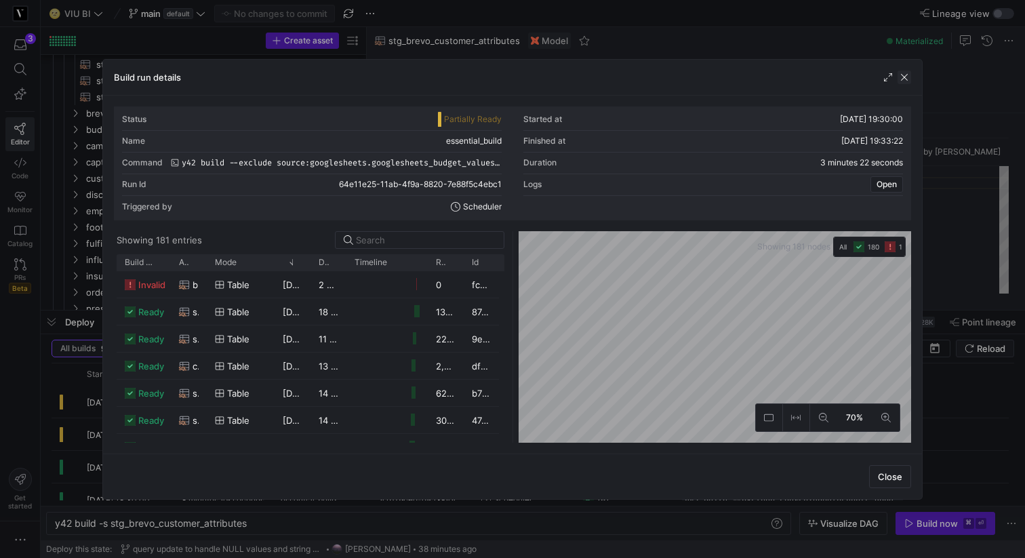
click at [900, 75] on span "button" at bounding box center [905, 77] width 14 height 14
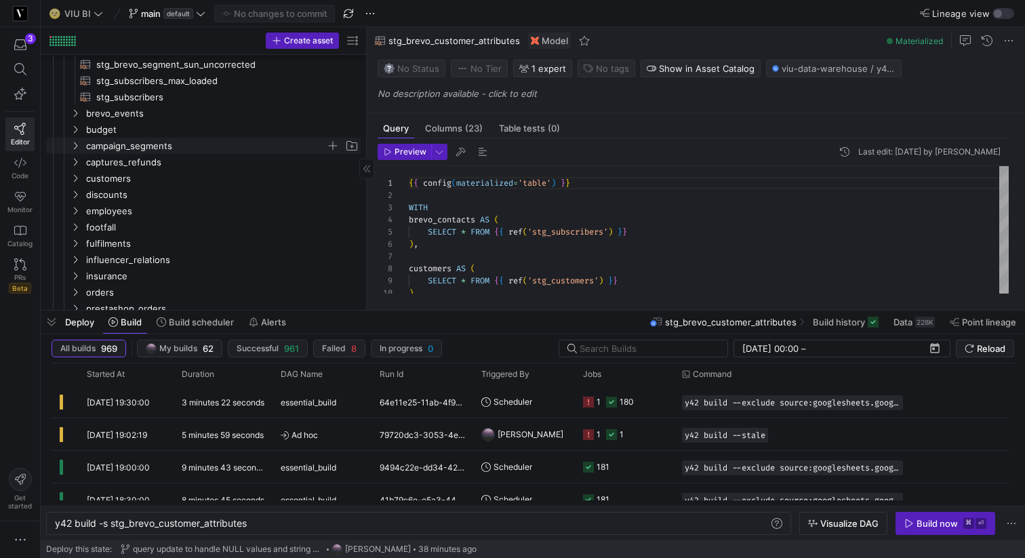
scroll to position [204, 0]
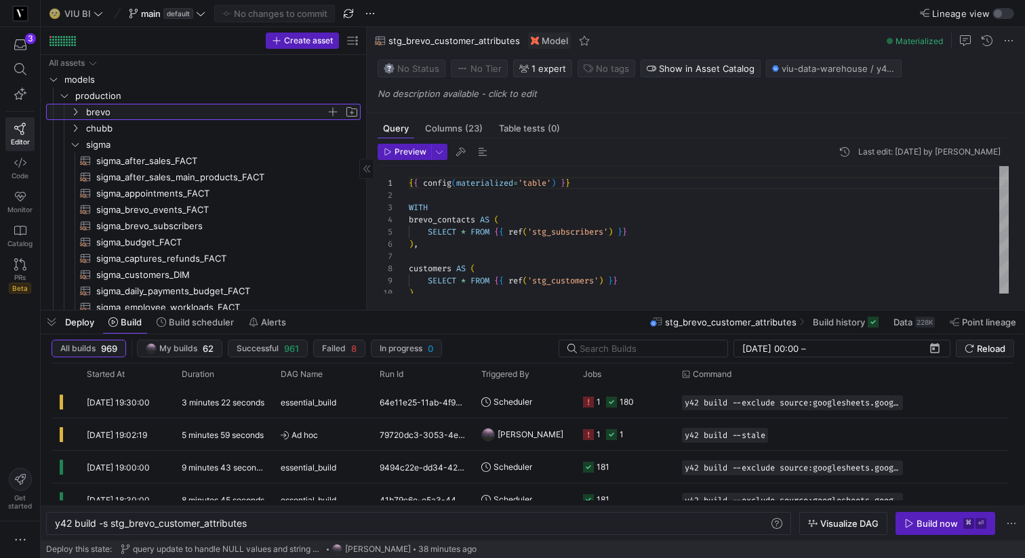
click at [73, 110] on icon "Press SPACE to select this row." at bounding box center [74, 112] width 9 height 8
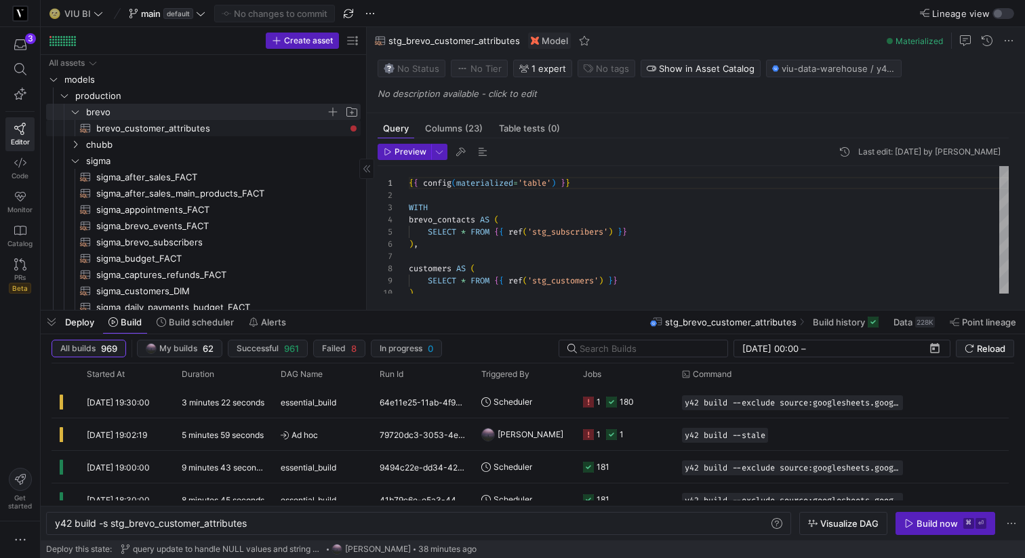
click at [195, 129] on span "brevo_customer_attributes​​​​​​​​​​" at bounding box center [220, 129] width 249 height 16
type textarea "{{ config(materialized = 'table') }} WITH attributes AS ( SELECT `customer_numb…"
type textarea "y42 build -s brevo_customer_attributes"
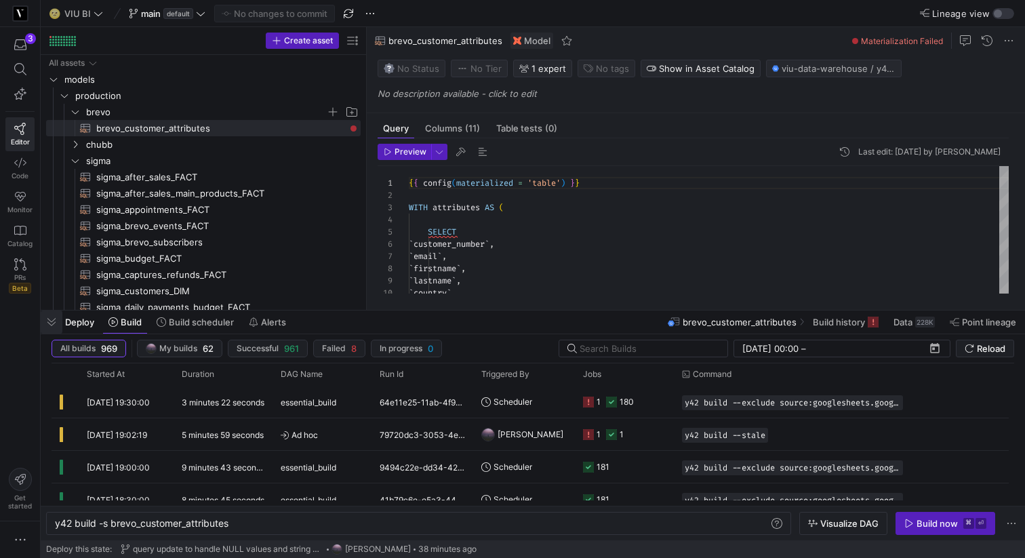
click at [53, 321] on span "button" at bounding box center [52, 321] width 22 height 23
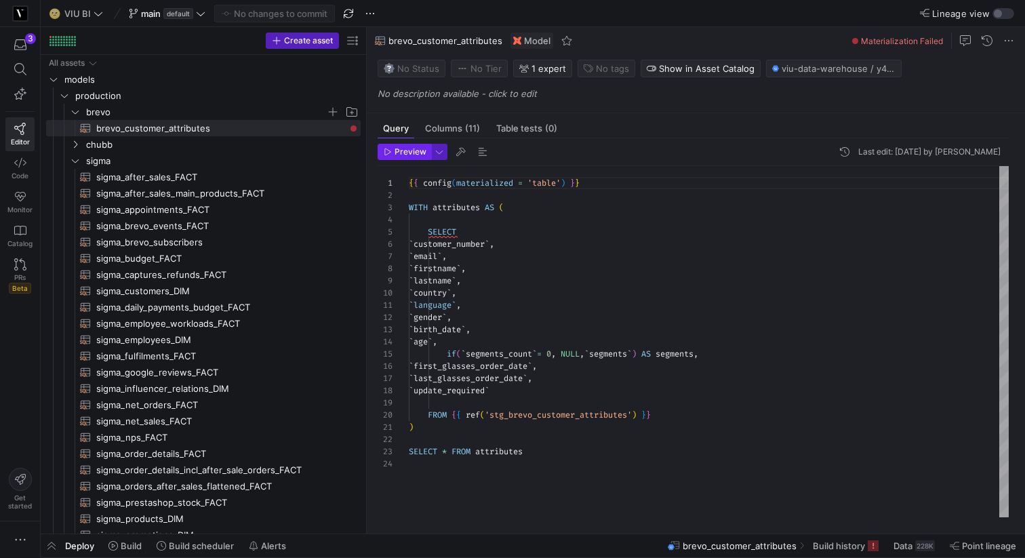
click at [411, 152] on span "Preview" at bounding box center [411, 151] width 32 height 9
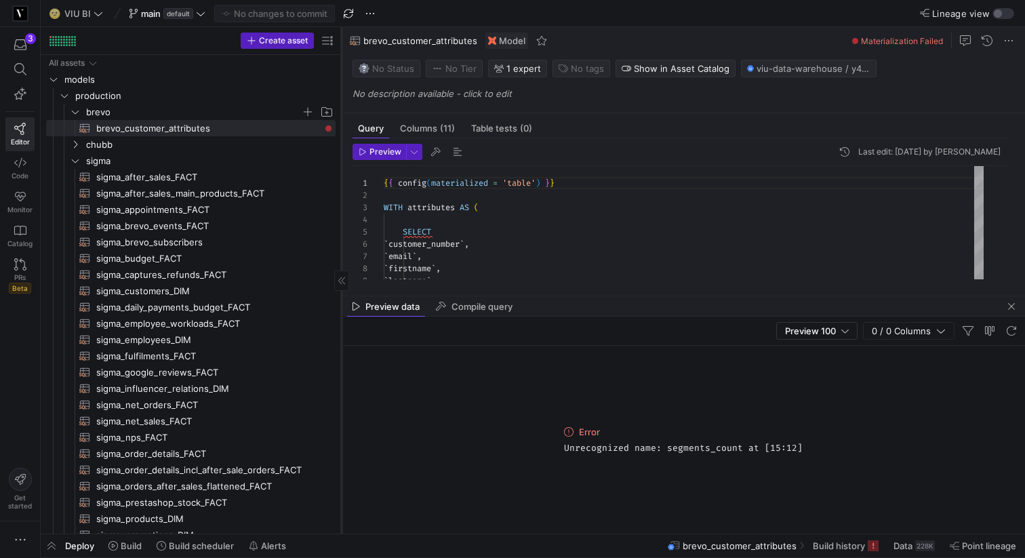
drag, startPoint x: 366, startPoint y: 129, endPoint x: 340, endPoint y: 128, distance: 25.8
click at [341, 128] on div at bounding box center [341, 280] width 1 height 506
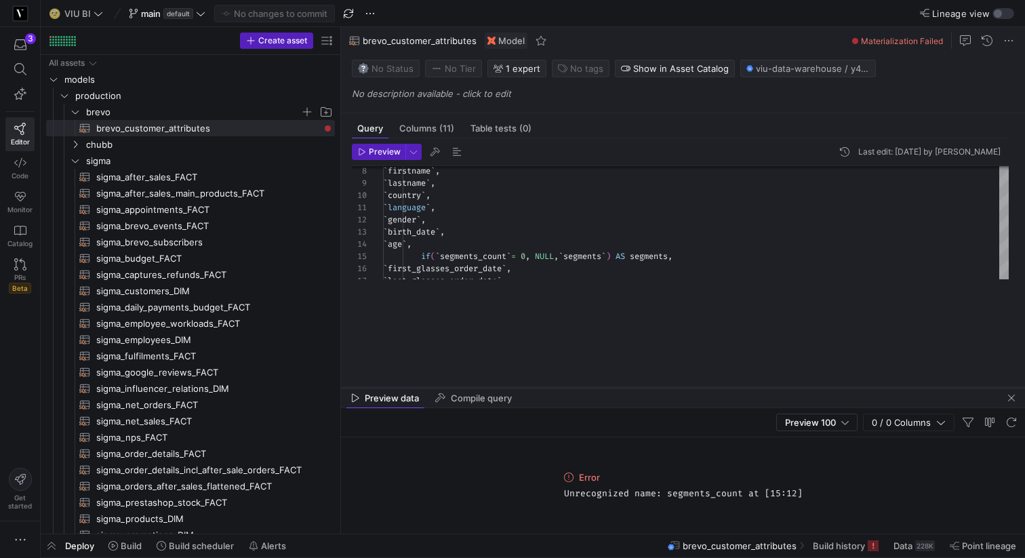
drag, startPoint x: 587, startPoint y: 296, endPoint x: 592, endPoint y: 387, distance: 91.6
click at [592, 387] on div at bounding box center [683, 387] width 684 height 5
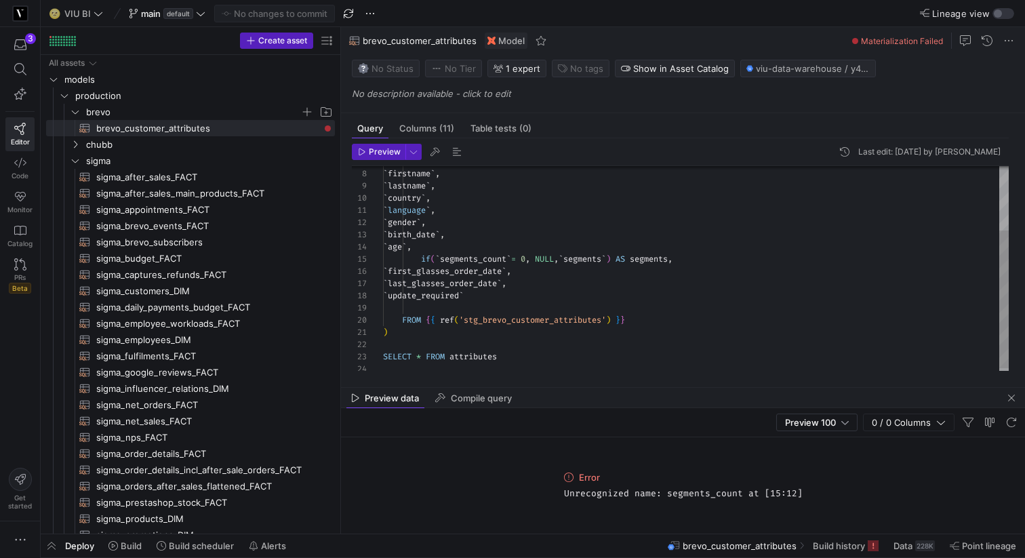
click at [458, 257] on div "if ( ` segments_count ` = 0 , NULL , ` segments ` ) AS segments , ` first_glass…" at bounding box center [696, 223] width 626 height 304
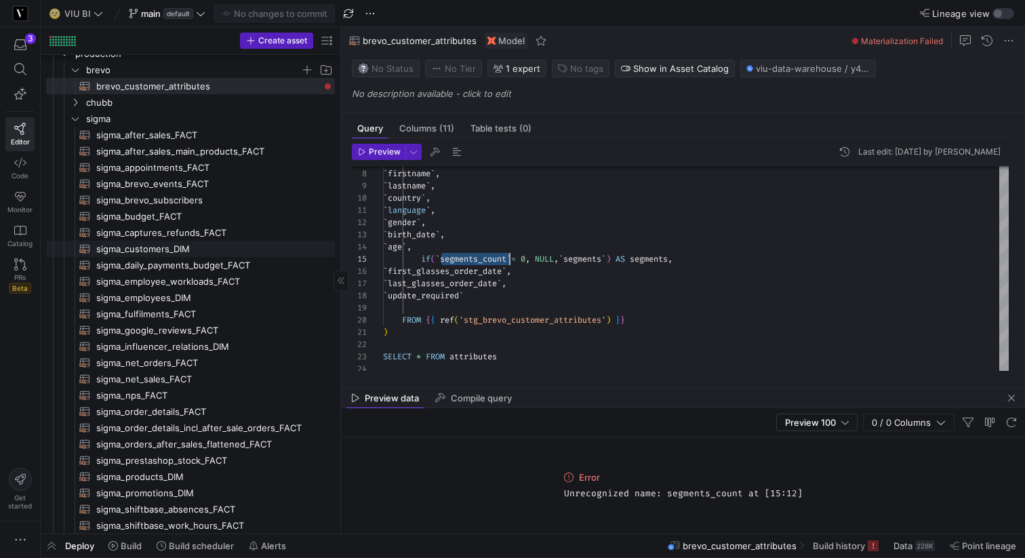
scroll to position [2, 0]
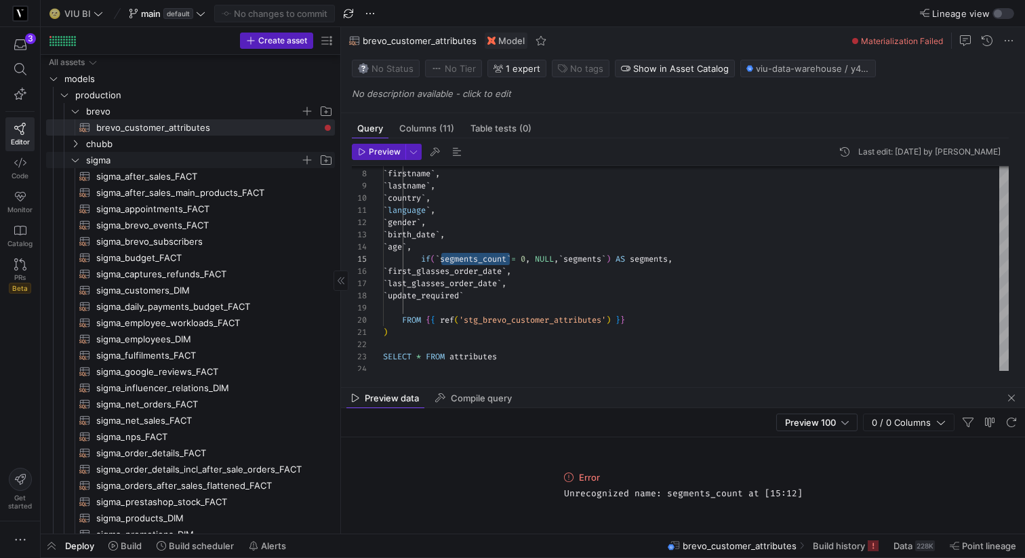
click at [76, 159] on icon "Press SPACE to select this row." at bounding box center [74, 160] width 9 height 8
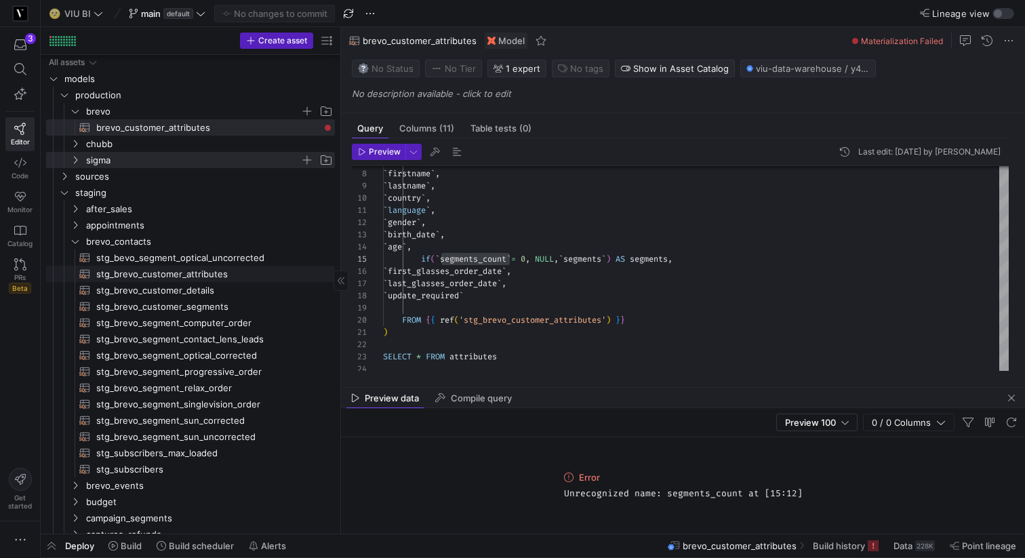
click at [146, 275] on span "stg_brevo_customer_attributes​​​​​​​​​​" at bounding box center [207, 274] width 223 height 16
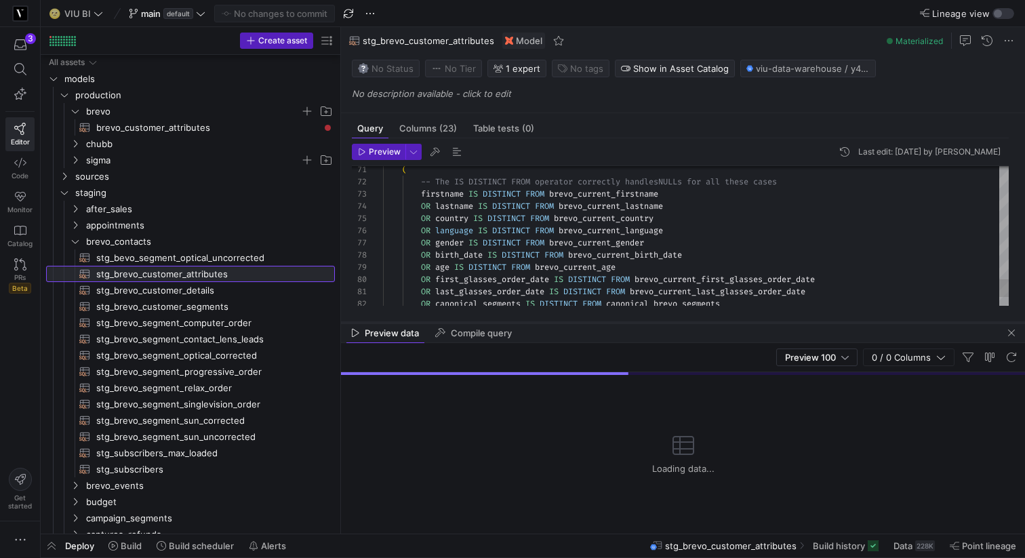
drag, startPoint x: 624, startPoint y: 387, endPoint x: 623, endPoint y: 322, distance: 65.1
click at [623, 322] on div at bounding box center [683, 322] width 684 height 5
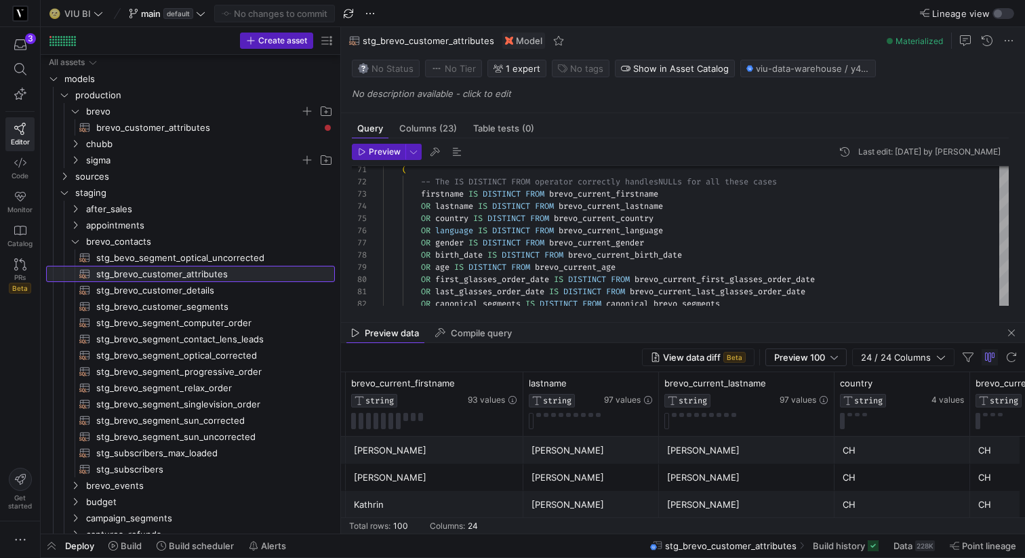
scroll to position [0, 782]
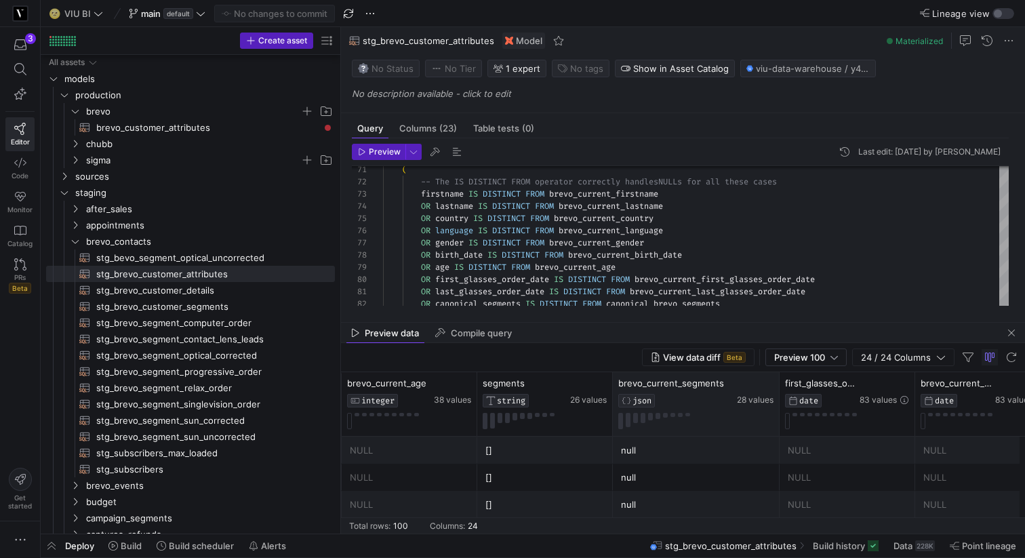
drag, startPoint x: 744, startPoint y: 386, endPoint x: 775, endPoint y: 386, distance: 31.2
click at [775, 386] on div "brevo_current_segments JSON 28 values" at bounding box center [696, 404] width 167 height 64
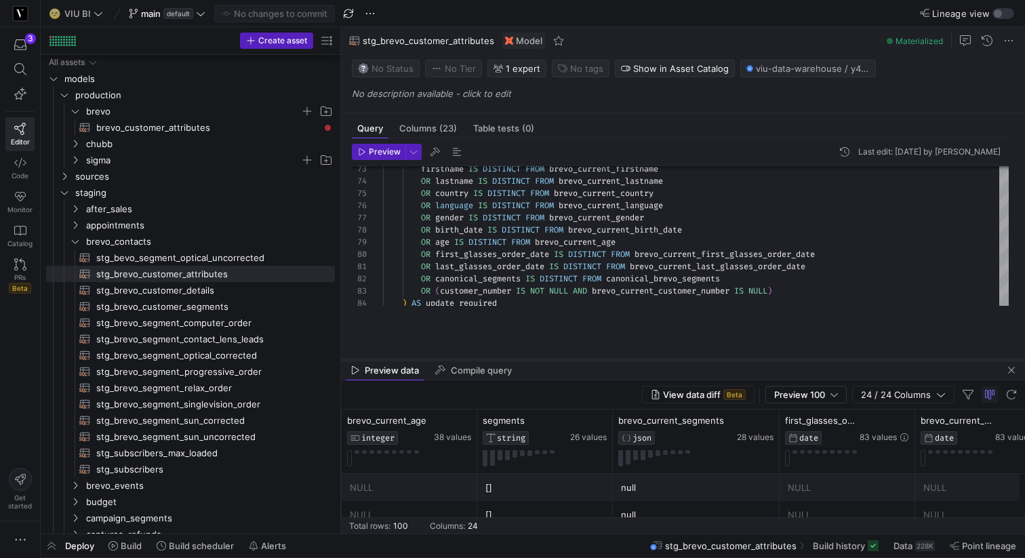
drag, startPoint x: 616, startPoint y: 321, endPoint x: 616, endPoint y: 359, distance: 38.0
click at [616, 359] on div at bounding box center [683, 359] width 684 height 5
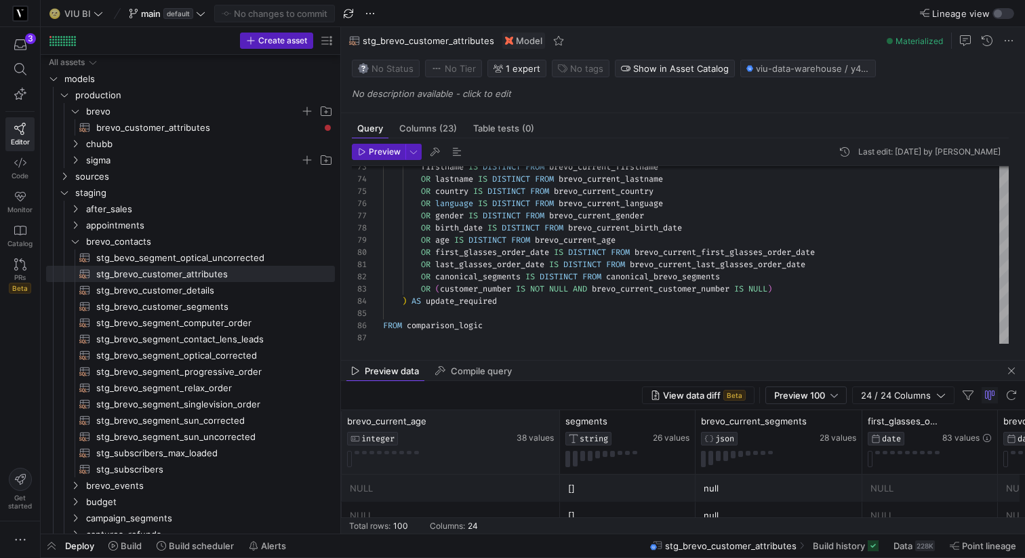
drag, startPoint x: 476, startPoint y: 420, endPoint x: 559, endPoint y: 420, distance: 83.4
click at [559, 420] on div at bounding box center [559, 442] width 5 height 64
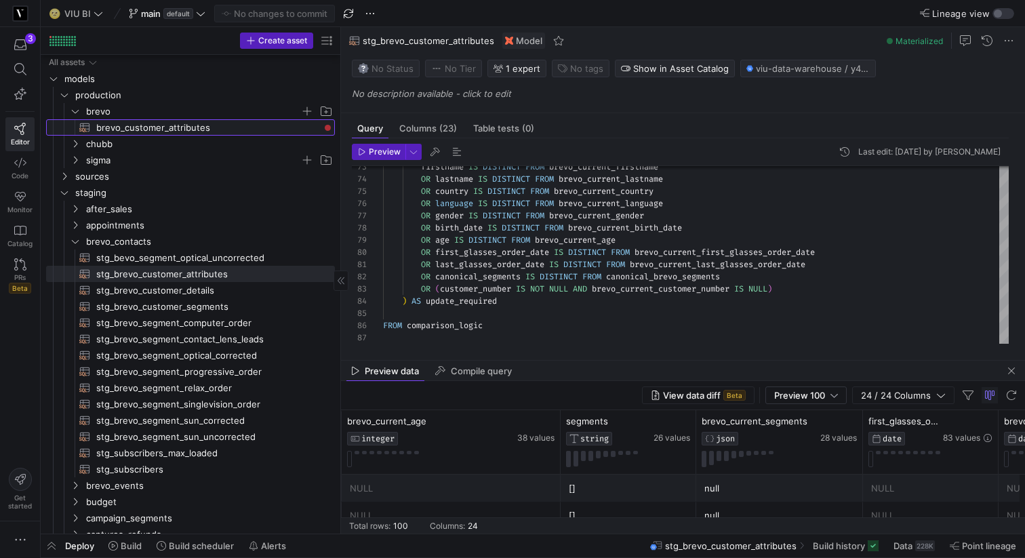
click at [227, 125] on span "brevo_customer_attributes​​​​​​​​​​" at bounding box center [207, 128] width 223 height 16
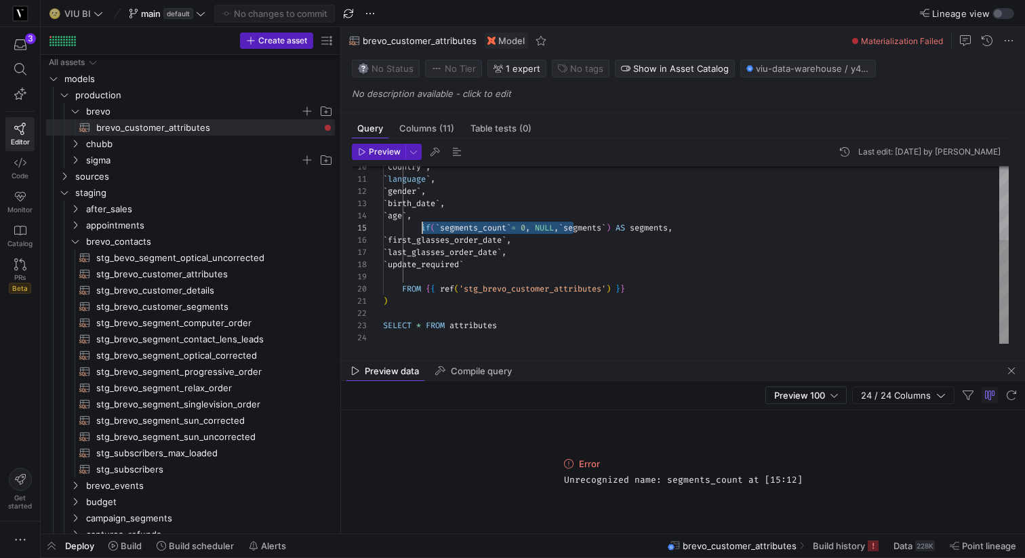
scroll to position [49, 39]
drag, startPoint x: 576, startPoint y: 222, endPoint x: 424, endPoint y: 224, distance: 151.9
click at [424, 224] on div "` country ` , ` language ` , ` gender ` , ` birth_date ` , ` age ` , if ( ` seg…" at bounding box center [696, 192] width 626 height 304
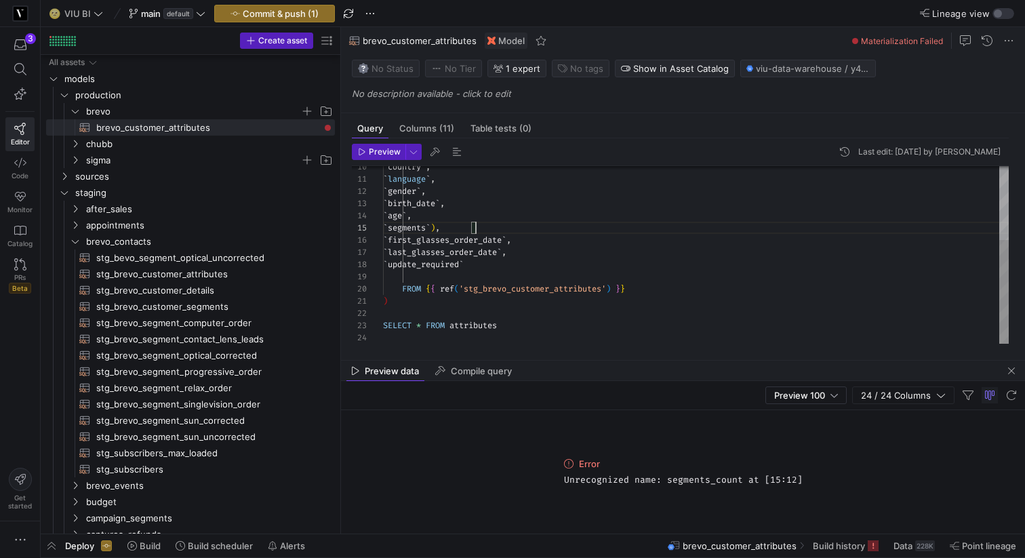
type textarea "`language`, `gender`, `birth_date`, `age`, `segments`, `first_glasses_order_dat…"
click at [380, 154] on span "Preview" at bounding box center [385, 151] width 32 height 9
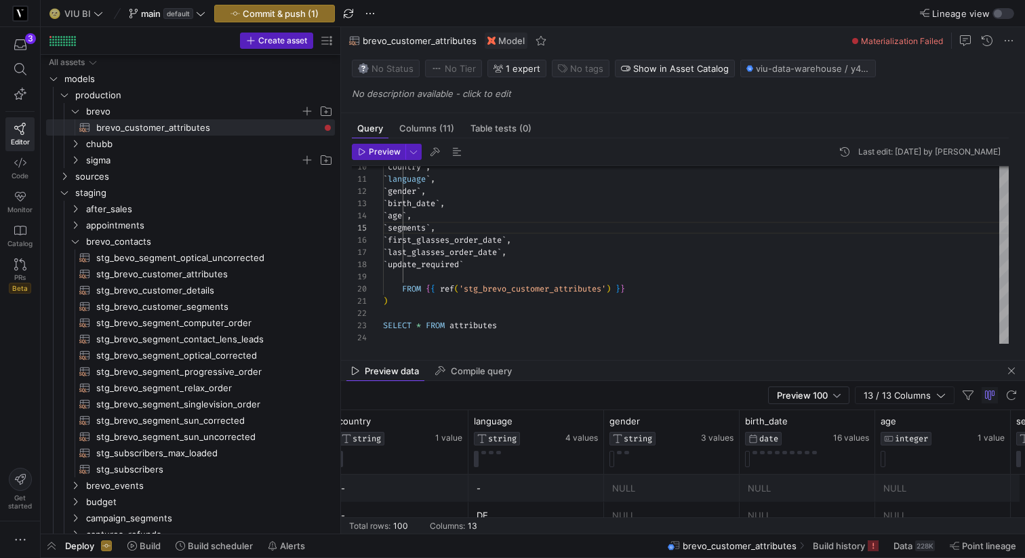
scroll to position [0, 717]
click at [723, 288] on div "` country ` , ` language ` , ` gender ` , ` birth_date ` , ` age ` , ` segments…" at bounding box center [696, 192] width 626 height 304
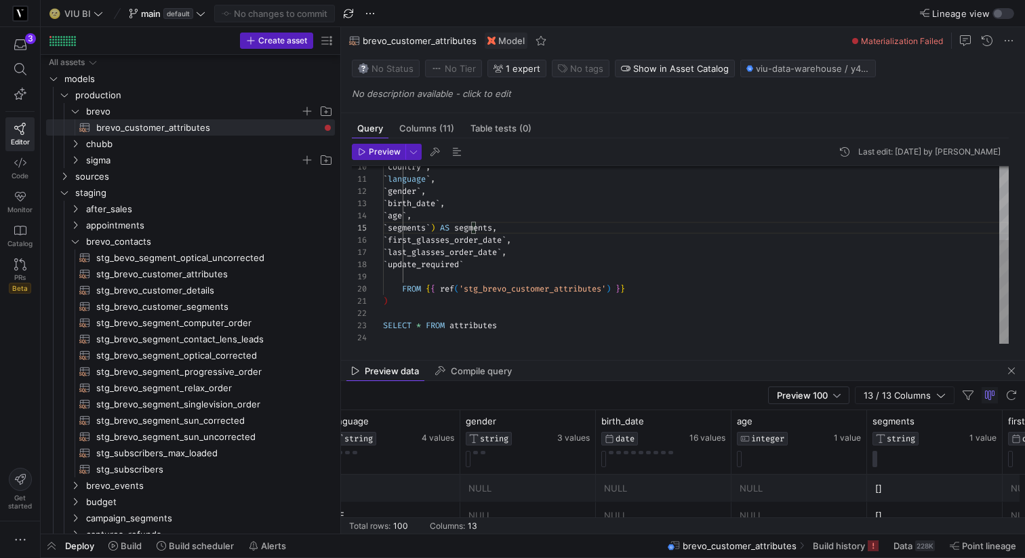
scroll to position [49, 88]
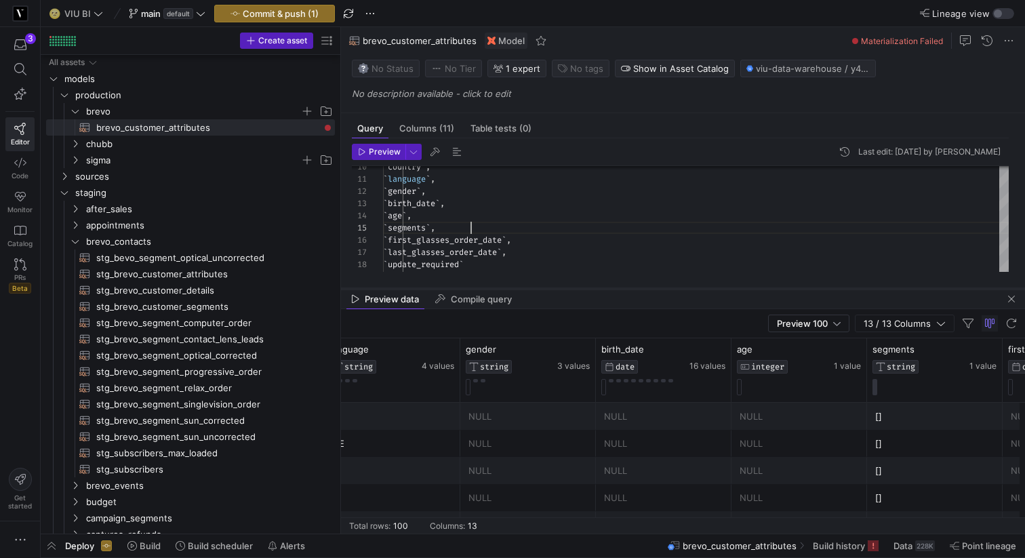
drag, startPoint x: 758, startPoint y: 360, endPoint x: 758, endPoint y: 272, distance: 88.1
click at [758, 286] on div at bounding box center [683, 288] width 684 height 5
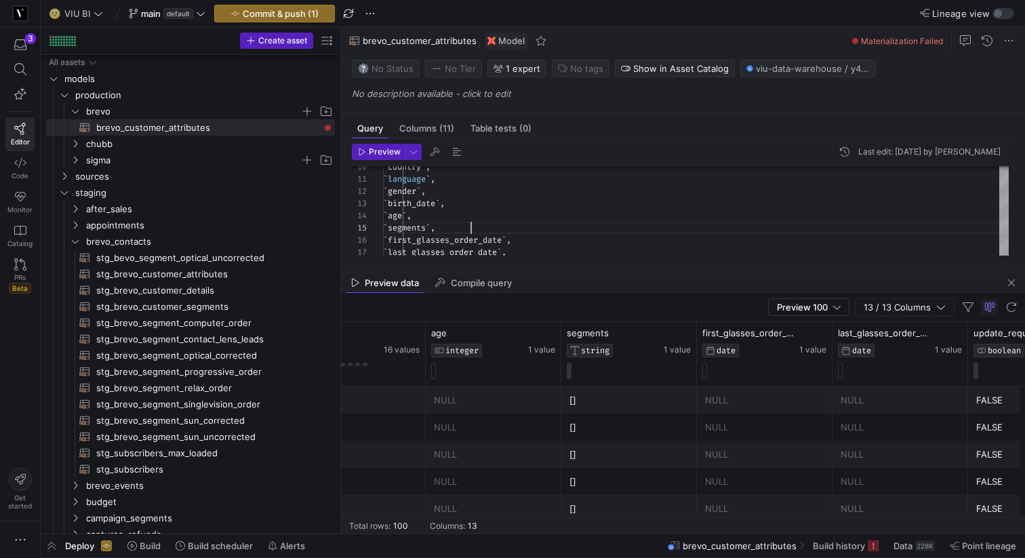
scroll to position [769, 0]
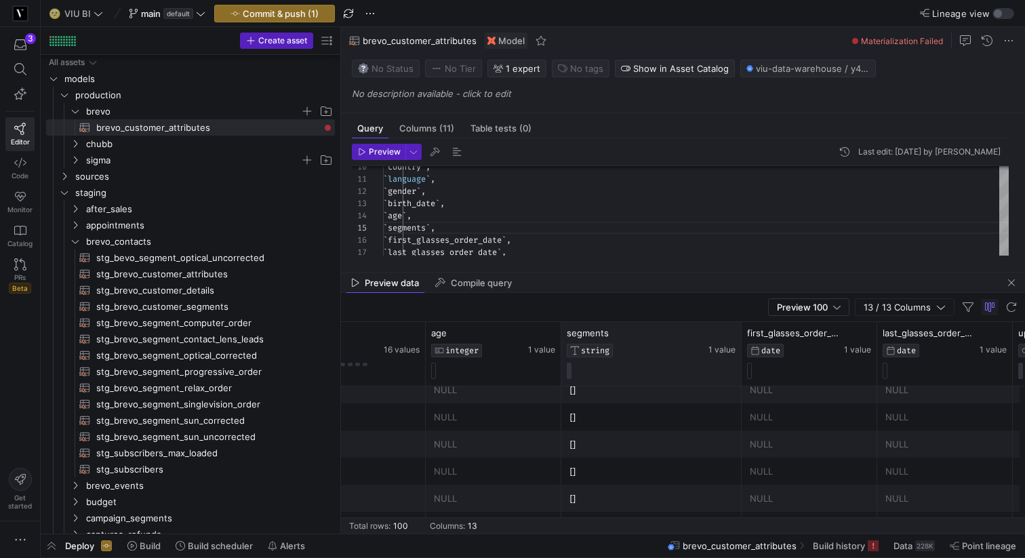
drag, startPoint x: 694, startPoint y: 331, endPoint x: 741, endPoint y: 331, distance: 46.8
click at [741, 331] on div at bounding box center [740, 354] width 5 height 64
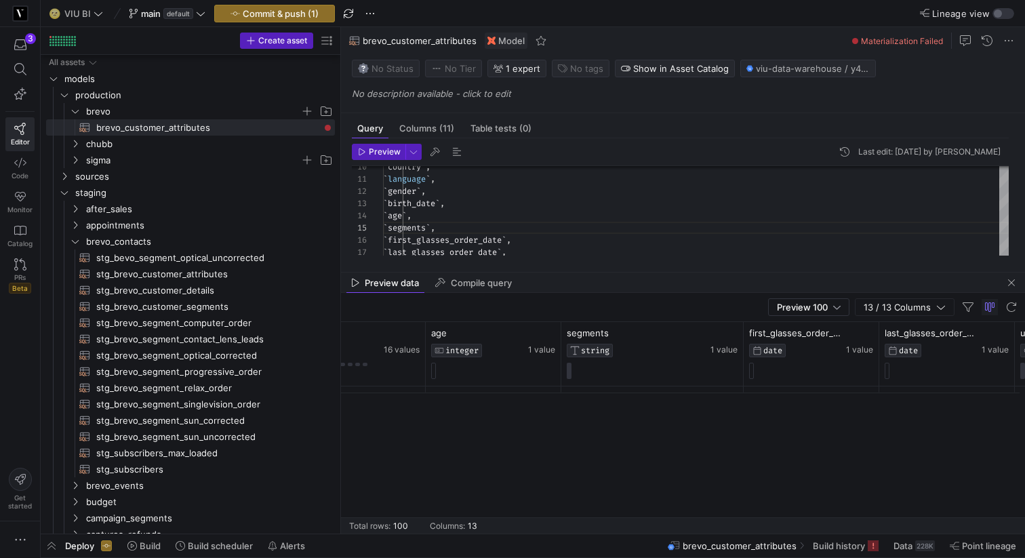
scroll to position [1521, 0]
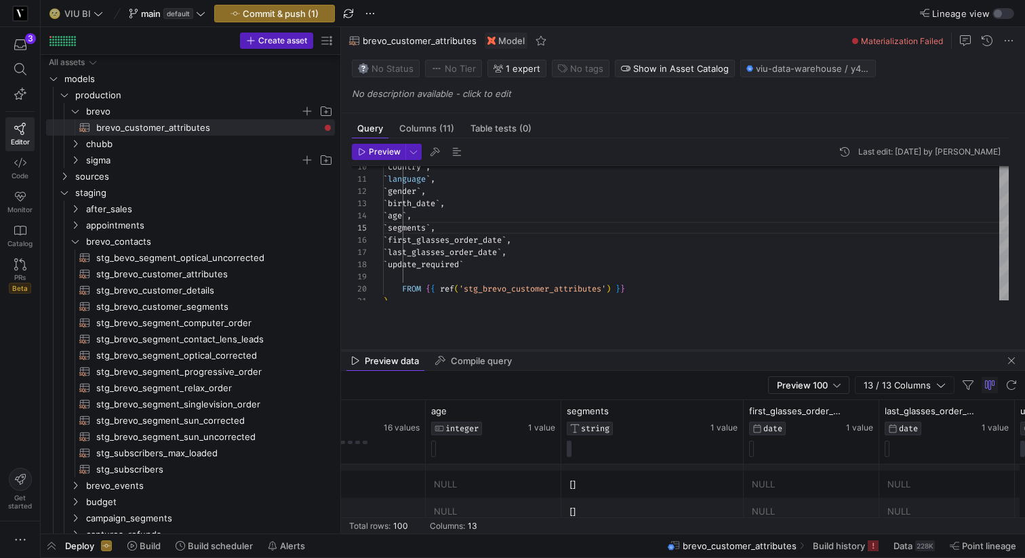
drag, startPoint x: 549, startPoint y: 273, endPoint x: 551, endPoint y: 350, distance: 78.0
click at [551, 350] on div at bounding box center [683, 350] width 684 height 5
click at [423, 224] on div "` country ` , ` language ` , ` gender ` , ` birth_date ` , ` age ` , ` segments…" at bounding box center [696, 192] width 626 height 304
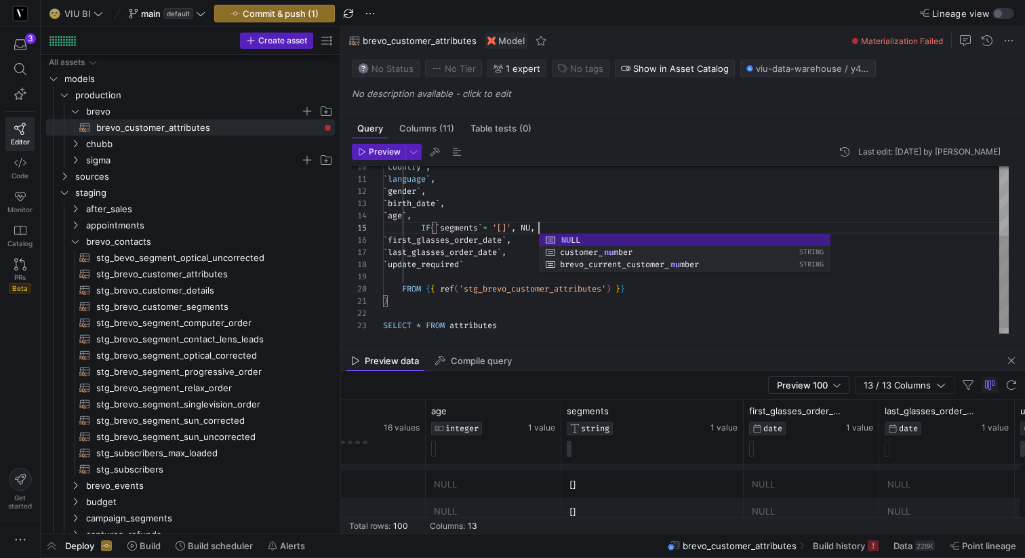
click at [422, 227] on div "` country ` , ` language ` , ` gender ` , ` birth_date ` , ` age ` , IF ( ` seg…" at bounding box center [696, 192] width 626 height 304
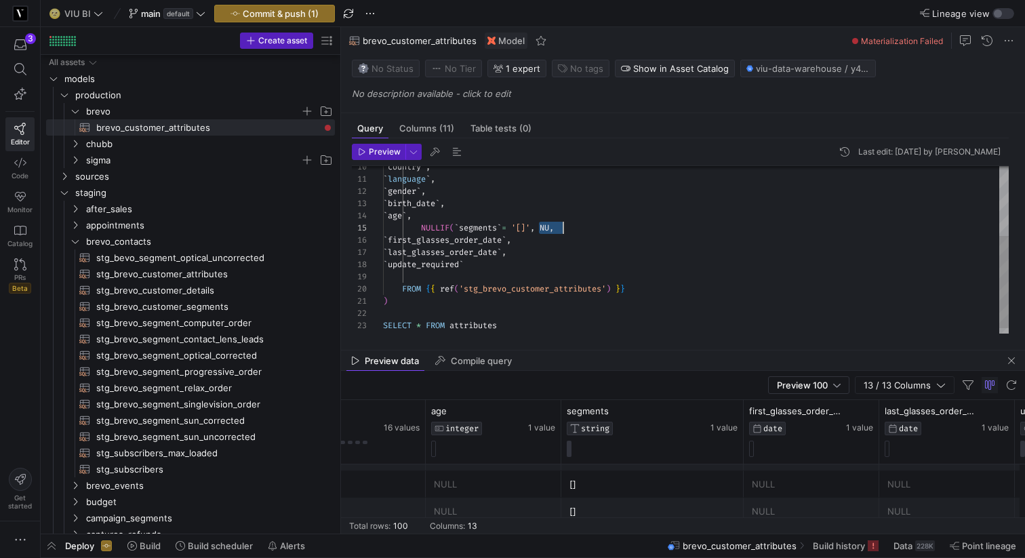
drag, startPoint x: 539, startPoint y: 224, endPoint x: 566, endPoint y: 224, distance: 27.1
click at [567, 224] on div "` country ` , ` language ` , ` gender ` , ` birth_date ` , ` age ` , NULLIF ( `…" at bounding box center [696, 192] width 626 height 304
click at [539, 222] on div "` country ` , ` language ` , ` gender ` , ` birth_date ` , ` age ` , NULLIF ( `…" at bounding box center [696, 192] width 626 height 304
click at [367, 148] on span "Preview" at bounding box center [379, 151] width 43 height 9
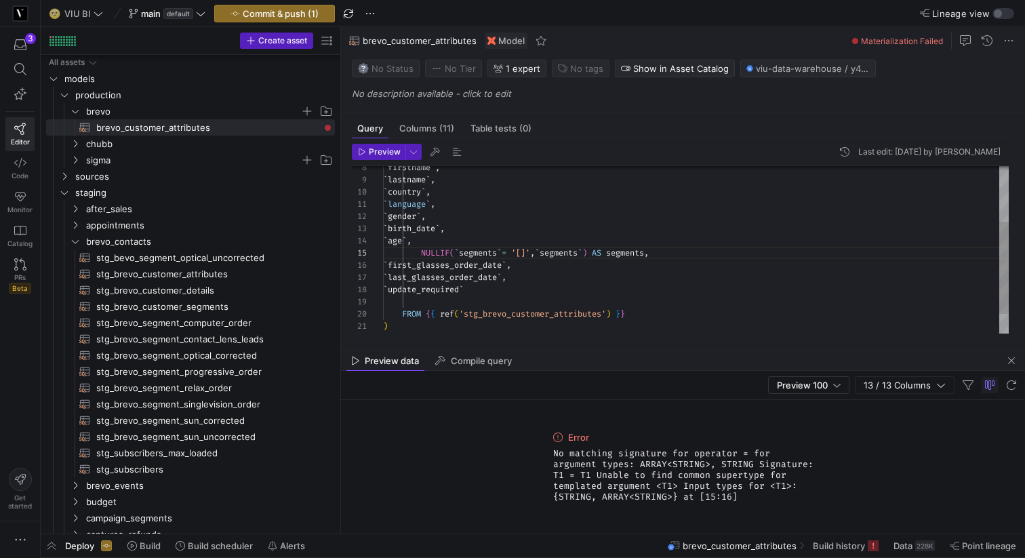
scroll to position [49, 180]
click at [561, 254] on div "` language ` , ` gender ` , ` birth_date ` , ` age ` , NULLIF ( ` segments ` = …" at bounding box center [696, 217] width 626 height 304
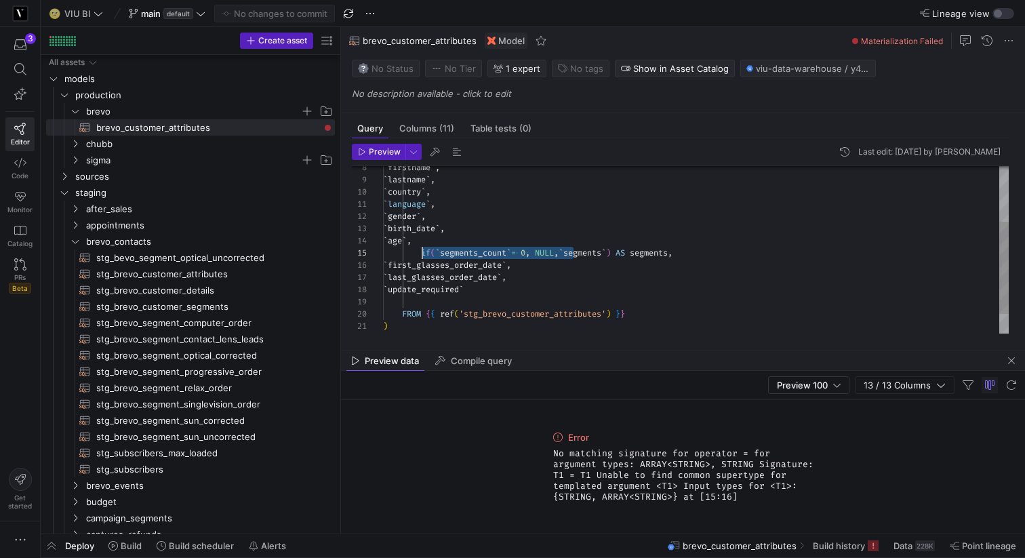
scroll to position [24, 102]
click at [631, 234] on div "` language ` , ` gender ` , ` birth_date ` , ` age ` , if ( ` segments_count ` …" at bounding box center [696, 217] width 626 height 304
drag, startPoint x: 648, startPoint y: 247, endPoint x: 424, endPoint y: 249, distance: 224.4
click at [424, 249] on div "` language ` , ` gender ` , ` birth_date ` , ` age ` , if ( ` segments_count ` …" at bounding box center [696, 217] width 626 height 304
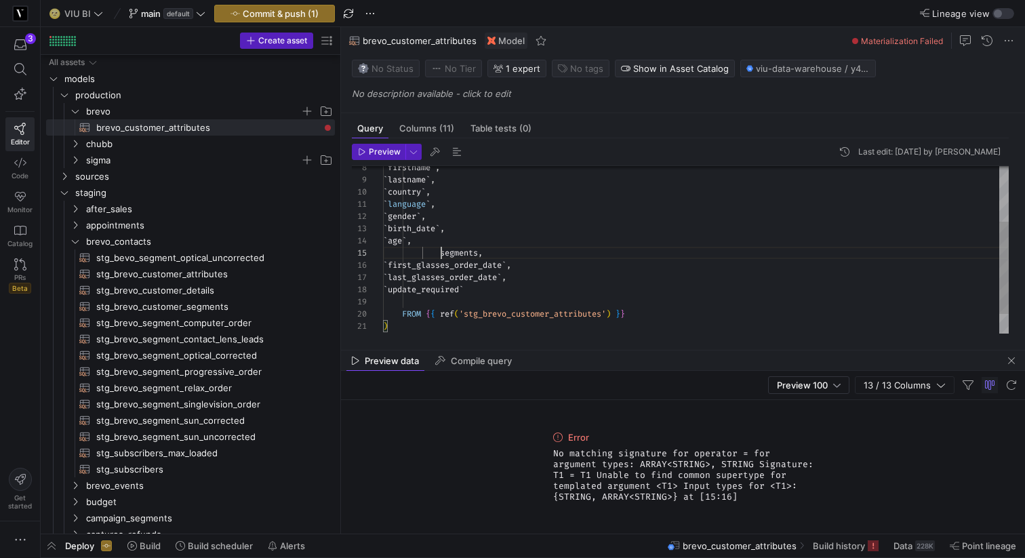
type textarea "`language`, `gender`, `birth_date`, `age`, segments, `first_glasses_order_date`…"
click at [415, 142] on div "Preview Last edit: [DATE] by [PERSON_NAME] 11 12 13 14 15 16 17 18 19 20 21 22 …" at bounding box center [680, 238] width 679 height 201
click at [409, 155] on span "button" at bounding box center [413, 151] width 15 height 15
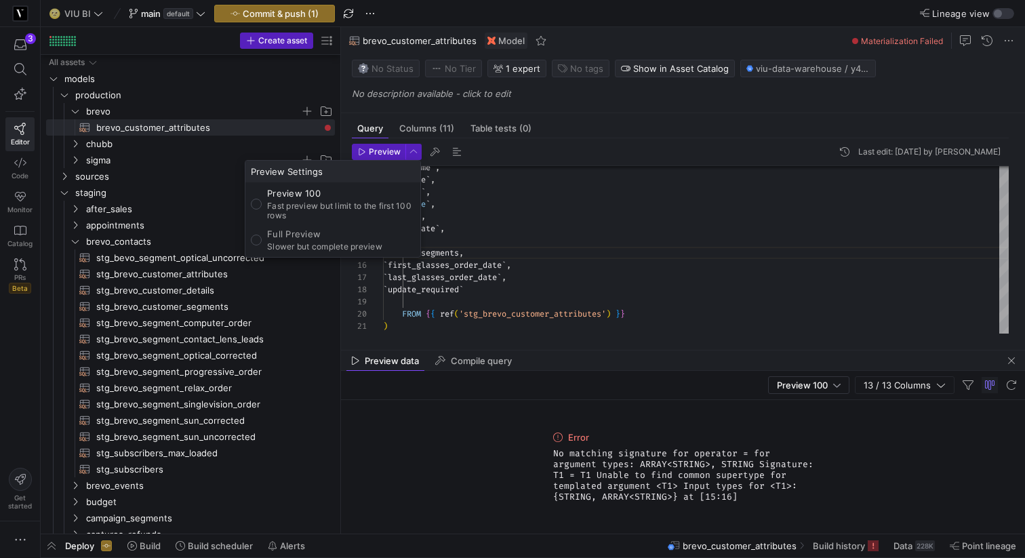
click at [308, 243] on p "Slower but complete preview" at bounding box center [324, 246] width 115 height 9
click at [262, 243] on input "Full Preview Slower but complete preview" at bounding box center [256, 240] width 11 height 11
radio input "true"
click at [368, 152] on div at bounding box center [512, 279] width 1025 height 558
click at [368, 152] on span "Preview" at bounding box center [379, 151] width 43 height 9
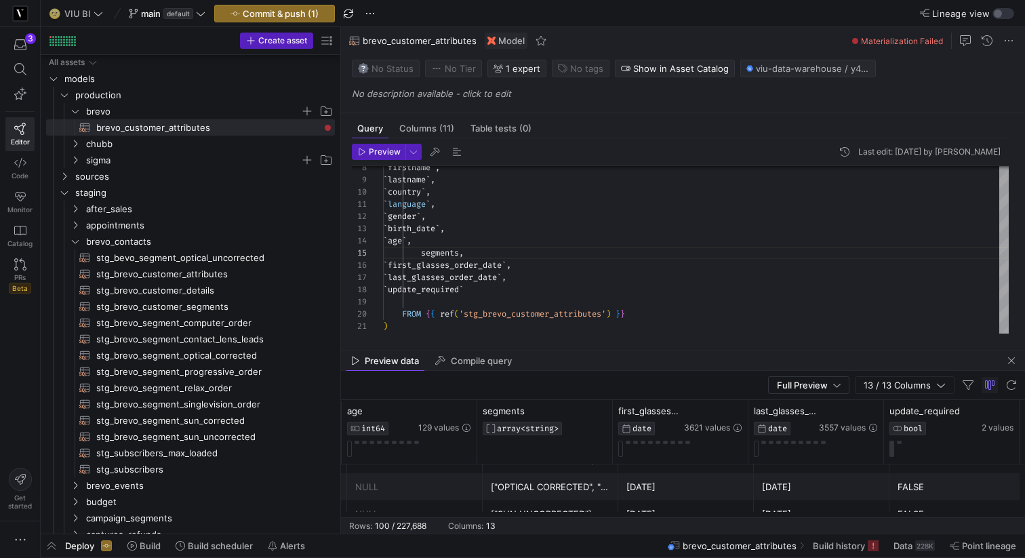
scroll to position [1428, 0]
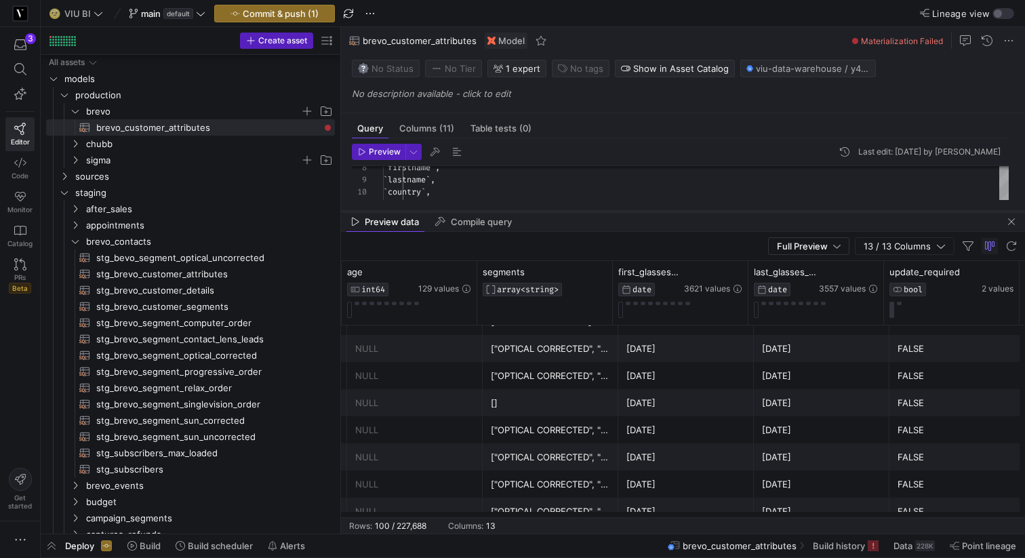
drag, startPoint x: 550, startPoint y: 350, endPoint x: 548, endPoint y: 211, distance: 139.0
click at [549, 211] on div at bounding box center [683, 211] width 684 height 5
click at [612, 285] on div "segments ARRAY<STRING>" at bounding box center [545, 293] width 136 height 64
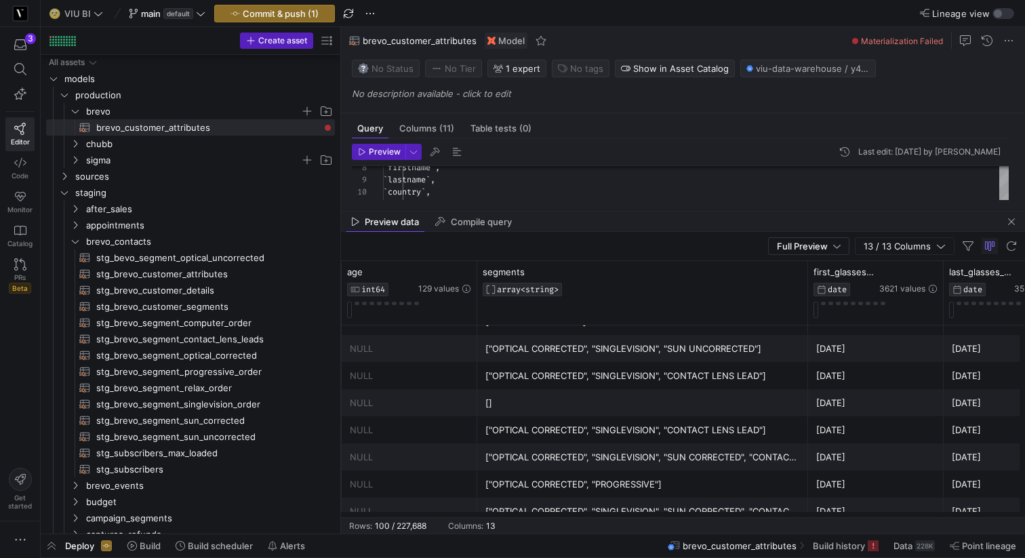
drag, startPoint x: 610, startPoint y: 274, endPoint x: 864, endPoint y: 256, distance: 254.1
click at [865, 256] on y42-sql-data-preview "Full Preview 13 / 13 Columns Drag here to set row groups Drag here to set colum…" at bounding box center [683, 383] width 684 height 302
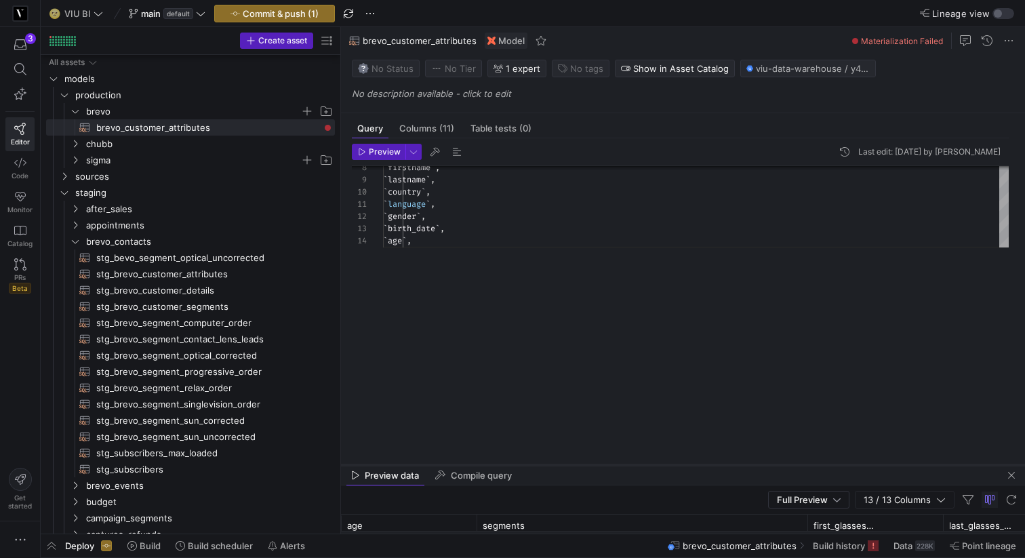
drag, startPoint x: 482, startPoint y: 210, endPoint x: 487, endPoint y: 490, distance: 280.0
click at [486, 468] on div at bounding box center [683, 464] width 684 height 5
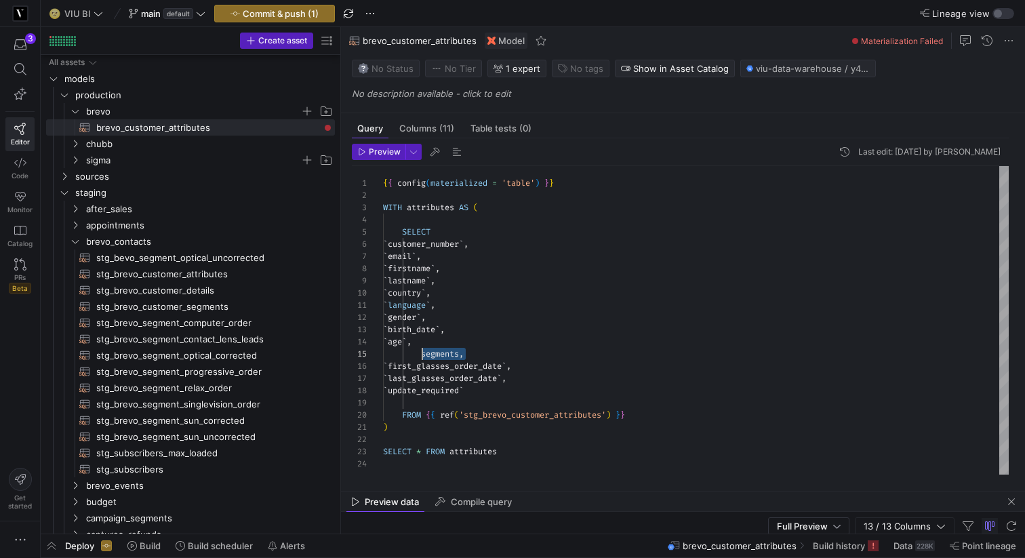
drag, startPoint x: 472, startPoint y: 355, endPoint x: 423, endPoint y: 355, distance: 49.5
click at [423, 355] on div "` language ` , ` gender ` , ` birth_date ` , ` age ` , segments , ` country ` ,…" at bounding box center [696, 320] width 626 height 308
click at [423, 352] on div "` language ` , ` gender ` , ` birth_date ` , ` age ` , NULLIF ( segments , [ ] …" at bounding box center [696, 320] width 626 height 308
click at [474, 342] on div "` language ` , ` gender ` , ` birth_date ` , ` age ` , NULLIF ( segments , [ ] …" at bounding box center [696, 320] width 626 height 308
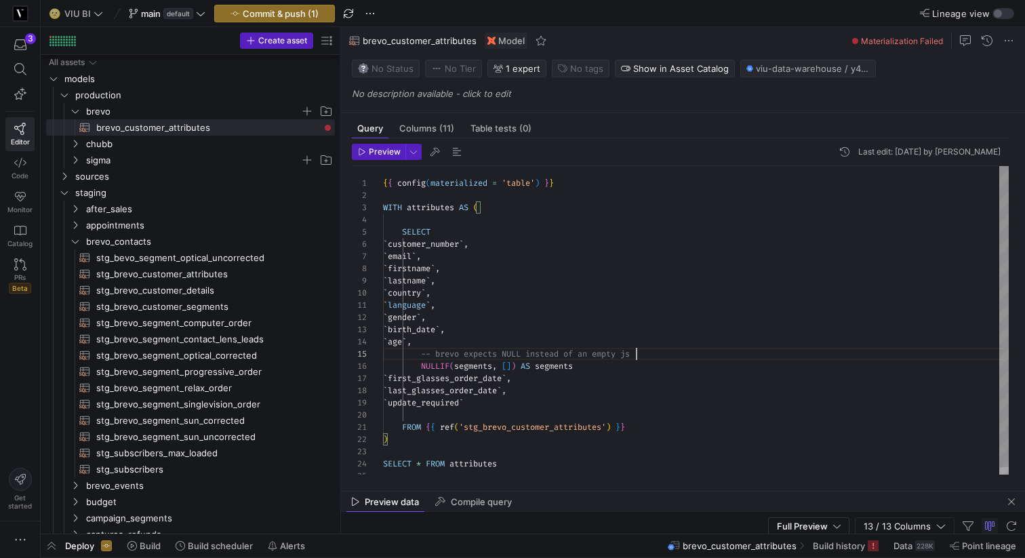
scroll to position [49, 263]
click at [386, 153] on span "Preview" at bounding box center [385, 151] width 32 height 9
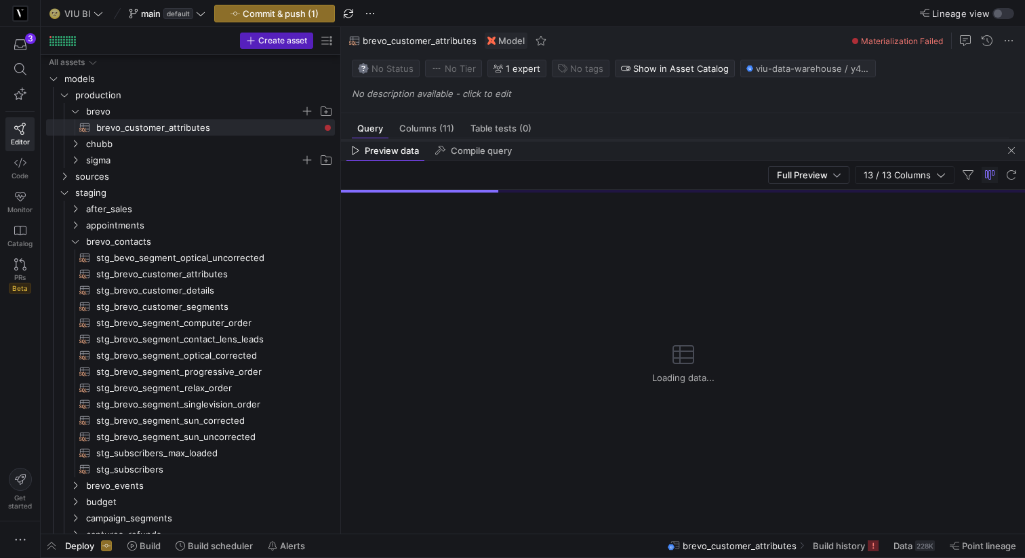
drag, startPoint x: 568, startPoint y: 490, endPoint x: 578, endPoint y: 139, distance: 351.3
click at [578, 139] on div at bounding box center [683, 140] width 684 height 5
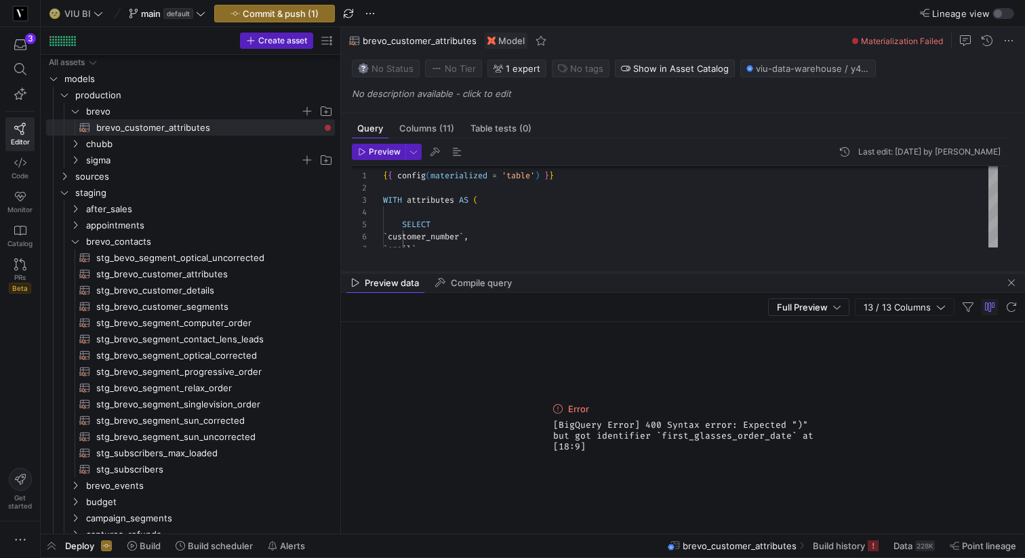
drag, startPoint x: 578, startPoint y: 139, endPoint x: 586, endPoint y: 459, distance: 320.1
click at [586, 275] on div at bounding box center [683, 272] width 684 height 5
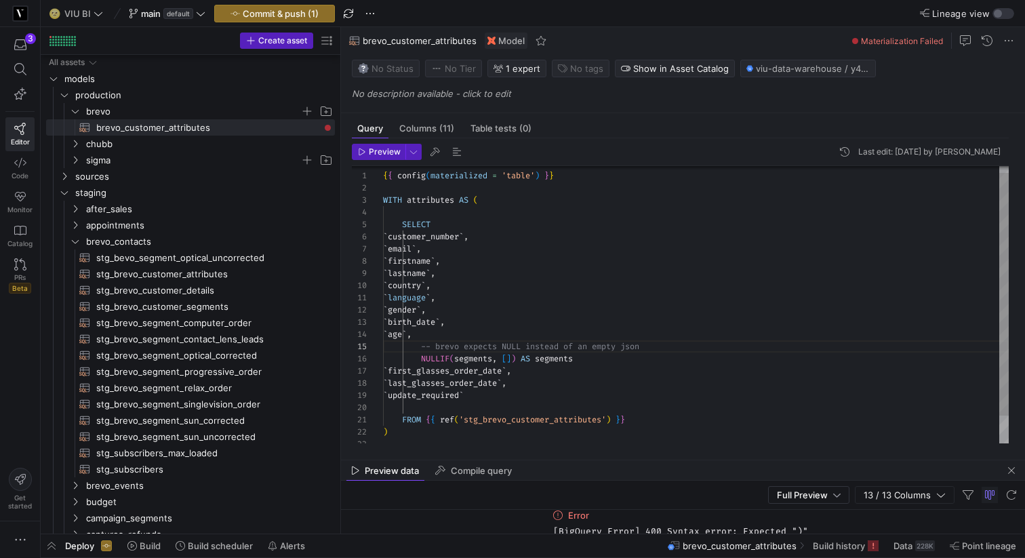
click at [605, 359] on div "{ { config ( materialized = 'table' ) } } WITH attributes AS ( SELECT ` custome…" at bounding box center [696, 317] width 626 height 316
click at [375, 151] on span "Preview" at bounding box center [385, 151] width 32 height 9
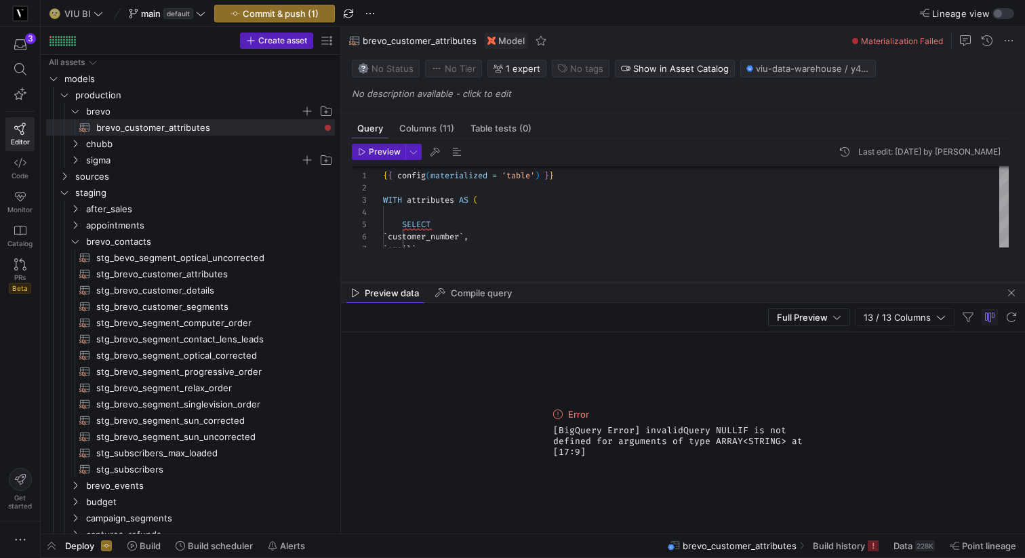
drag, startPoint x: 557, startPoint y: 459, endPoint x: 546, endPoint y: 281, distance: 178.0
click at [546, 281] on div at bounding box center [683, 282] width 684 height 5
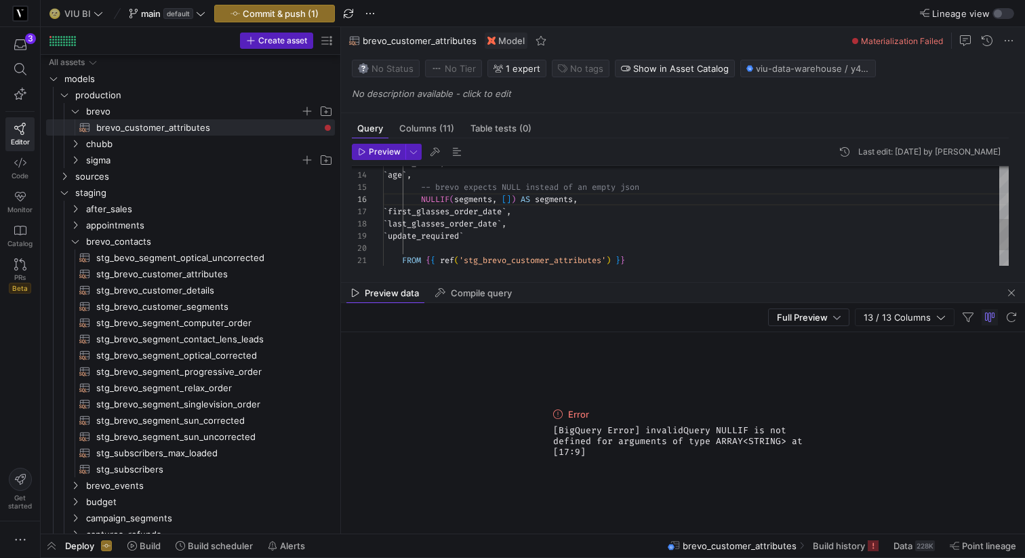
scroll to position [73, 171]
click at [565, 212] on div "` birth_date ` , ` age ` , -- brevo expects NULL instead of an empty json NULLI…" at bounding box center [696, 157] width 626 height 316
drag, startPoint x: 594, startPoint y: 453, endPoint x: 548, endPoint y: 429, distance: 52.4
click at [548, 429] on div "Error [BigQuery Error] invalidQuery NULLIF is not defined for arguments of type…" at bounding box center [683, 432] width 271 height 201
copy span "[BigQuery Error] invalidQuery NULLIF is not defined for arguments of type ARRAY…"
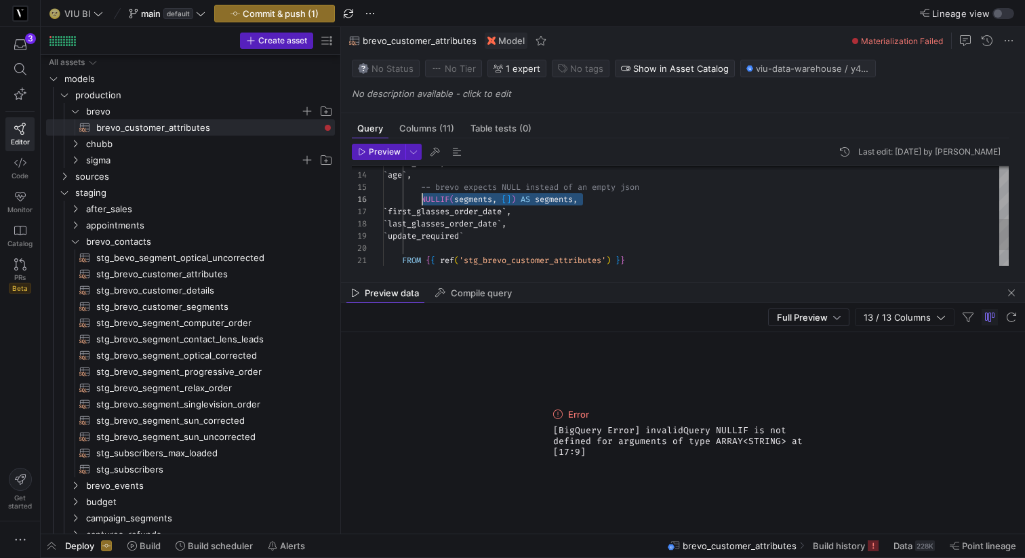
drag, startPoint x: 531, startPoint y: 201, endPoint x: 423, endPoint y: 199, distance: 107.8
click at [423, 199] on div "` birth_date ` , ` age ` , -- brevo expects NULL instead of an empty json NULLI…" at bounding box center [696, 157] width 626 height 316
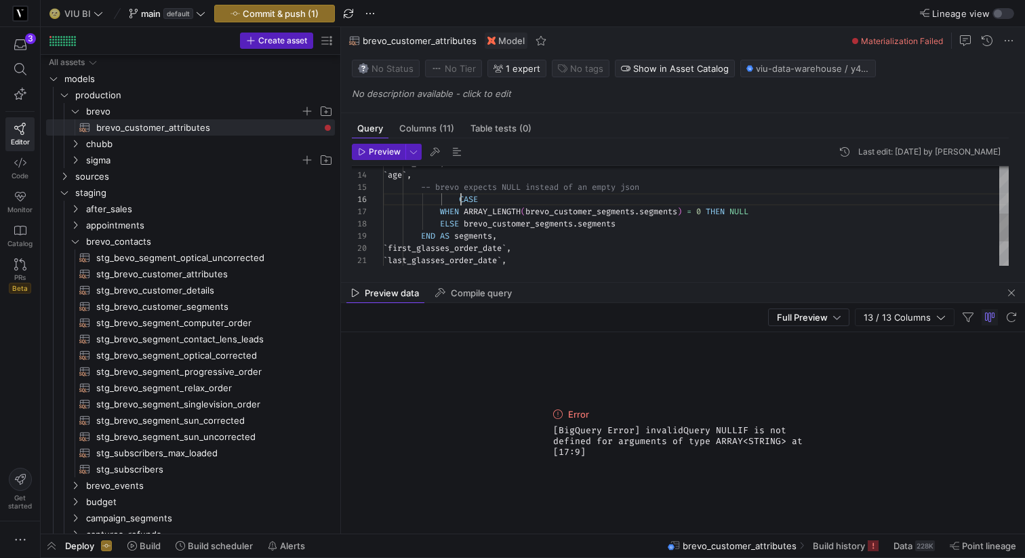
click at [462, 195] on div "` birth_date ` , ` age ` , -- brevo expects NULL instead of an empty json CASE …" at bounding box center [696, 175] width 626 height 352
click at [387, 148] on span "Preview" at bounding box center [385, 151] width 32 height 9
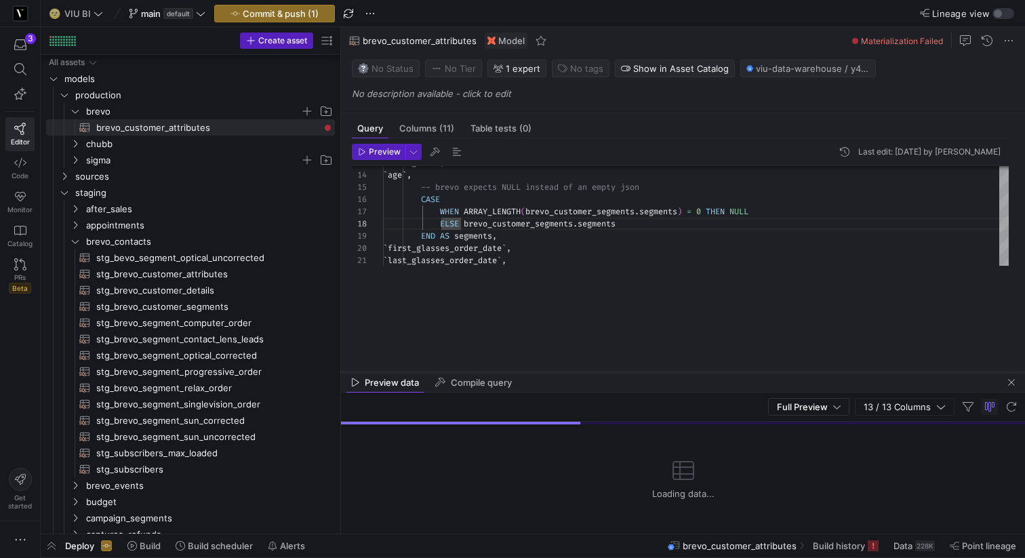
drag, startPoint x: 559, startPoint y: 284, endPoint x: 559, endPoint y: 374, distance: 90.2
click at [559, 374] on div at bounding box center [683, 371] width 684 height 5
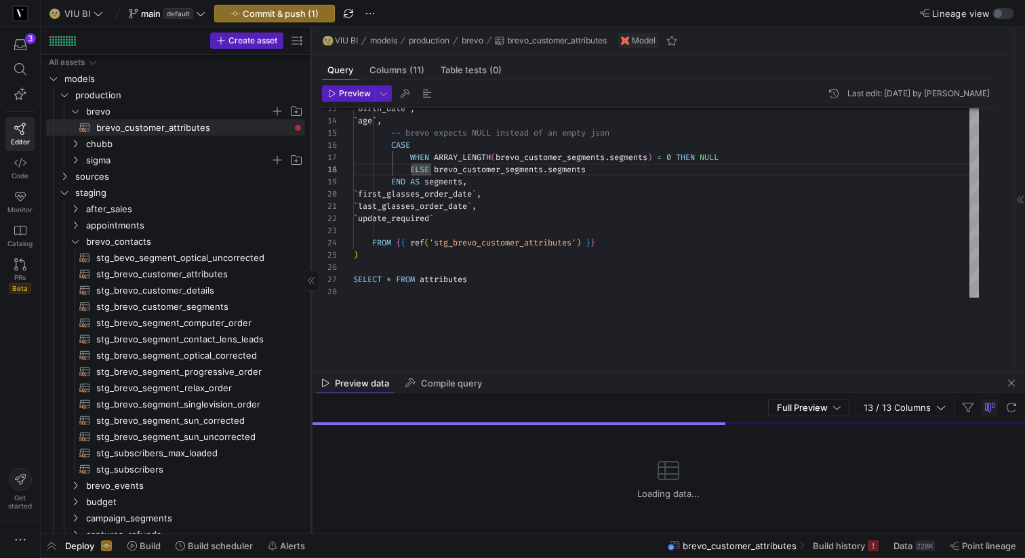
drag, startPoint x: 340, startPoint y: 178, endPoint x: 310, endPoint y: 176, distance: 29.9
click at [310, 176] on div at bounding box center [310, 280] width 1 height 506
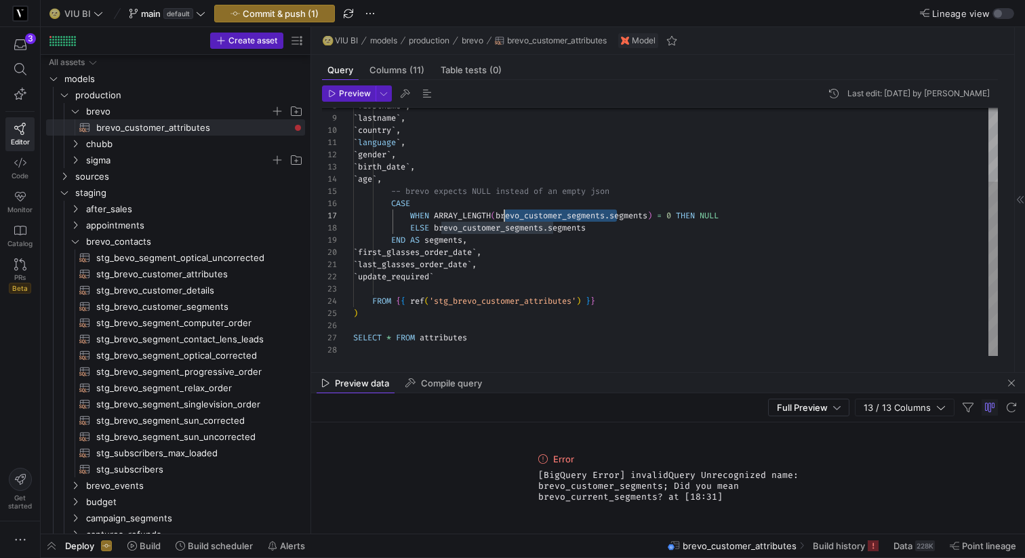
scroll to position [73, 146]
drag, startPoint x: 616, startPoint y: 214, endPoint x: 500, endPoint y: 212, distance: 115.9
click at [500, 212] on div "` birth_date ` , ` age ` , -- brevo expects NULL instead of an empty json CASE …" at bounding box center [675, 179] width 645 height 352
drag, startPoint x: 552, startPoint y: 226, endPoint x: 439, endPoint y: 226, distance: 113.2
click at [439, 226] on div "` birth_date ` , ` age ` , -- brevo expects NULL instead of an empty json CASE …" at bounding box center [675, 179] width 645 height 352
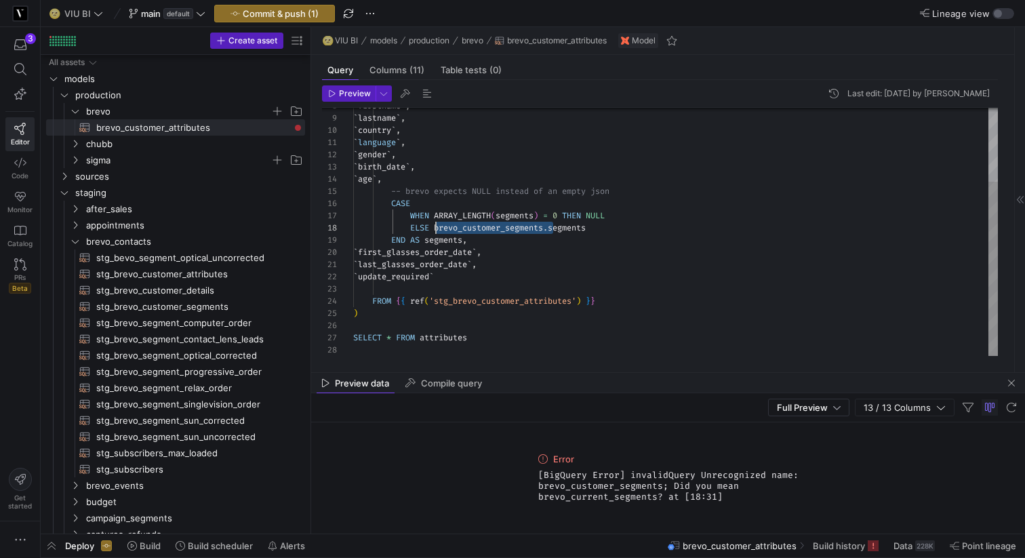
scroll to position [85, 88]
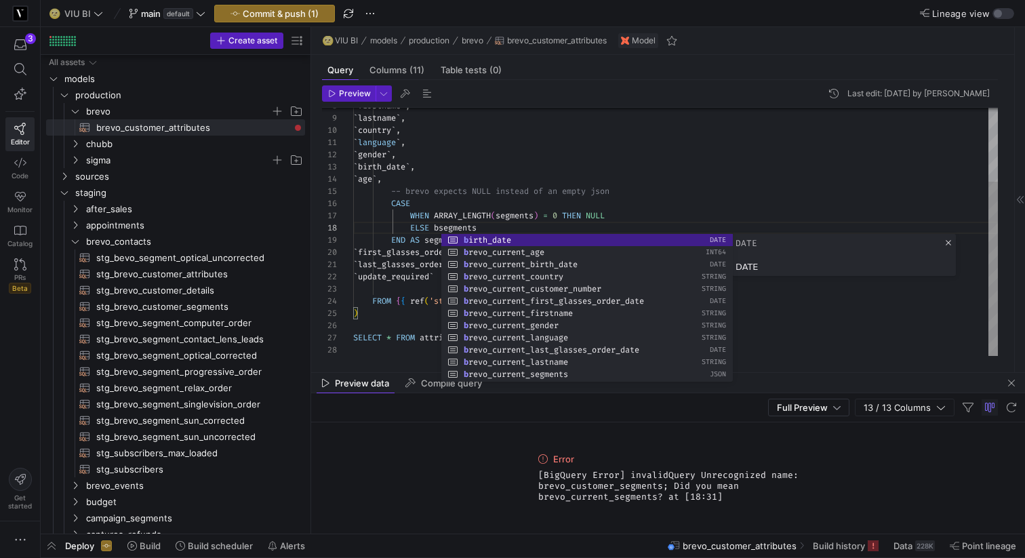
type textarea "`language`, `gender`, `birth_date`, `age`, -- brevo expects NULL instead of an …"
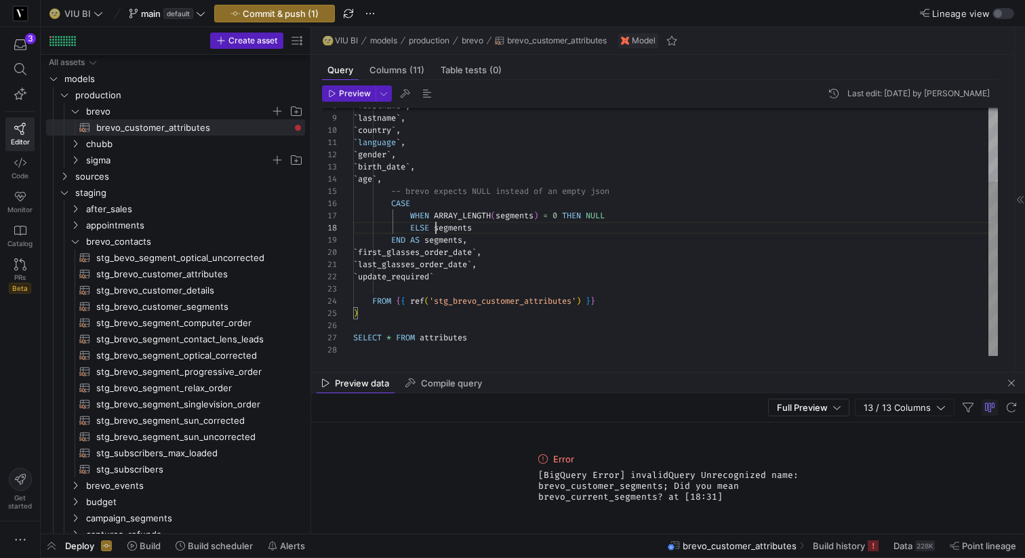
scroll to position [85, 83]
click at [353, 96] on span "Preview" at bounding box center [355, 93] width 32 height 9
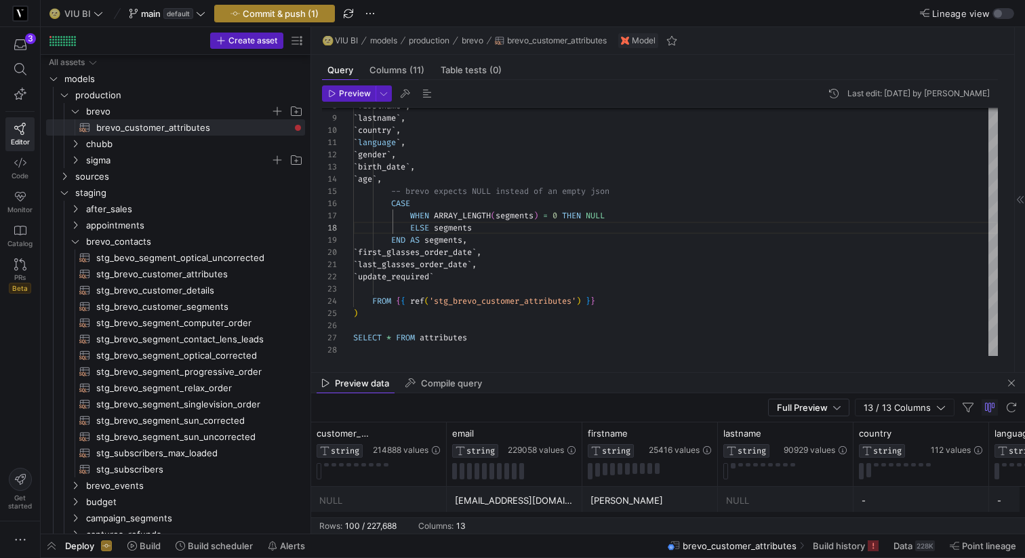
click at [281, 14] on span "Commit & push (1)" at bounding box center [281, 13] width 76 height 11
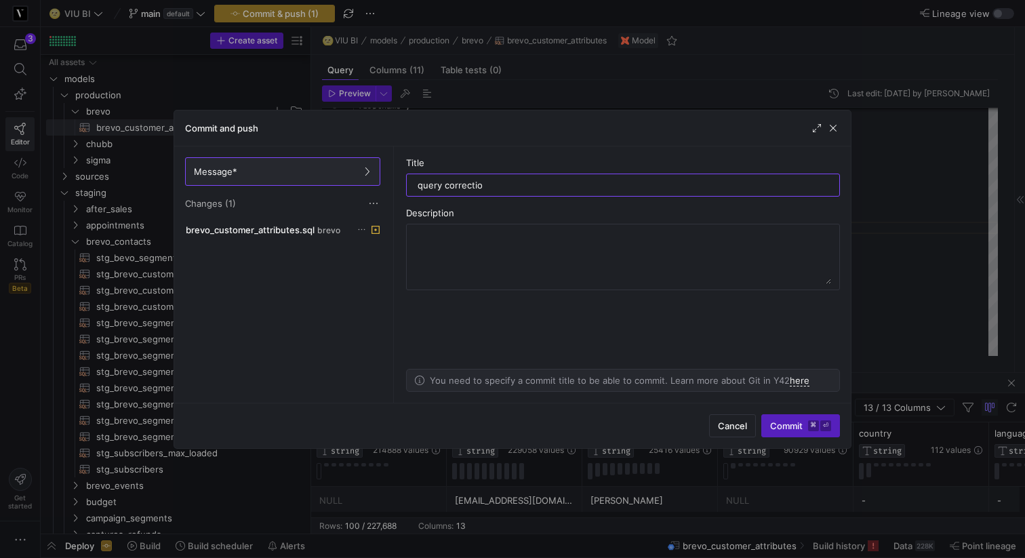
type input "query correction"
